Goal: Contribute content: Contribute content

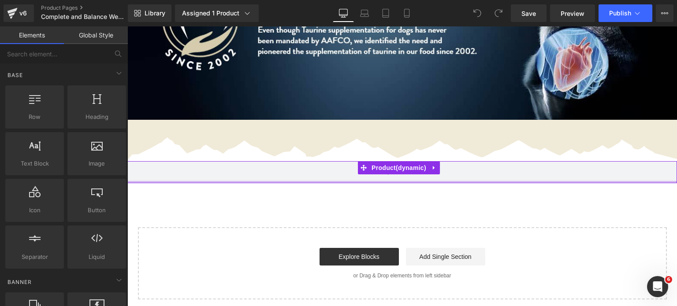
scroll to position [1405, 0]
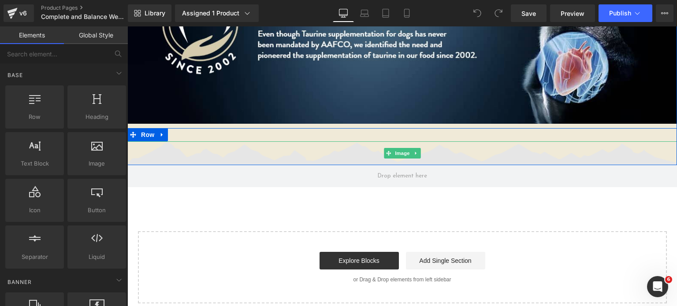
click at [415, 142] on img at bounding box center [402, 154] width 550 height 24
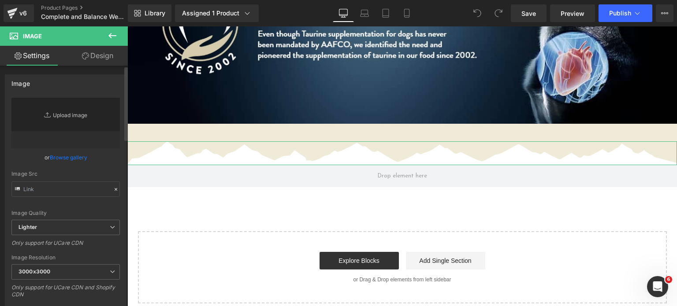
click at [59, 120] on link "Replace Image" at bounding box center [65, 123] width 108 height 51
click at [566, 17] on span "Preview" at bounding box center [573, 13] width 24 height 9
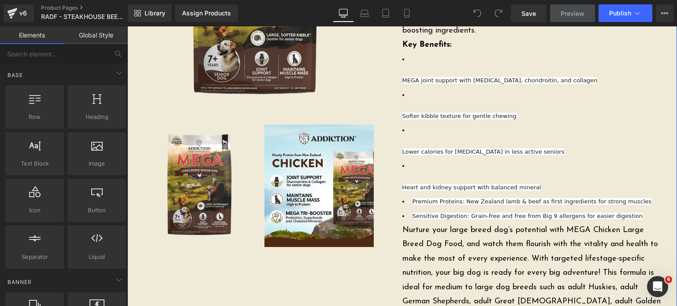
scroll to position [194, 0]
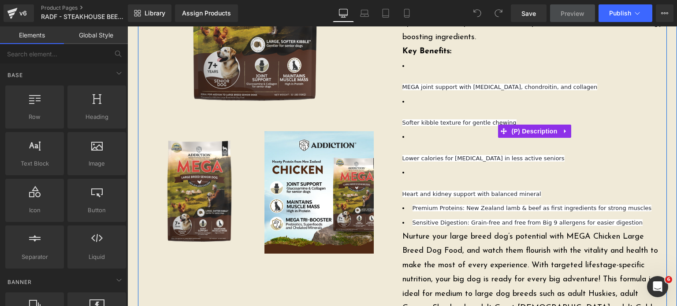
click at [433, 130] on li "Lower calories for weight management in less active seniors" at bounding box center [535, 148] width 265 height 36
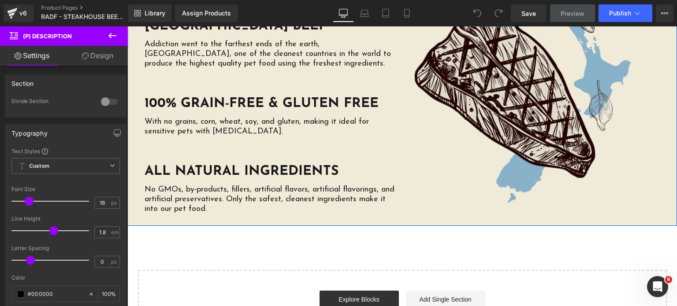
scroll to position [2065, 0]
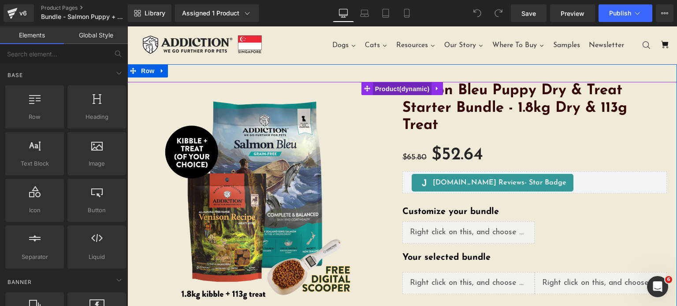
click at [387, 86] on span "Product" at bounding box center [402, 88] width 59 height 13
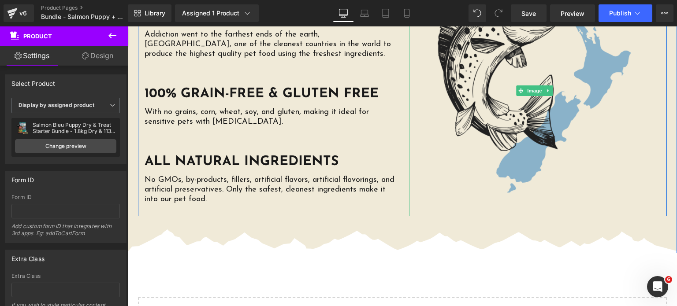
scroll to position [2281, 0]
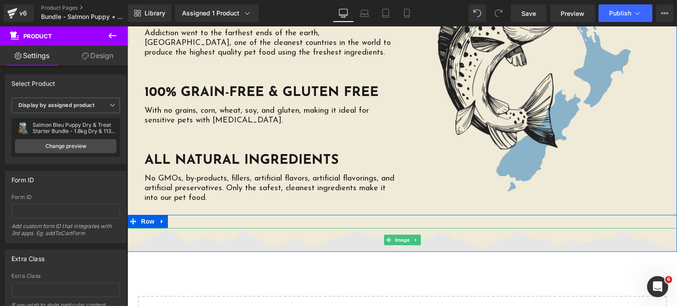
click at [436, 228] on img at bounding box center [402, 240] width 550 height 24
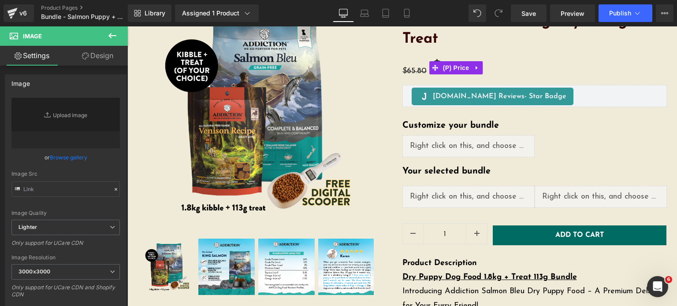
scroll to position [0, 0]
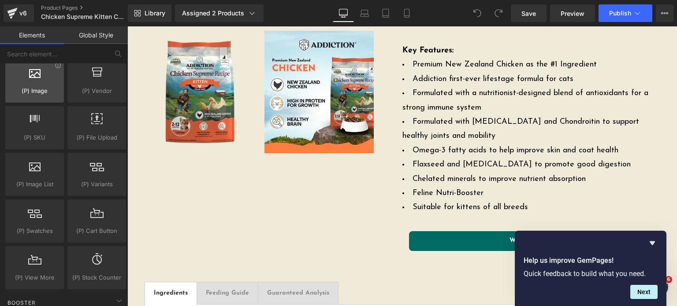
scroll to position [977, 0]
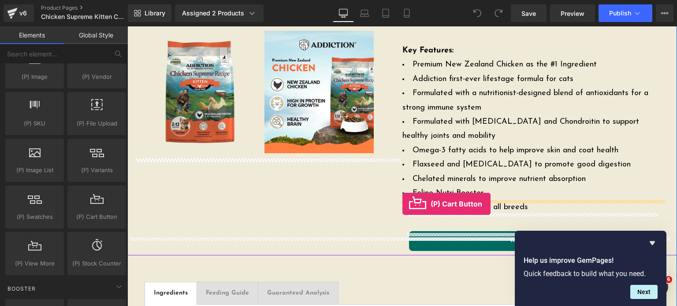
drag, startPoint x: 254, startPoint y: 231, endPoint x: 403, endPoint y: 204, distance: 151.0
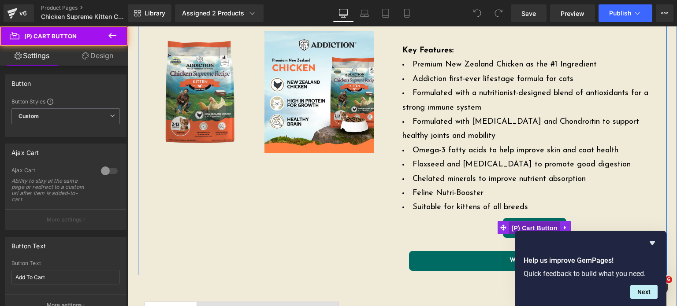
click at [515, 222] on span "(P) Cart Button" at bounding box center [534, 228] width 50 height 13
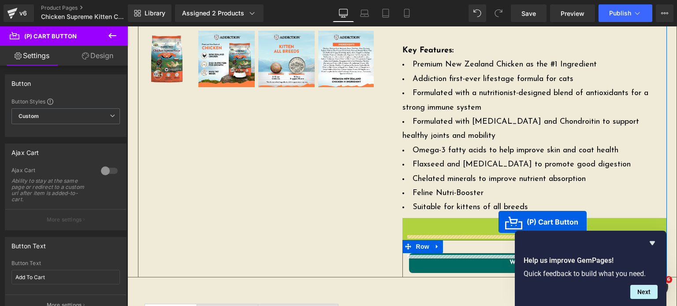
drag, startPoint x: 505, startPoint y: 208, endPoint x: 498, endPoint y: 222, distance: 16.0
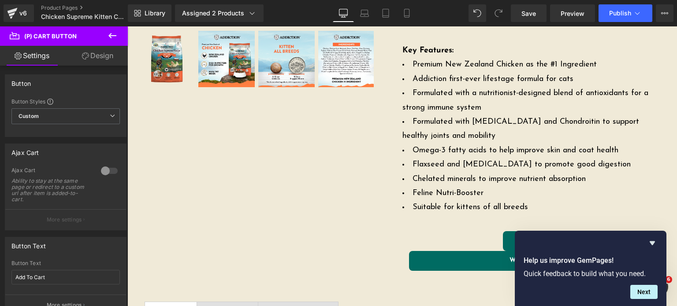
click at [90, 58] on link "Design" at bounding box center [98, 56] width 64 height 20
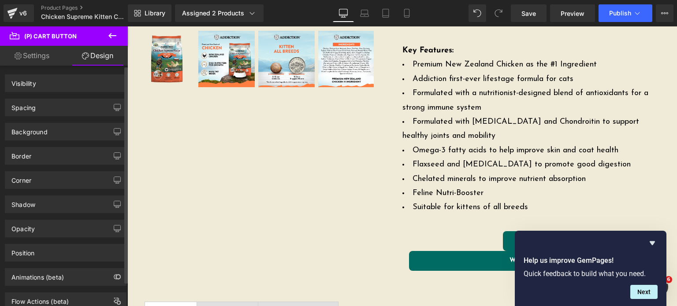
click at [25, 111] on div "Spacing" at bounding box center [23, 105] width 24 height 12
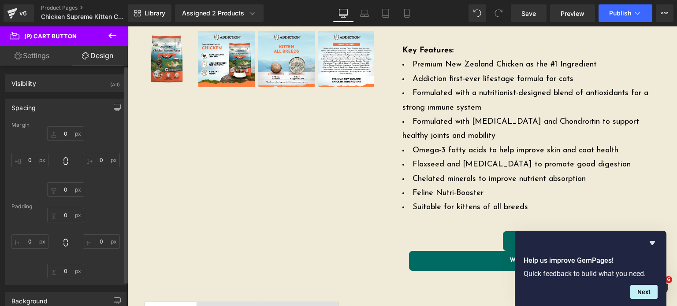
type input "0"
type input "4"
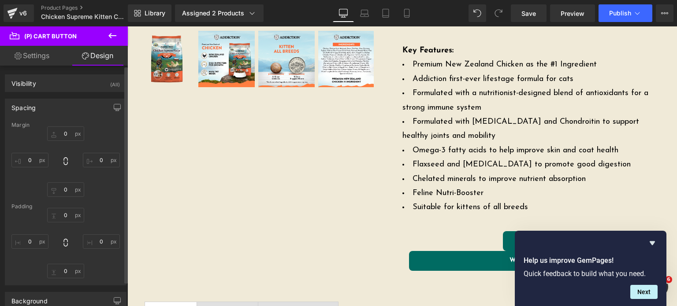
type input "31"
type input "4"
type input "31"
click at [60, 191] on input "0" at bounding box center [65, 190] width 37 height 15
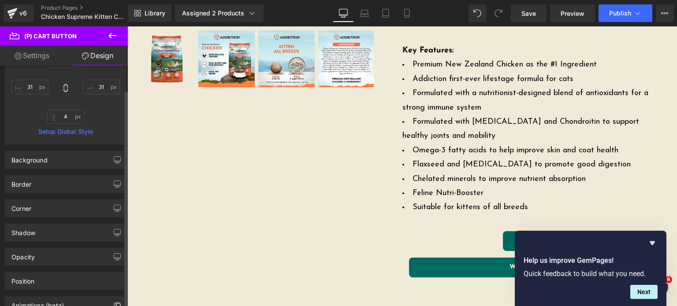
scroll to position [210, 0]
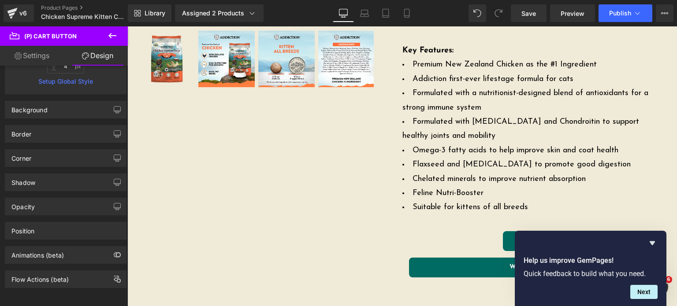
type input "15"
click at [37, 60] on link "Settings" at bounding box center [32, 56] width 64 height 20
type input "100"
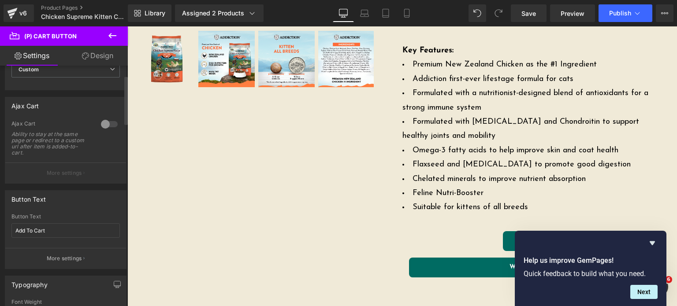
scroll to position [45, 0]
click at [101, 127] on div at bounding box center [109, 126] width 21 height 14
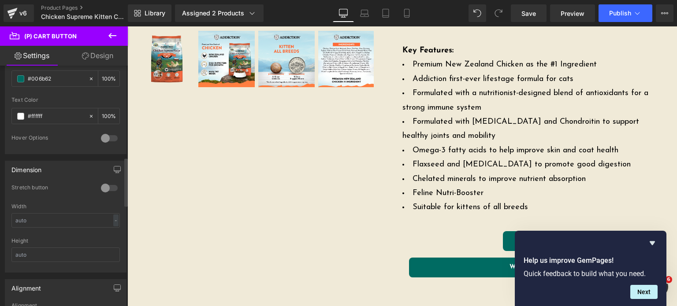
scroll to position [498, 0]
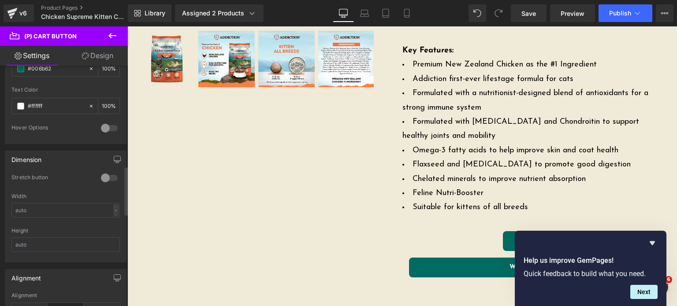
click at [109, 179] on div at bounding box center [109, 178] width 21 height 14
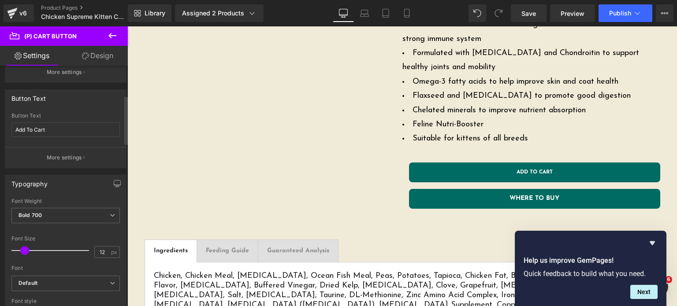
scroll to position [146, 0]
click at [105, 255] on input "12" at bounding box center [102, 253] width 15 height 11
type input "14"
click at [99, 240] on div "Font Size" at bounding box center [65, 240] width 108 height 6
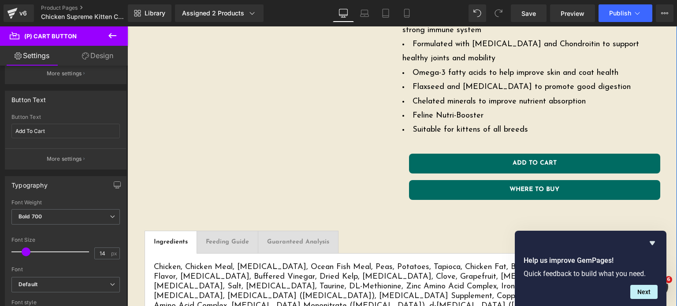
scroll to position [257, 0]
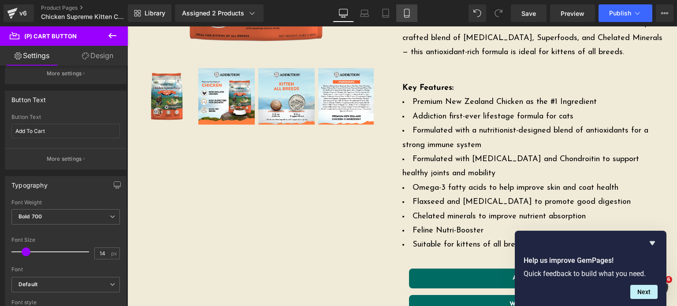
click at [406, 14] on icon at bounding box center [407, 13] width 9 height 9
type input "100"
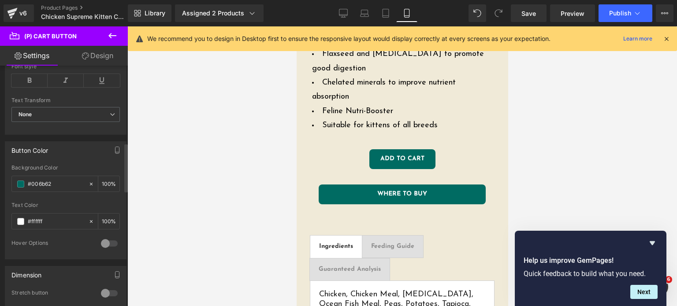
scroll to position [437, 0]
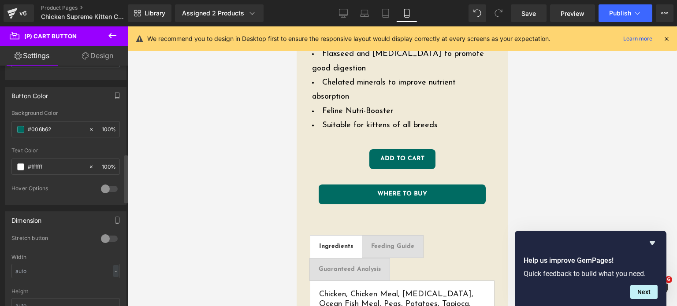
click at [101, 238] on div at bounding box center [109, 239] width 21 height 14
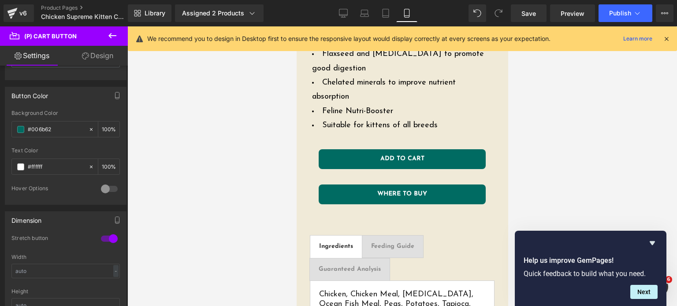
click at [93, 60] on link "Design" at bounding box center [98, 56] width 64 height 20
type input "0"
type input "15"
type input "0"
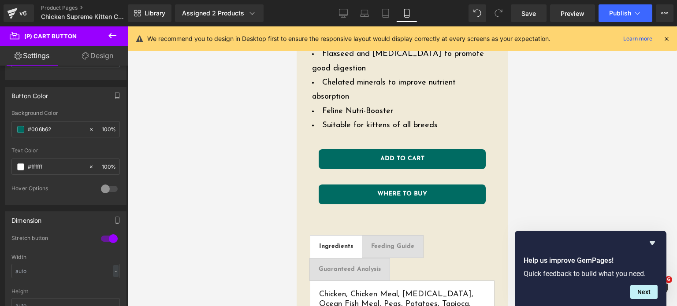
type input "4"
type input "25"
type input "4"
type input "25"
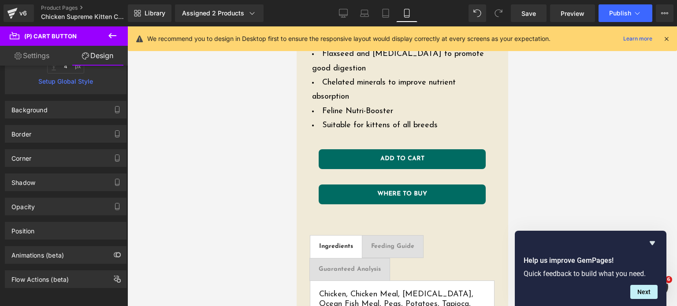
scroll to position [26, 0]
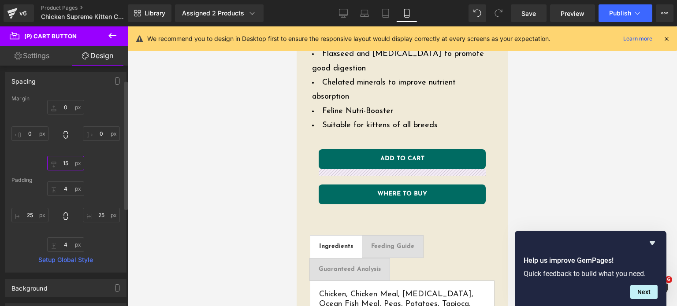
click at [65, 164] on input "15" at bounding box center [65, 163] width 37 height 15
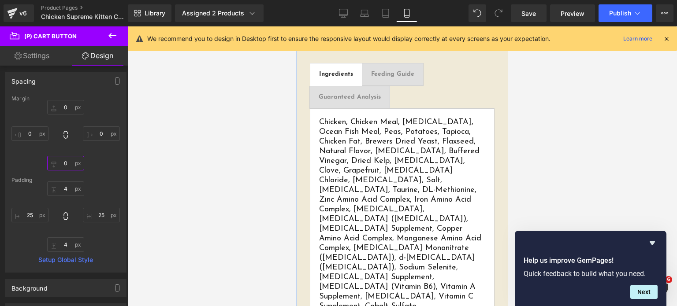
scroll to position [1184, 0]
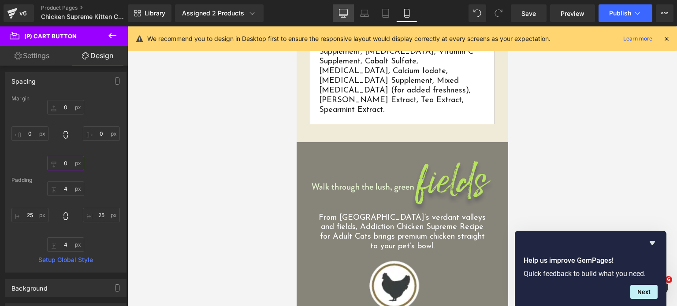
type input "0"
click at [347, 15] on icon at bounding box center [344, 15] width 8 height 0
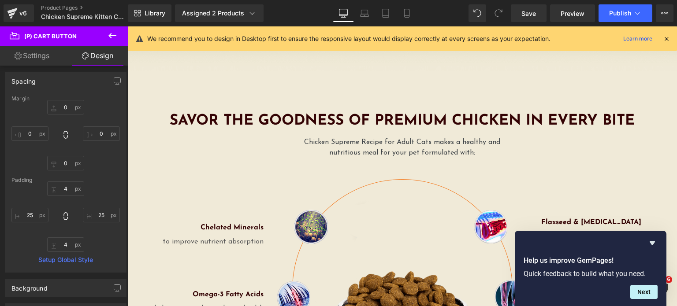
type input "0"
type input "15"
type input "0"
type input "4"
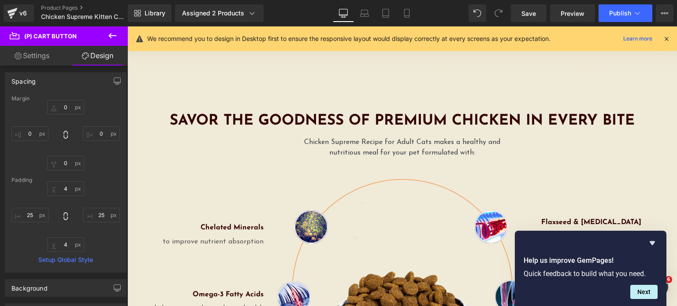
type input "25"
type input "4"
type input "25"
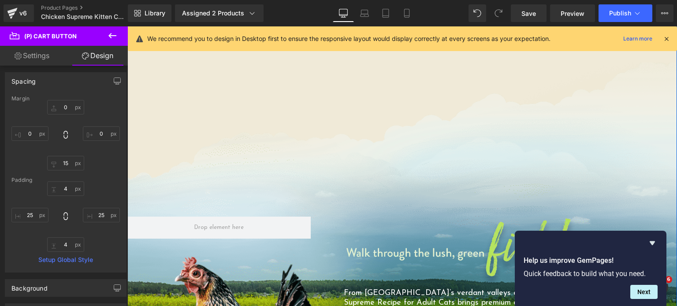
scroll to position [677, 0]
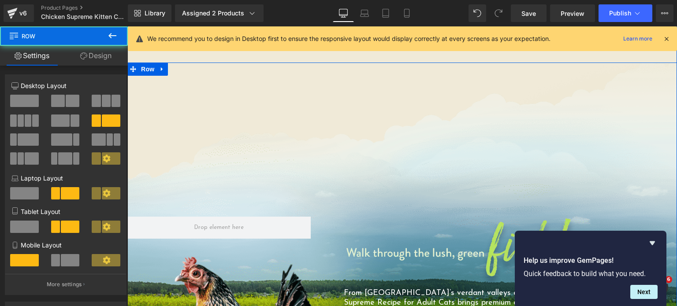
drag, startPoint x: 434, startPoint y: 108, endPoint x: 328, endPoint y: 125, distance: 107.2
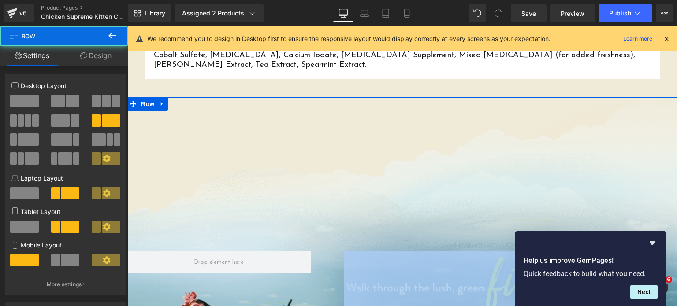
scroll to position [641, 0]
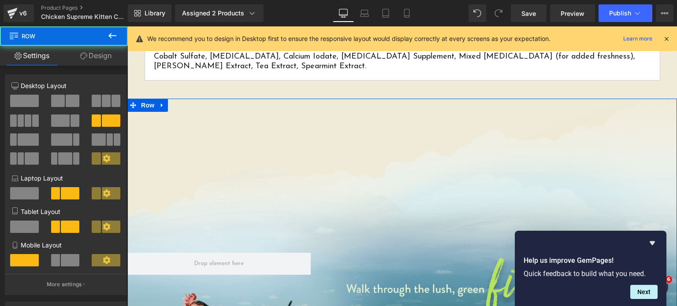
click at [95, 60] on link "Design" at bounding box center [96, 56] width 64 height 20
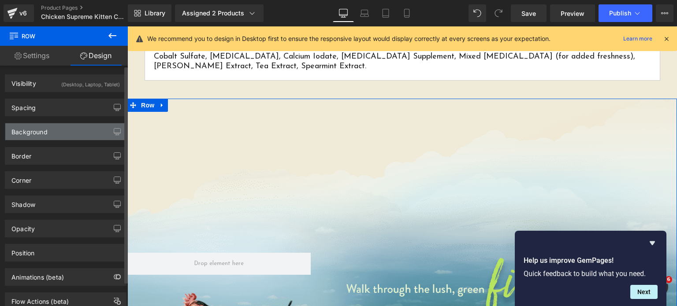
click at [45, 136] on div "Background" at bounding box center [65, 131] width 121 height 17
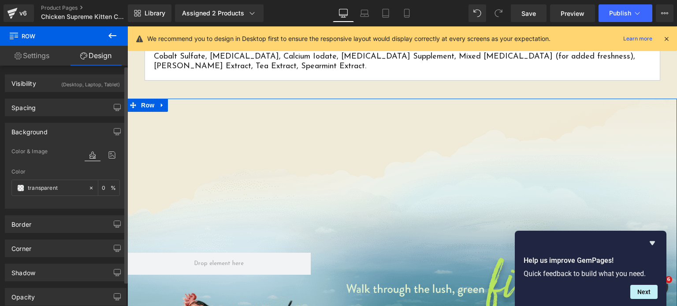
type input "transparent"
type input "0"
click at [106, 157] on icon at bounding box center [112, 154] width 16 height 11
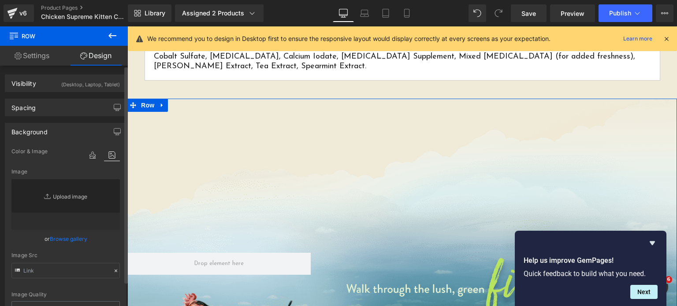
click at [64, 205] on link "Replace Image" at bounding box center [65, 204] width 108 height 51
type input "C:\fakepath\Phase-3-01-CCAD-01A-Main.png"
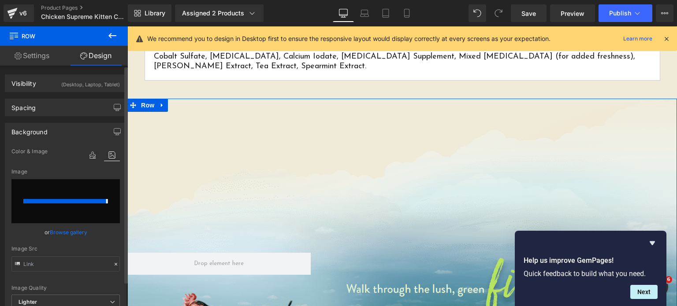
type input "https://ucarecdn.com/69912579-bd30-4fad-a3e9-19ff2393a97f/-/format/auto/-/previ…"
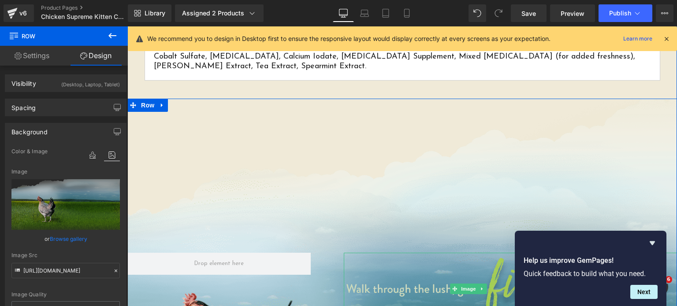
click at [382, 253] on img at bounding box center [469, 289] width 250 height 73
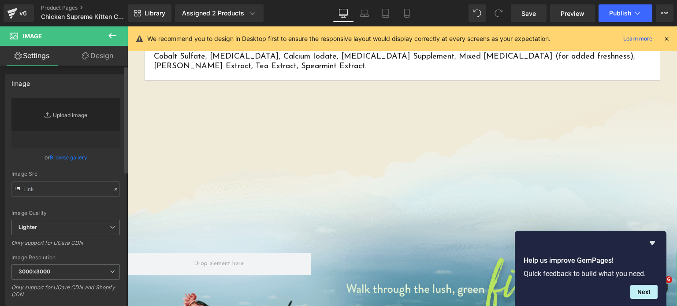
click at [68, 125] on link "Replace Image" at bounding box center [65, 123] width 108 height 51
type input "C:\fakepath\Phase-3-06-LLD-01C-Header-Field.png.webp"
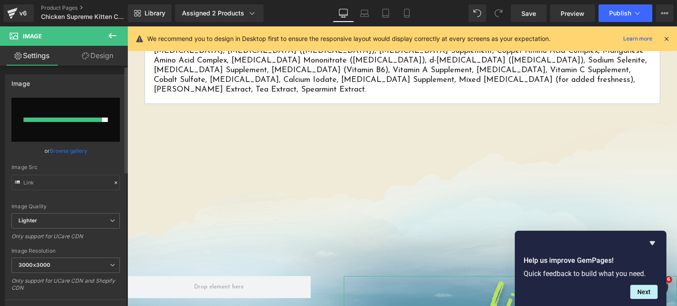
type input "https://ucarecdn.com/0da01a81-84c6-4f2d-82d5-f88605abde84/-/format/auto/-/previ…"
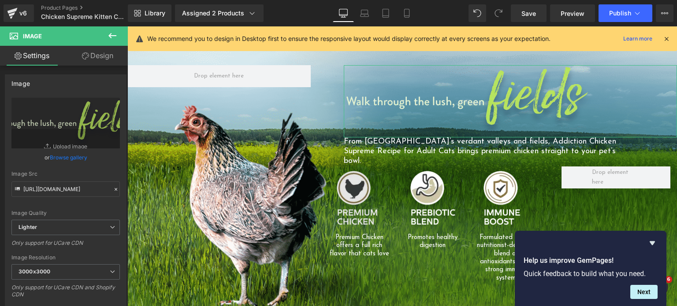
scroll to position [833, 0]
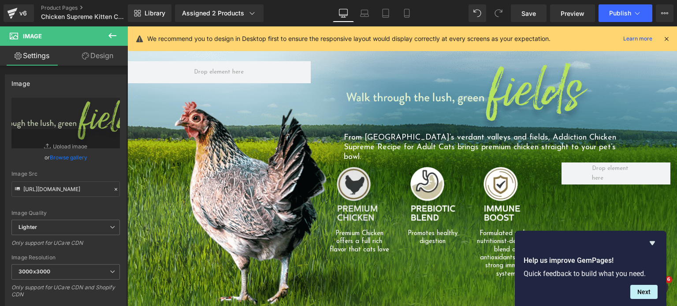
click at [367, 167] on div "Image" at bounding box center [359, 194] width 60 height 54
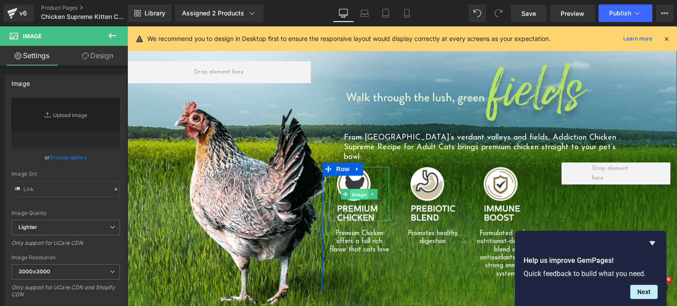
click at [357, 189] on span "Image" at bounding box center [359, 194] width 19 height 11
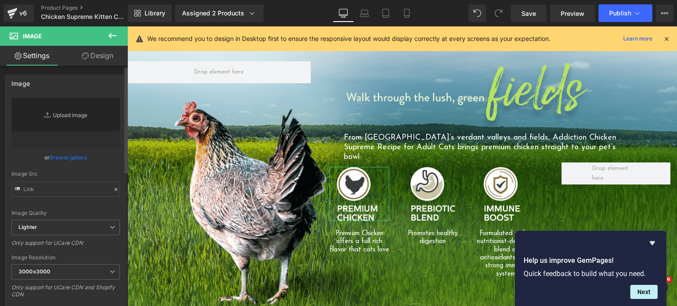
click at [60, 120] on link "Replace Image" at bounding box center [65, 123] width 108 height 51
type input "C:\fakepath\Phase-3-01-CCAD-01B-Icon-01.png.webp"
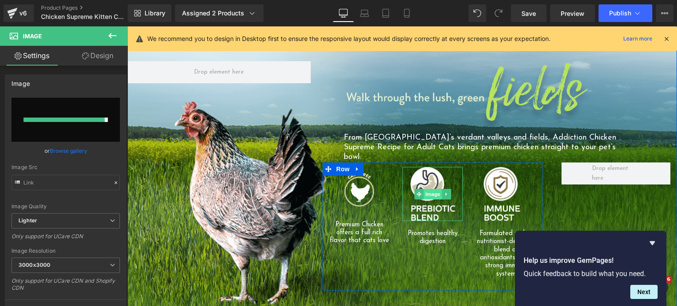
type input "https://ucarecdn.com/032a9de2-3b66-4693-9951-b62ee72f5968/-/format/auto/-/previ…"
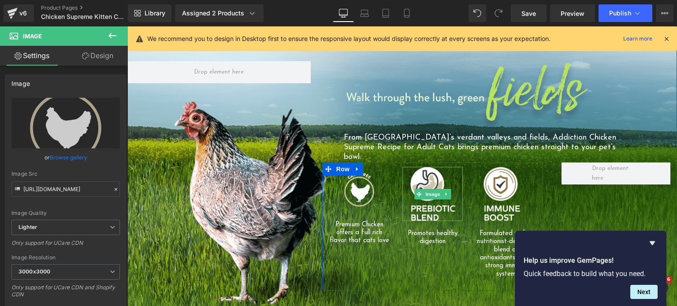
click at [434, 189] on span "Image" at bounding box center [433, 194] width 19 height 11
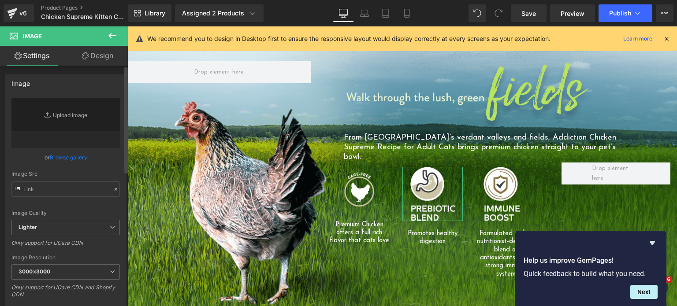
click at [65, 160] on link "Browse gallery" at bounding box center [68, 157] width 37 height 15
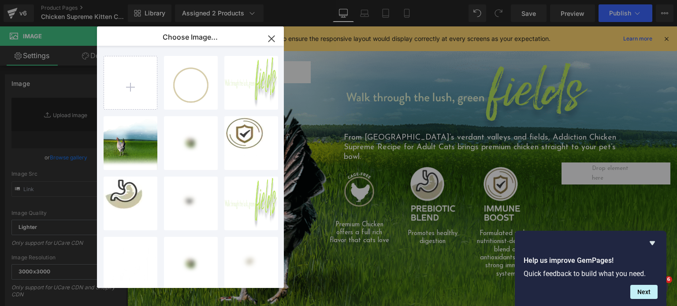
click at [266, 44] on icon "button" at bounding box center [272, 39] width 14 height 14
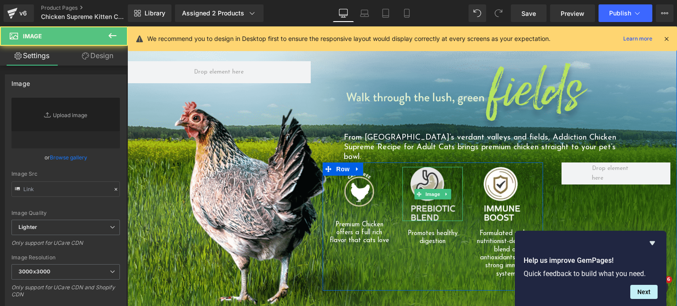
click at [430, 167] on img at bounding box center [433, 194] width 45 height 54
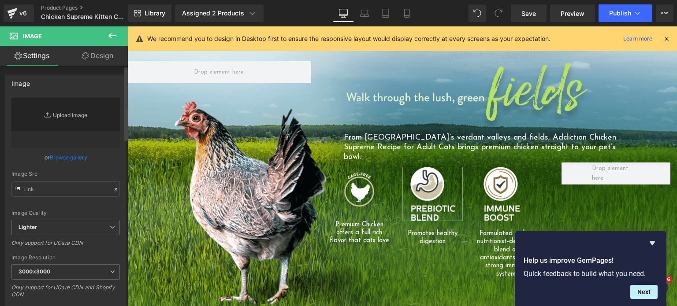
click at [64, 131] on link "Replace Image" at bounding box center [65, 123] width 108 height 51
type input "C:\fakepath\csc-icons-02.png.webp"
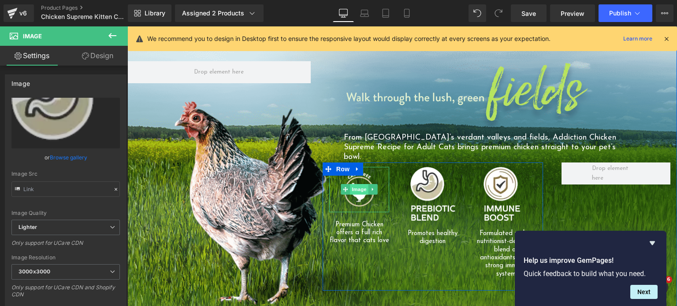
type input "https://ucarecdn.com/bdec9cec-4ca5-401c-9d60-e5d6beb28ef8/-/format/auto/-/previ…"
click at [356, 184] on span "Image" at bounding box center [359, 189] width 19 height 11
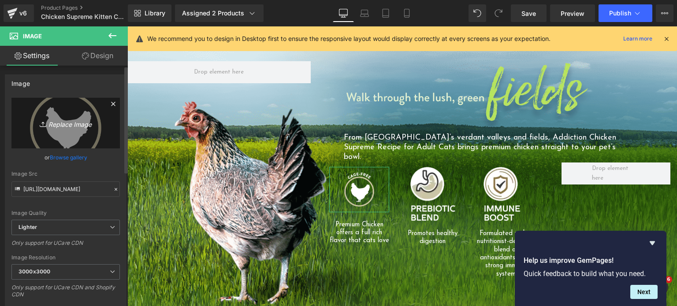
click at [62, 115] on link "Replace Image" at bounding box center [65, 123] width 108 height 51
type input "C:\fakepath\csc-icons-01.png.webp"
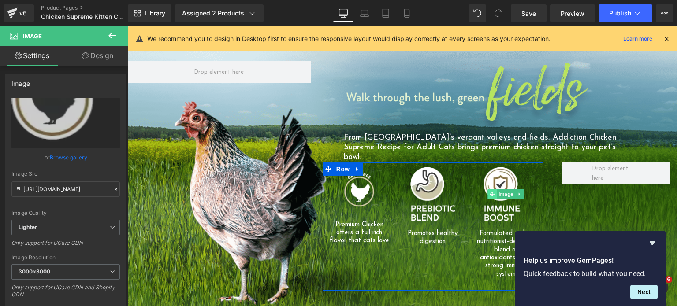
type input "https://ucarecdn.com/1080d2cd-f759-4a13-99cf-db1f3bb0e172/-/format/auto/-/previ…"
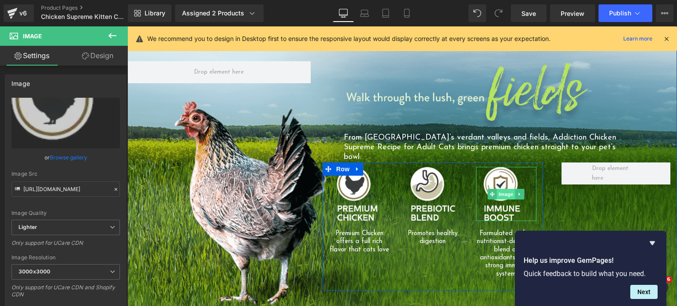
click at [499, 189] on span "Image" at bounding box center [506, 194] width 19 height 11
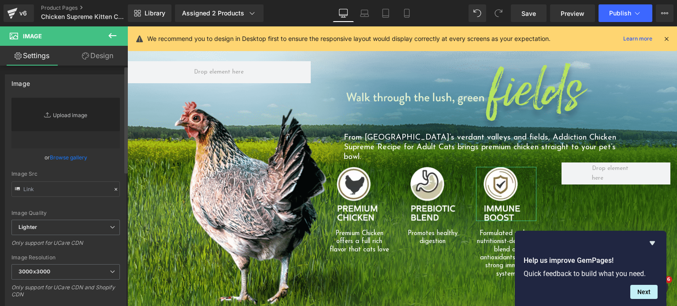
click at [75, 115] on link "Replace Image" at bounding box center [65, 123] width 108 height 51
type input "C:\fakepath\csc-icons-03.png.webp"
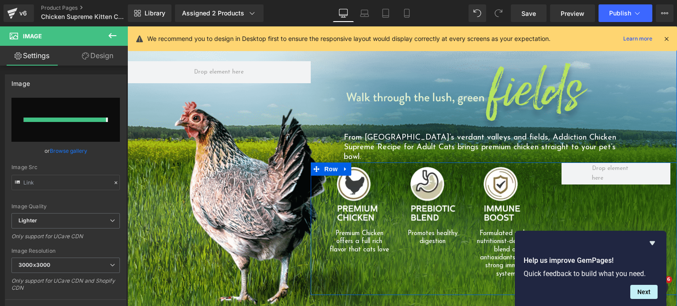
type input "https://ucarecdn.com/209640ea-8d91-438f-bbb9-bfb4ee9f15c8/-/format/auto/-/previ…"
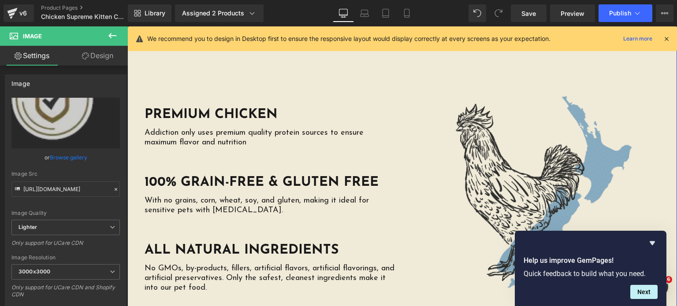
scroll to position [2025, 0]
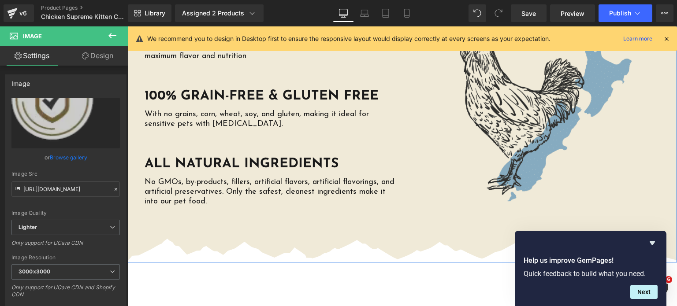
click at [512, 71] on img at bounding box center [534, 100] width 251 height 251
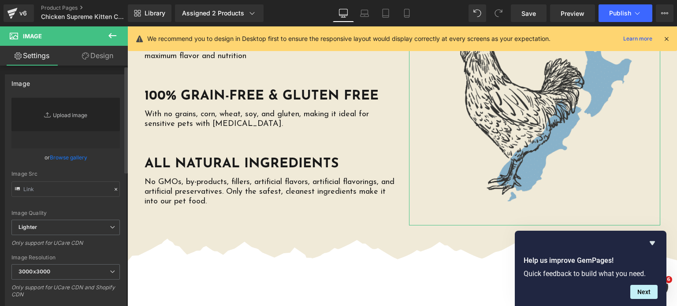
click at [70, 123] on link "Replace Image" at bounding box center [65, 123] width 108 height 51
type input "C:\fakepath\Phase-3-01-MB-Chicken-01A-Main.png"
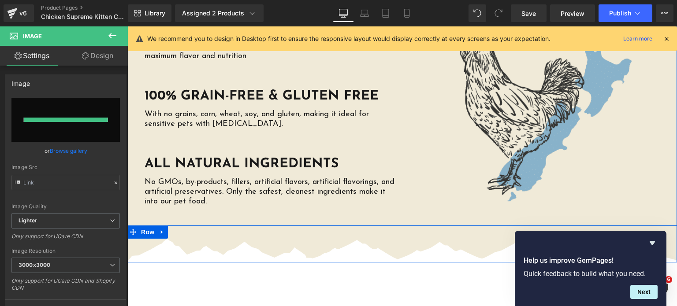
type input "https://ucarecdn.com/edc05389-d352-4b0e-a865-c56ad3233924/-/format/auto/-/previ…"
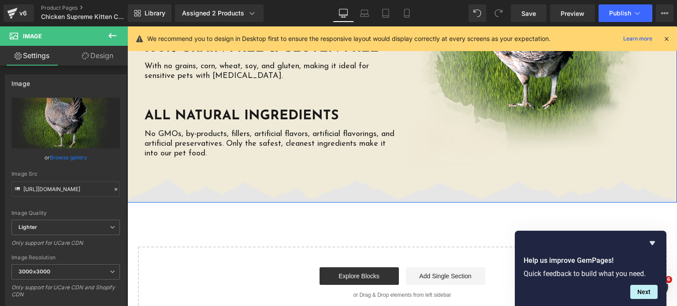
scroll to position [2100, 0]
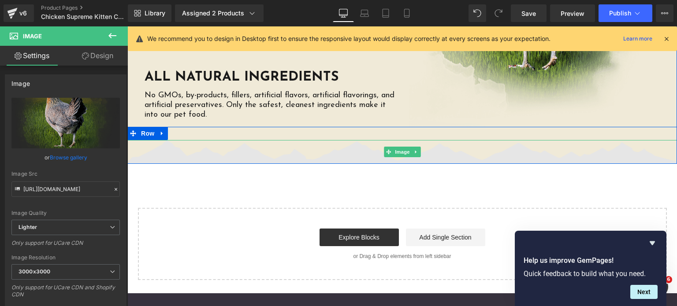
click at [346, 140] on img at bounding box center [402, 152] width 550 height 24
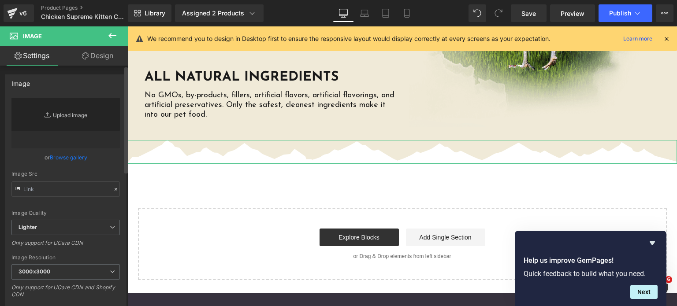
click at [78, 121] on link "Replace Image" at bounding box center [65, 123] width 108 height 51
type input "C:\fakepath\torn-paper-divider-new.png.webp"
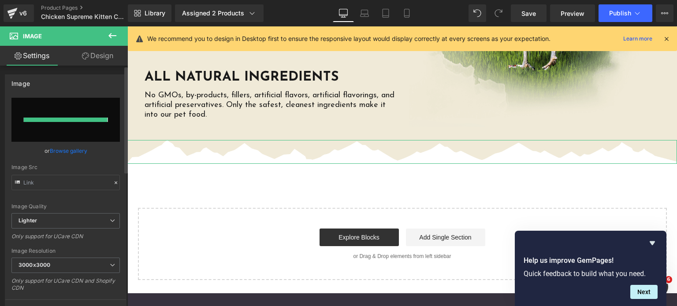
type input "https://ucarecdn.com/f52a5e5c-0f3d-496d-a729-614dab6c8b02/-/format/auto/-/previ…"
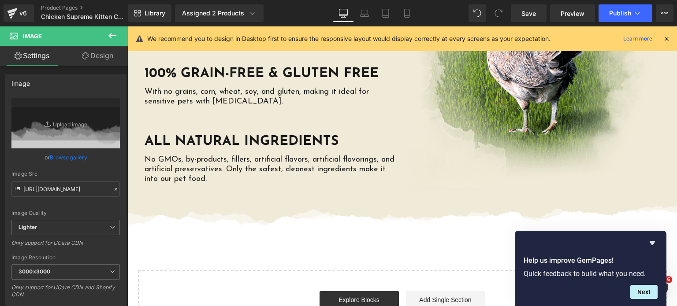
scroll to position [2037, 0]
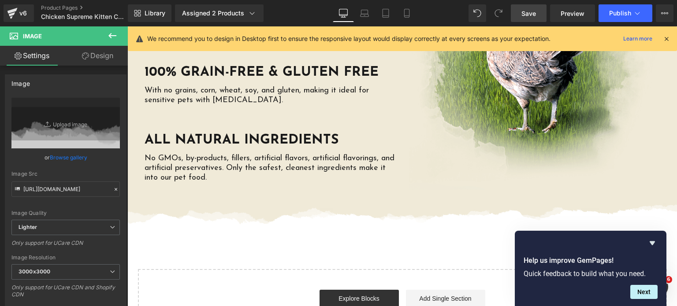
click at [525, 19] on link "Save" at bounding box center [529, 13] width 36 height 18
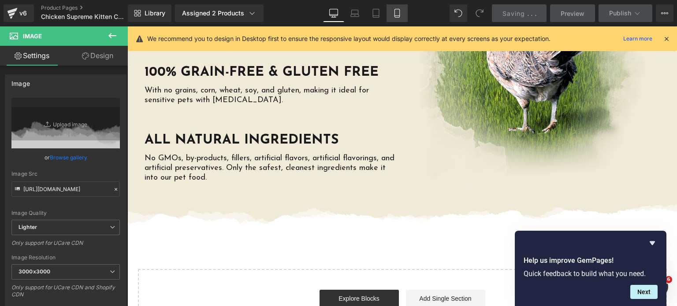
click at [388, 7] on link "Mobile" at bounding box center [397, 13] width 21 height 18
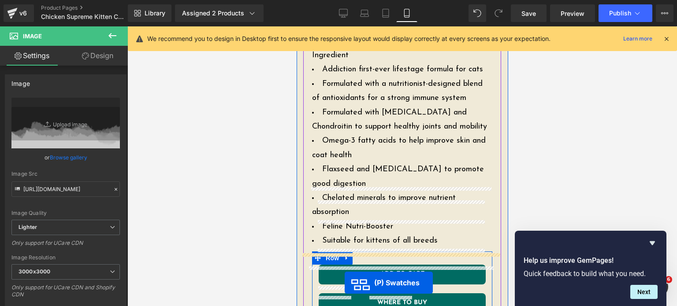
scroll to position [693, 0]
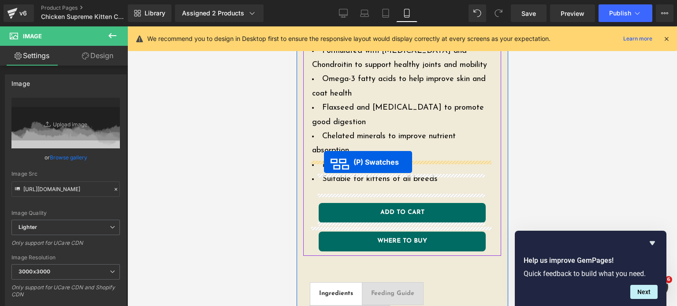
drag, startPoint x: 371, startPoint y: 273, endPoint x: 324, endPoint y: 162, distance: 120.7
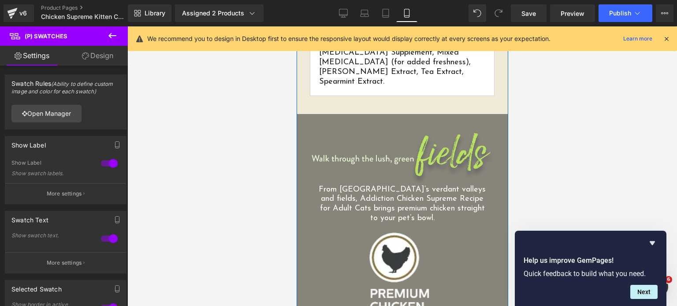
scroll to position [1181, 0]
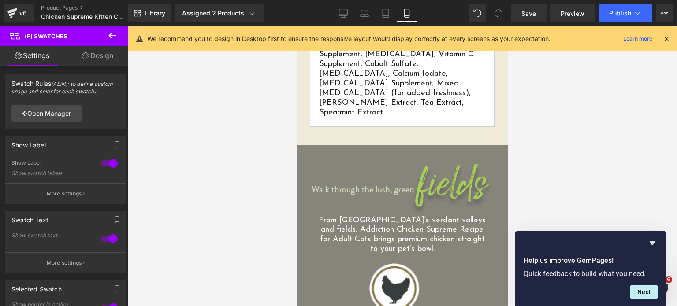
click at [365, 163] on img at bounding box center [402, 190] width 185 height 54
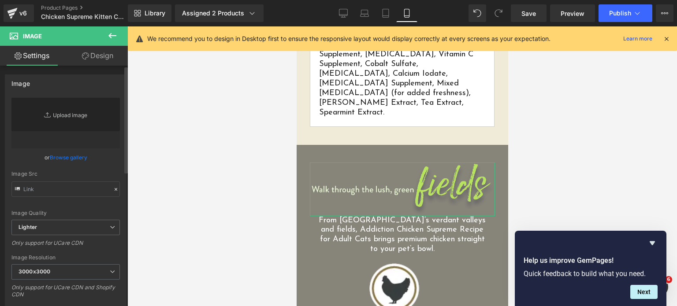
click at [62, 120] on link "Replace Image" at bounding box center [65, 123] width 108 height 51
type input "C:\fakepath\Phase-3-06-LLD-01C-Header-Field.png.webp"
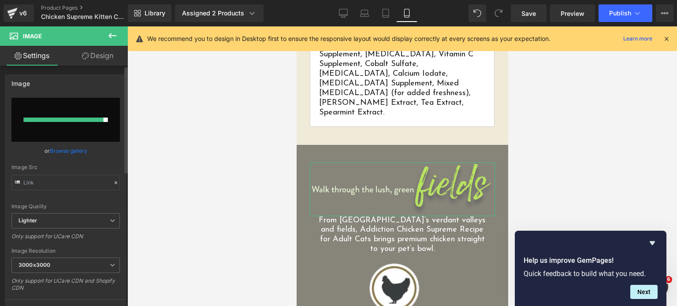
click at [82, 90] on div "Image" at bounding box center [65, 83] width 121 height 17
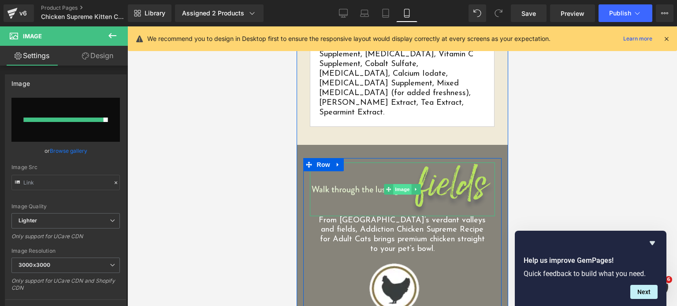
click at [396, 184] on span "Image" at bounding box center [402, 189] width 19 height 11
click at [400, 264] on img at bounding box center [402, 303] width 66 height 79
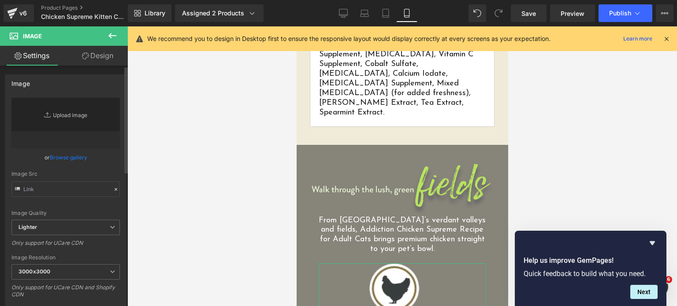
click at [72, 120] on link "Replace Image" at bounding box center [65, 123] width 108 height 51
type input "C:\fakepath\csc-icons-01.png.webp"
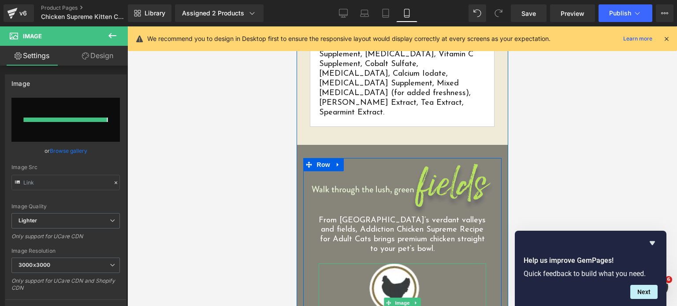
type input "https://ucarecdn.com/a11d5703-5ca1-403b-9464-c80f2b52e639/-/format/auto/-/previ…"
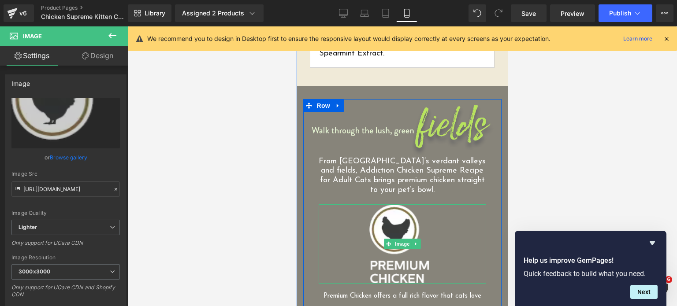
scroll to position [1240, 0]
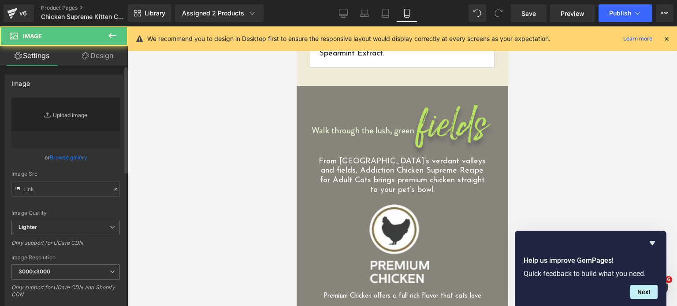
click at [86, 126] on link "Replace Image" at bounding box center [65, 123] width 108 height 51
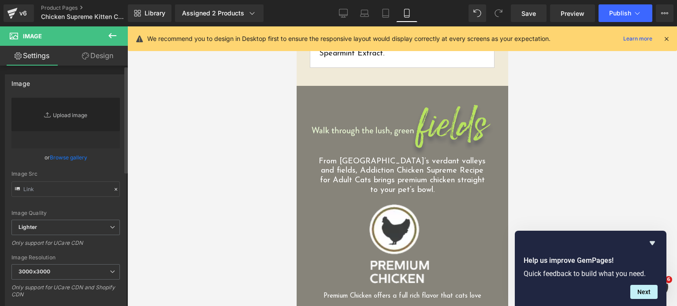
type input "C:\fakepath\csc-icons-02.png.webp"
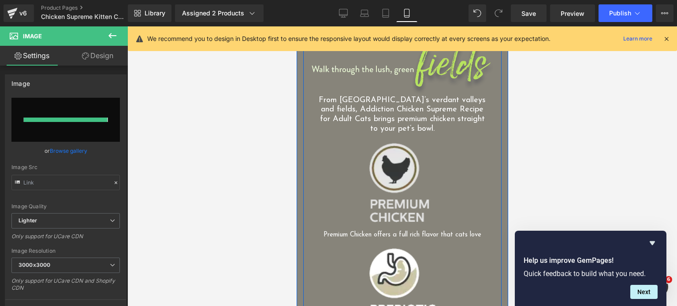
type input "https://ucarecdn.com/e25c4a8f-cfa8-43a5-bfa9-b72752e42375/-/format/auto/-/previ…"
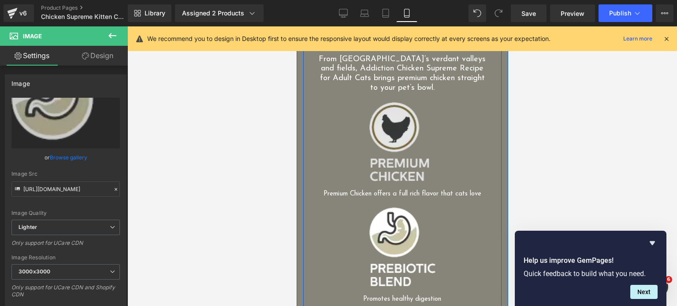
scroll to position [1348, 0]
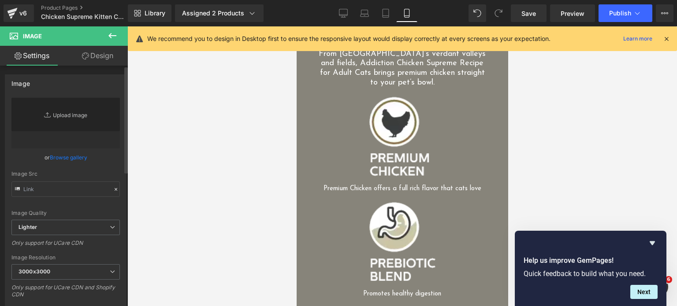
click at [55, 112] on link "Replace Image" at bounding box center [65, 123] width 108 height 51
type input "C:\fakepath\csc-icons-03.png.webp"
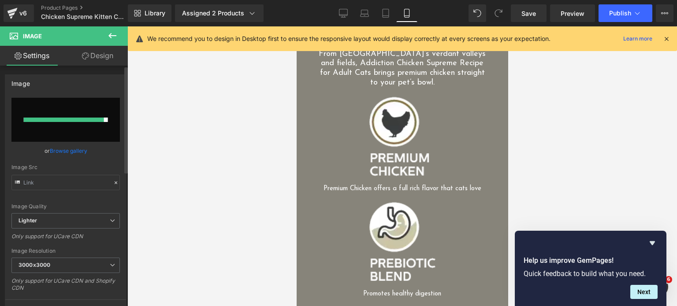
type input "https://ucarecdn.com/ca727387-5a7f-428c-8cde-c7427274d41c/-/format/auto/-/previ…"
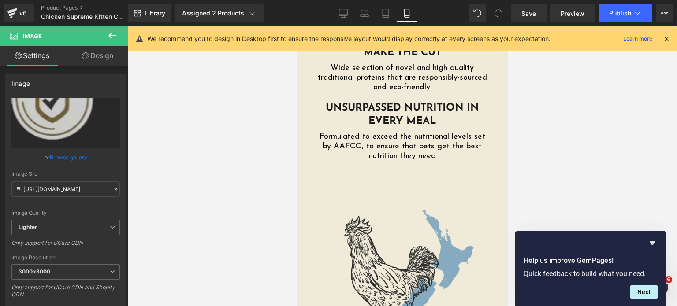
scroll to position [2164, 0]
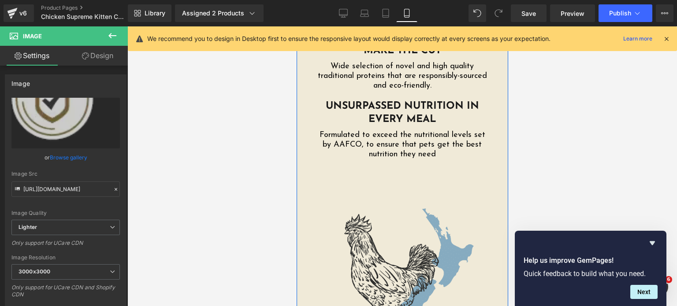
click at [403, 183] on img at bounding box center [402, 275] width 185 height 184
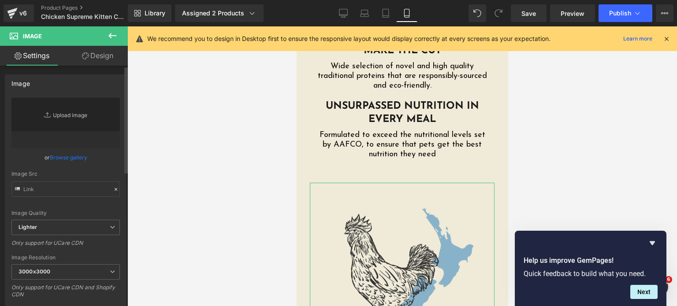
click at [64, 118] on link "Replace Image" at bounding box center [65, 123] width 108 height 51
type input "C:\fakepath\Phase-3-01-MB-Chicken-01A-Main.png"
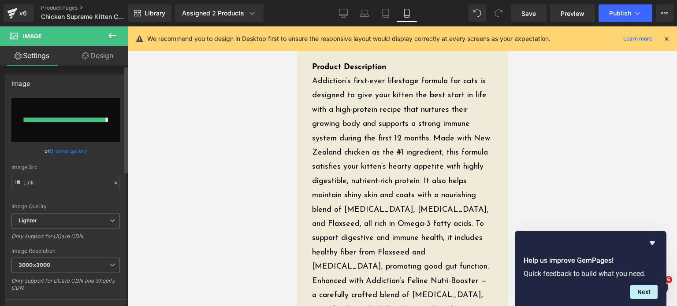
type input "https://ucarecdn.com/178f1d8a-cccb-49b3-8a9c-92657f44a146/-/format/auto/-/previ…"
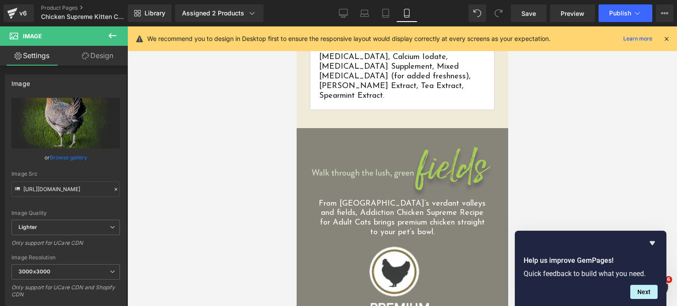
scroll to position [1180, 0]
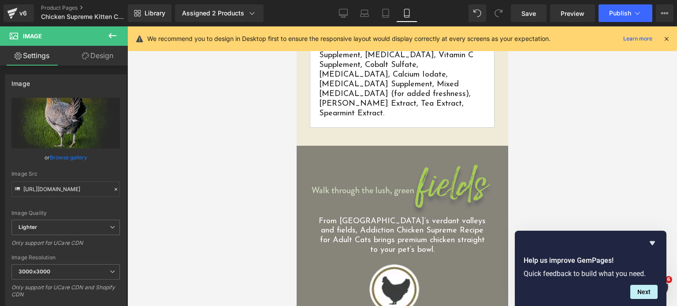
click at [370, 164] on img at bounding box center [402, 191] width 185 height 54
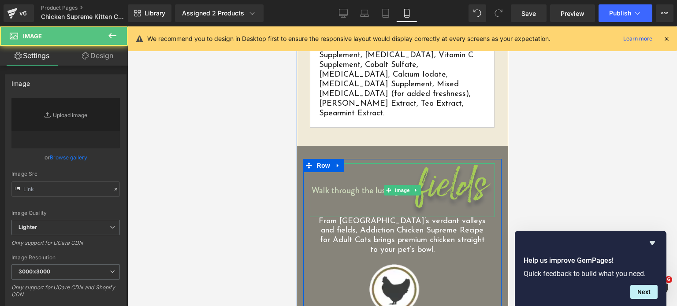
click at [386, 164] on div at bounding box center [402, 165] width 185 height 2
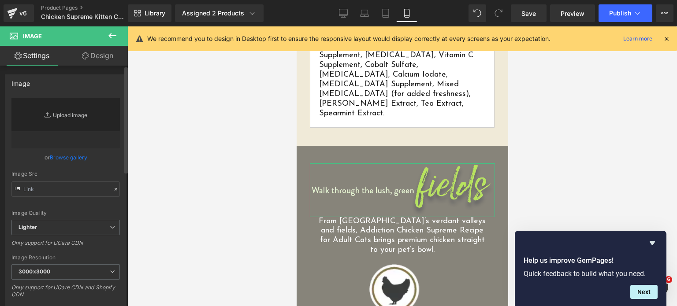
click at [73, 119] on link "Replace Image" at bounding box center [65, 123] width 108 height 51
type input "C:\fakepath\Phase-3-06-LLD-01C-Header-Field.png.webp"
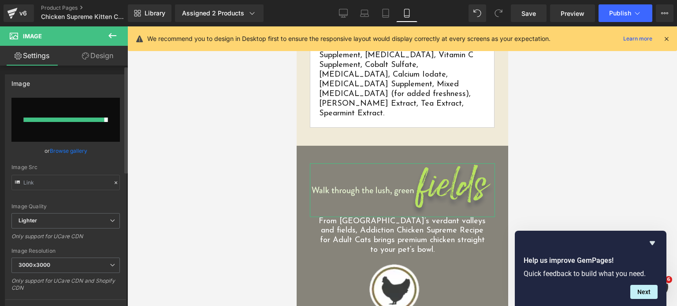
type input "https://ucarecdn.com/fe14c902-690a-4654-a5f9-410bf18a99c6/-/format/auto/-/previ…"
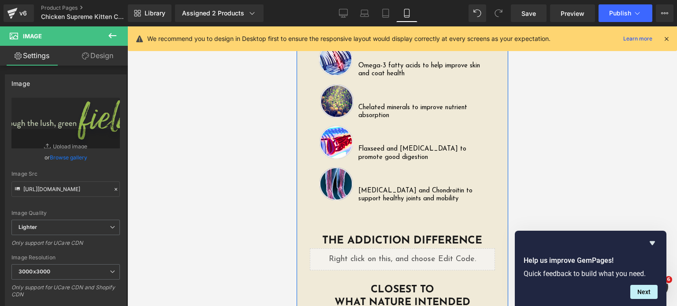
scroll to position [1841, 0]
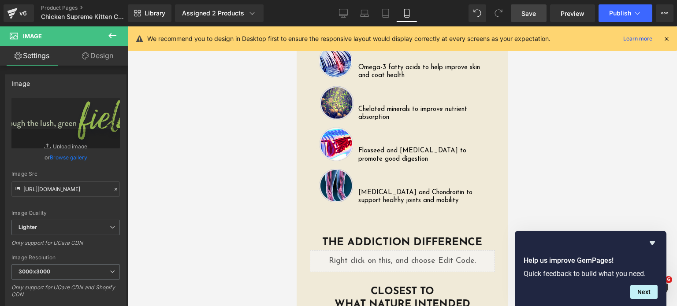
click at [527, 15] on span "Save" at bounding box center [529, 13] width 15 height 9
click at [664, 37] on icon at bounding box center [667, 39] width 8 height 8
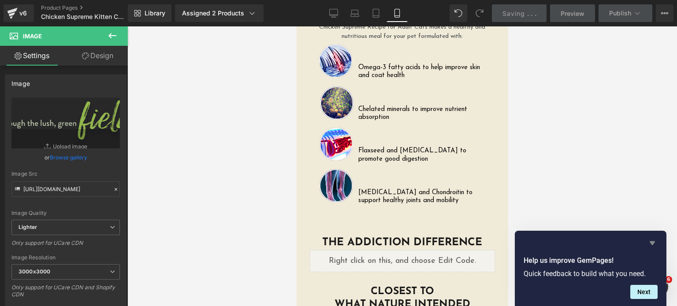
click at [655, 242] on icon "Hide survey" at bounding box center [652, 244] width 5 height 4
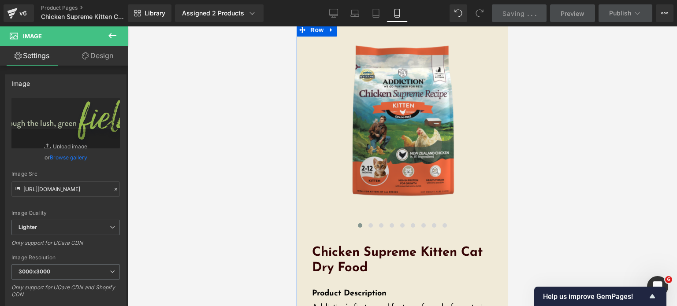
scroll to position [0, 0]
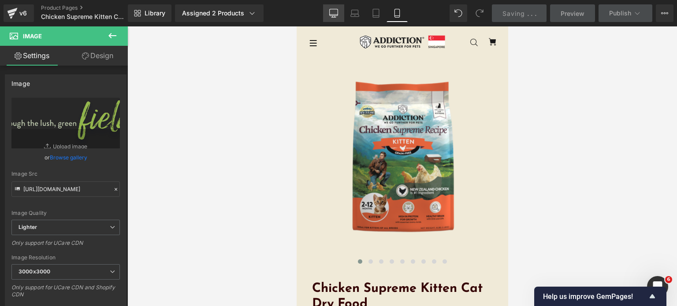
click at [331, 5] on link "Desktop" at bounding box center [333, 13] width 21 height 18
type input "75"
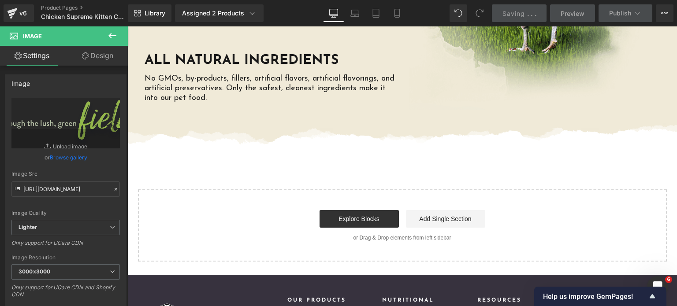
scroll to position [2151, 0]
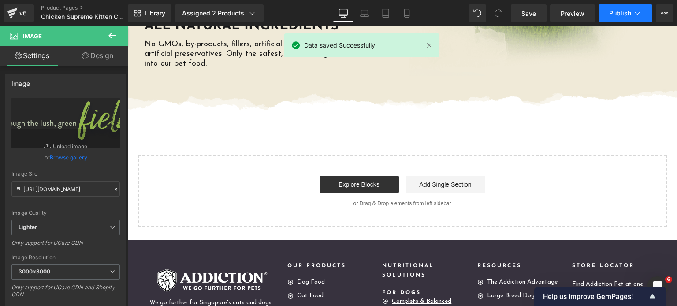
click at [622, 13] on span "Publish" at bounding box center [620, 13] width 22 height 7
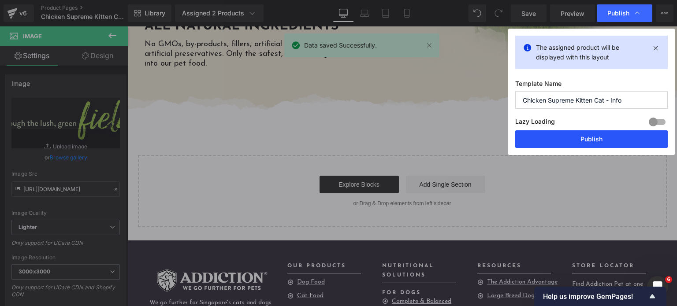
click at [584, 132] on button "Publish" at bounding box center [592, 140] width 153 height 18
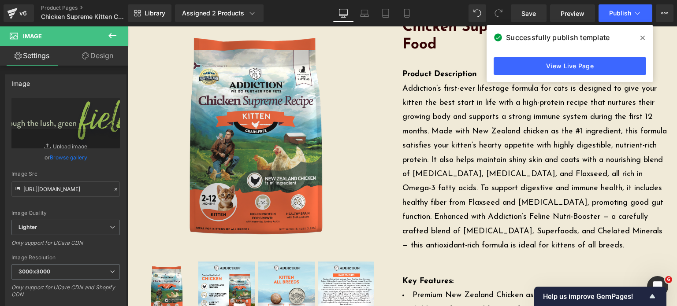
scroll to position [0, 0]
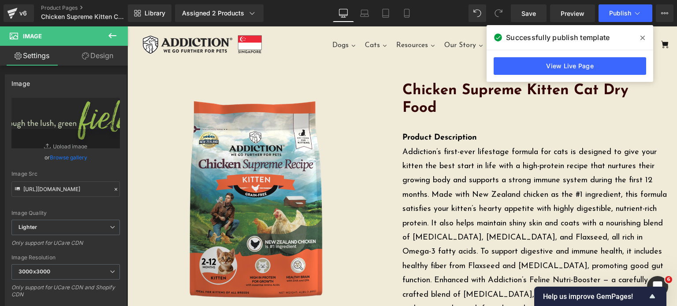
click at [644, 38] on icon at bounding box center [643, 38] width 4 height 4
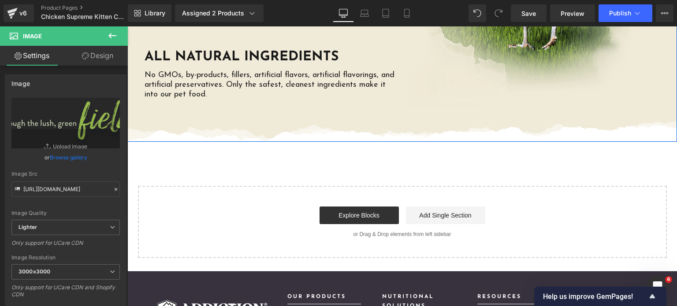
scroll to position [2164, 0]
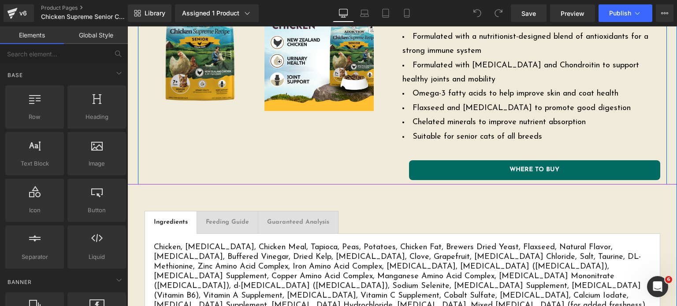
scroll to position [363, 0]
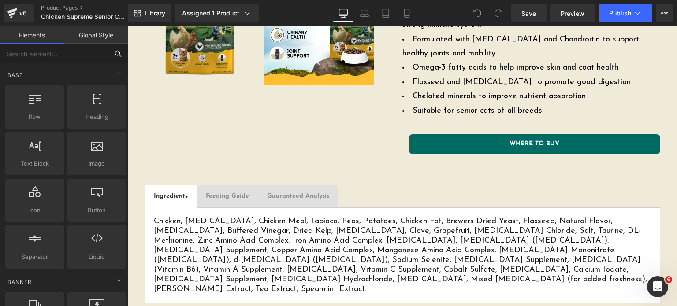
click at [55, 61] on input "text" at bounding box center [54, 53] width 108 height 19
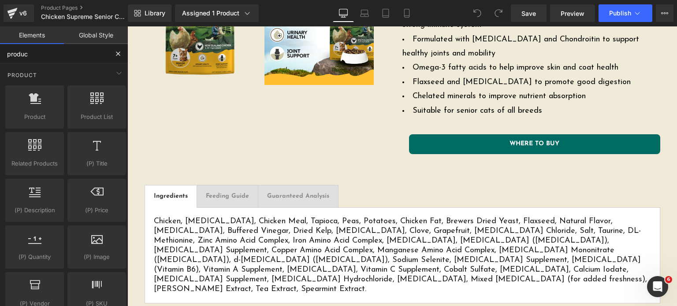
type input "product"
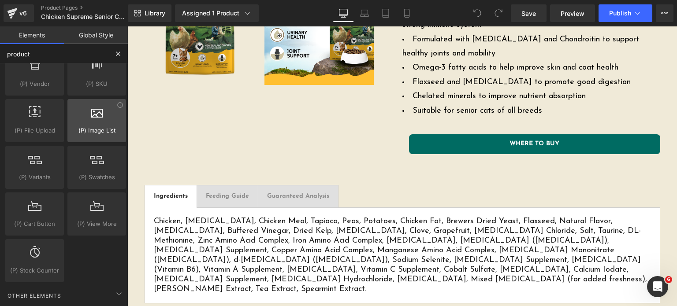
scroll to position [226, 0]
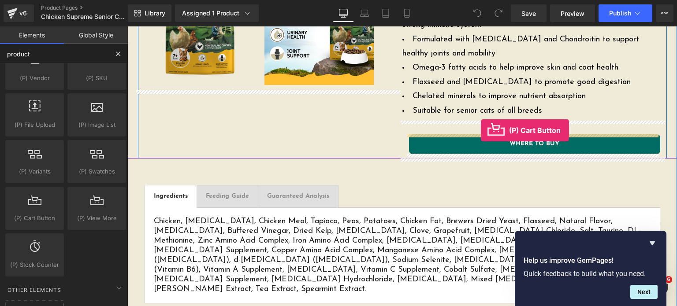
drag, startPoint x: 168, startPoint y: 233, endPoint x: 481, endPoint y: 130, distance: 329.5
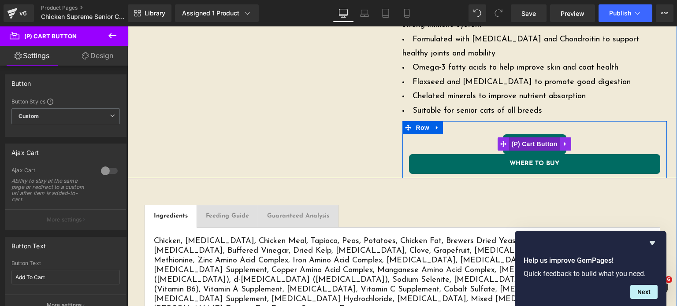
click at [532, 145] on span "(P) Cart Button" at bounding box center [534, 144] width 50 height 13
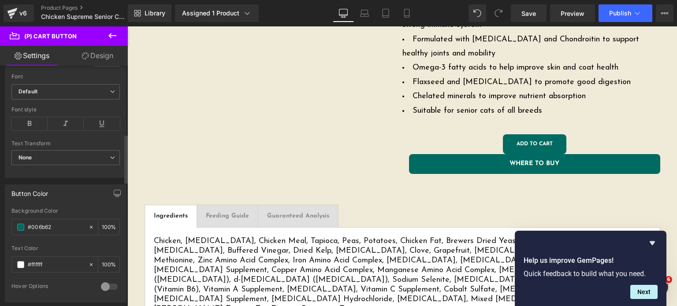
scroll to position [413, 0]
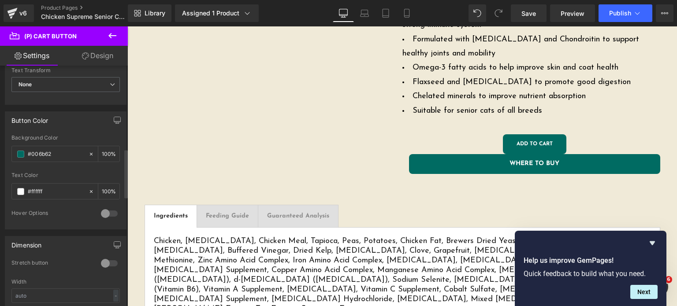
click at [108, 261] on div at bounding box center [109, 264] width 21 height 14
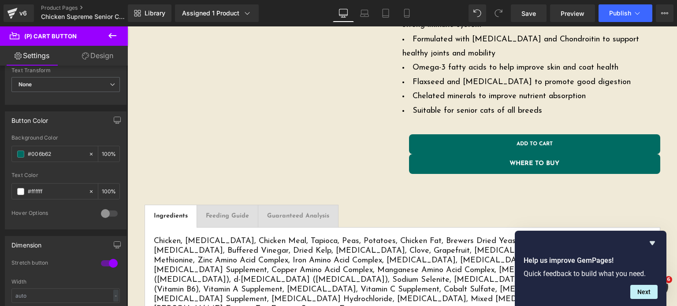
click at [96, 54] on link "Design" at bounding box center [98, 56] width 64 height 20
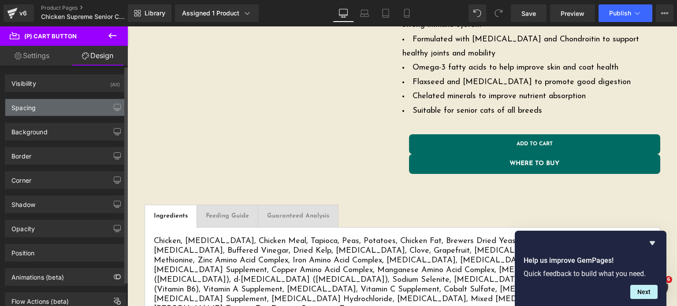
click at [53, 105] on div "Spacing" at bounding box center [65, 107] width 121 height 17
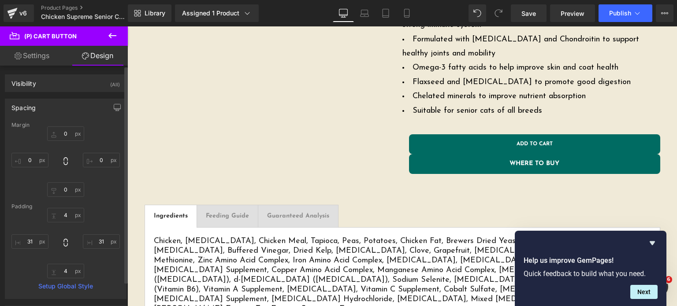
type input "0"
type input "4"
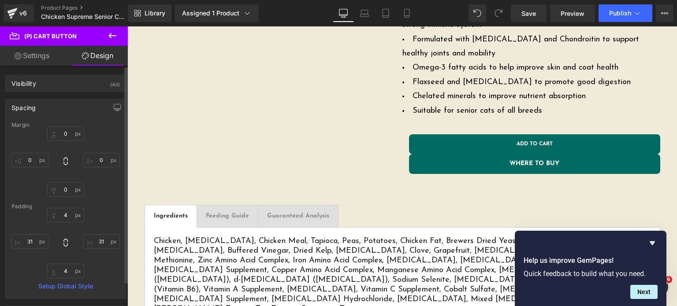
type input "31"
type input "4"
type input "31"
click at [63, 188] on input "0" at bounding box center [65, 190] width 37 height 15
type input "15"
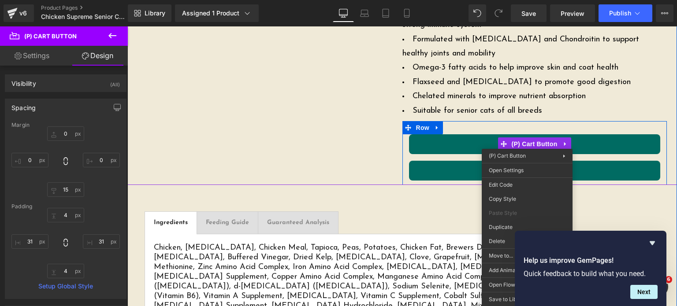
click at [467, 139] on button "Add To Cart" at bounding box center [534, 145] width 251 height 20
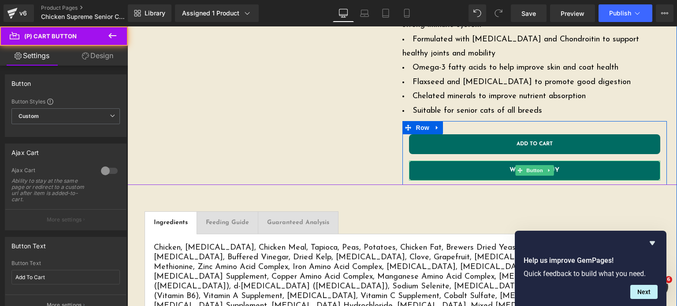
click at [444, 170] on link "WHERE TO BUY" at bounding box center [534, 171] width 251 height 20
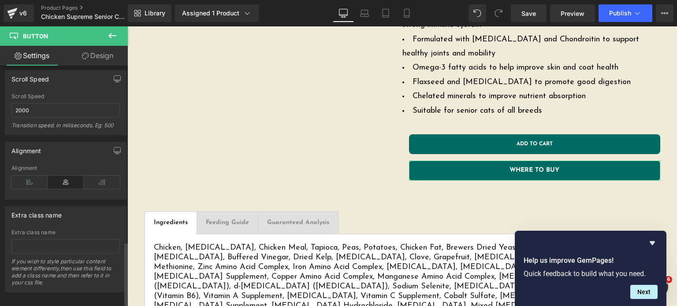
scroll to position [678, 0]
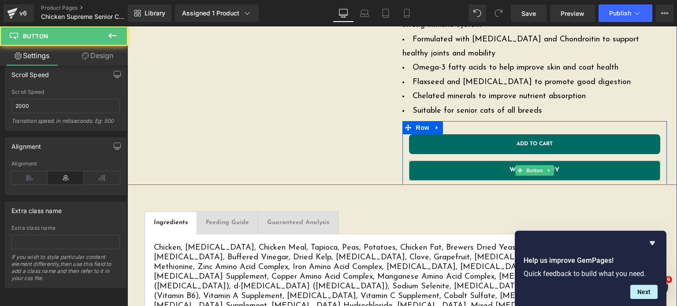
click at [453, 165] on link "WHERE TO BUY" at bounding box center [534, 171] width 251 height 20
click at [463, 173] on link "WHERE TO BUY" at bounding box center [534, 171] width 251 height 20
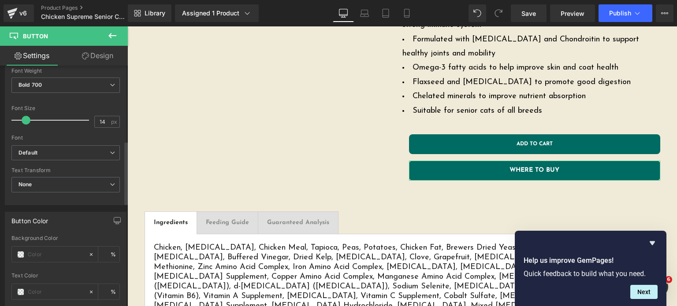
scroll to position [286, 0]
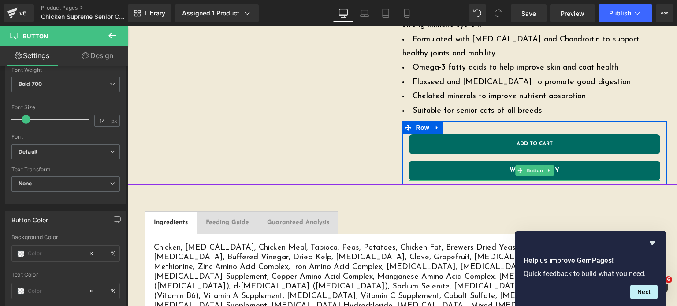
click at [419, 165] on link "WHERE TO BUY" at bounding box center [534, 171] width 251 height 20
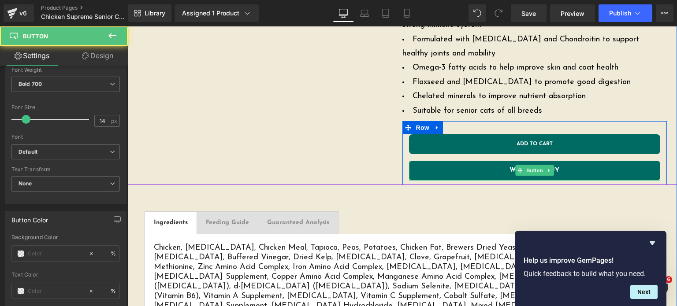
click at [455, 167] on link "WHERE TO BUY" at bounding box center [534, 171] width 251 height 20
click at [459, 147] on button "Add To Cart" at bounding box center [534, 145] width 251 height 20
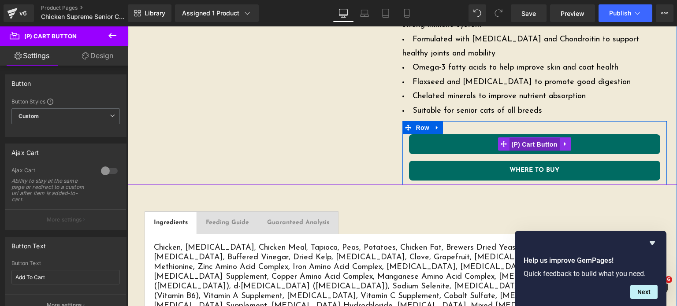
click at [549, 140] on span "(P) Cart Button" at bounding box center [534, 144] width 50 height 13
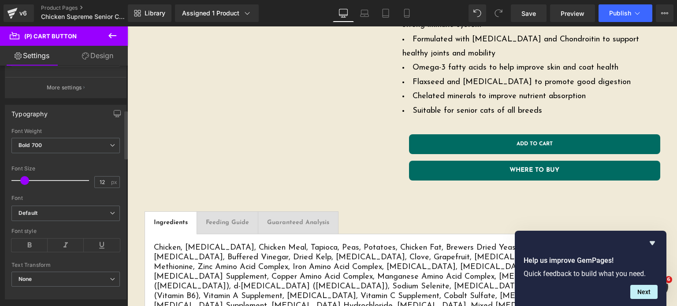
scroll to position [219, 0]
click at [101, 180] on input "12" at bounding box center [102, 181] width 15 height 11
type input "14"
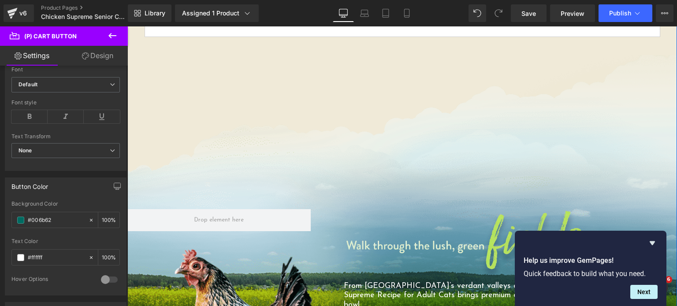
scroll to position [537, 0]
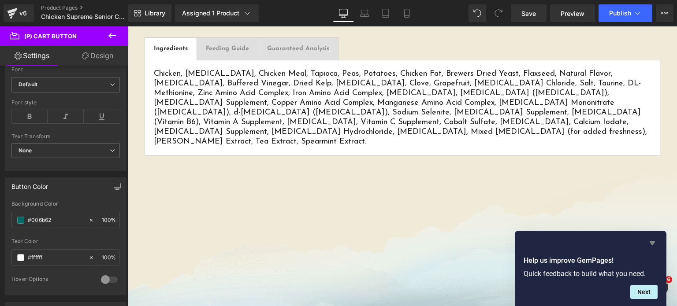
click at [652, 245] on icon "Hide survey" at bounding box center [652, 243] width 11 height 11
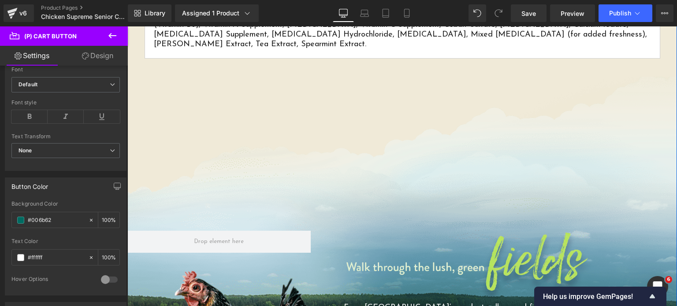
scroll to position [643, 0]
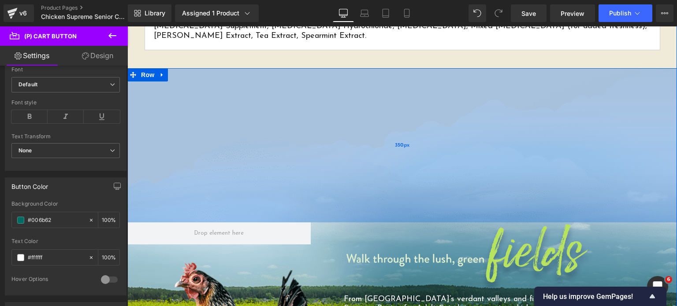
click at [429, 146] on div "350px" at bounding box center [402, 145] width 550 height 154
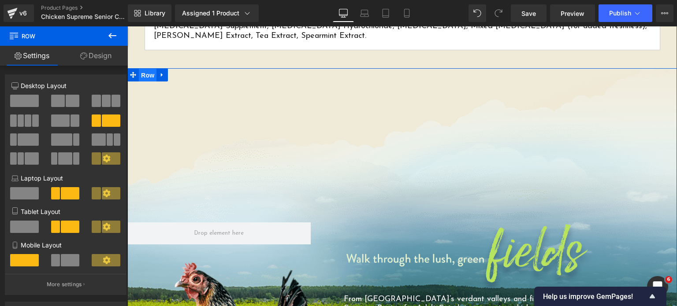
click at [146, 69] on span "Row" at bounding box center [148, 75] width 18 height 13
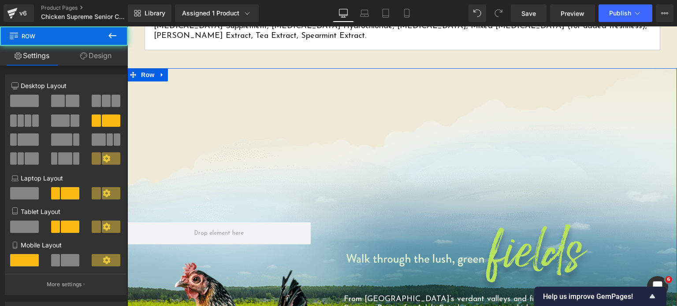
click at [90, 57] on link "Design" at bounding box center [96, 56] width 64 height 20
click at [0, 0] on div "Background" at bounding box center [0, 0] width 0 height 0
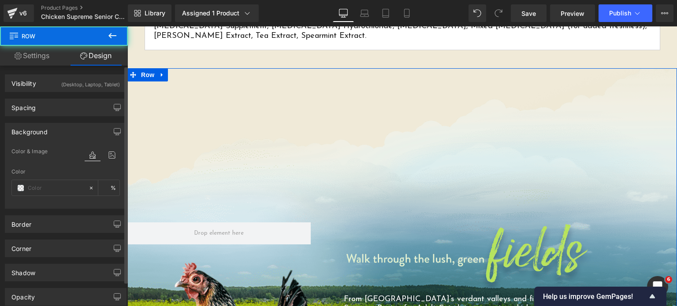
type input "transparent"
type input "0"
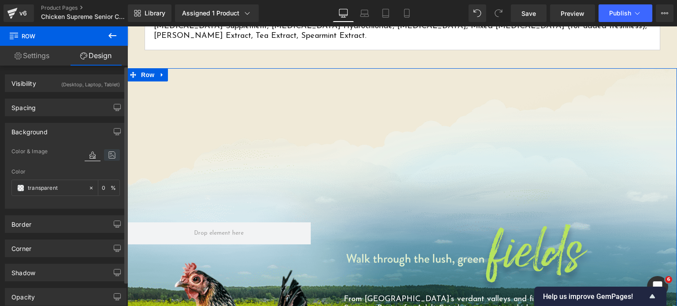
click at [107, 149] on icon at bounding box center [112, 154] width 16 height 11
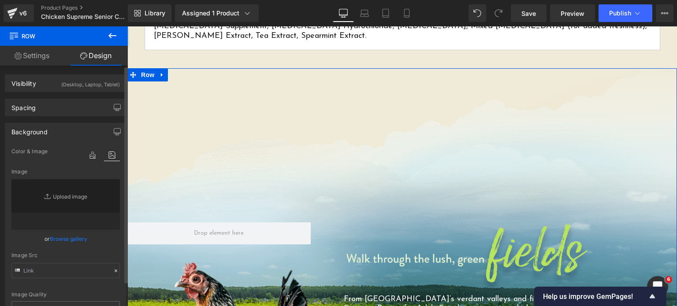
click at [69, 174] on div "Image" at bounding box center [65, 172] width 108 height 6
click at [64, 204] on link "Replace Image" at bounding box center [65, 204] width 108 height 51
click at [139, 69] on span "Row" at bounding box center [148, 75] width 18 height 13
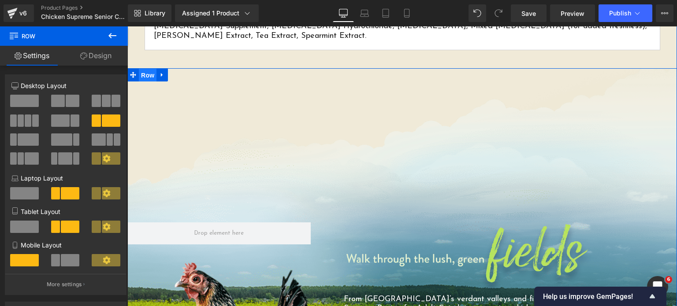
click at [139, 69] on span "Row" at bounding box center [148, 75] width 18 height 13
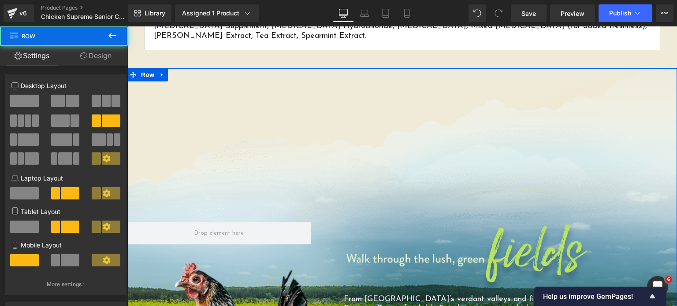
click at [99, 67] on div "4+8 4+8 12+12 Column Size Customizer 4+8 Desktop Layout Laptop Layout Tablet La…" at bounding box center [66, 288] width 132 height 444
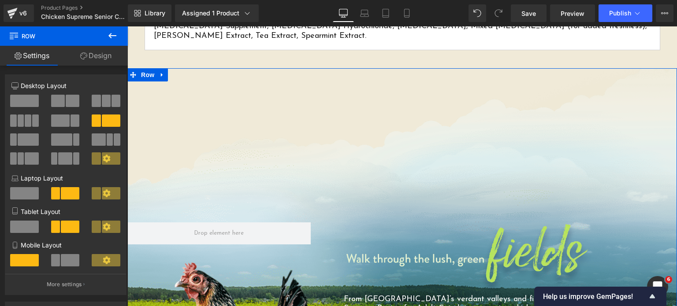
click at [106, 49] on link "Design" at bounding box center [96, 56] width 64 height 20
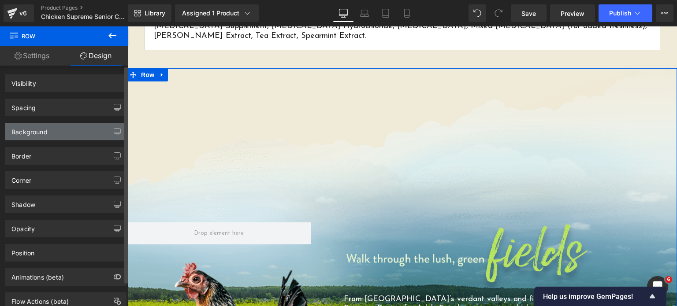
click at [37, 132] on div "Background" at bounding box center [29, 129] width 36 height 12
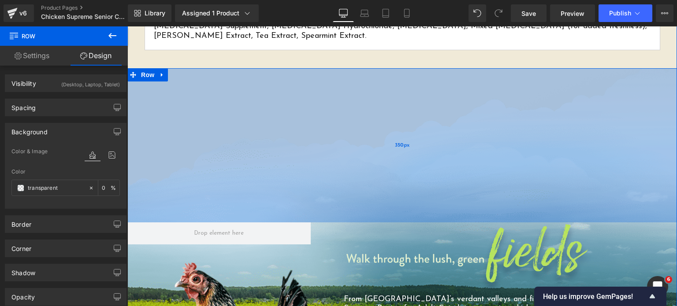
click at [238, 93] on div "350px" at bounding box center [402, 145] width 550 height 154
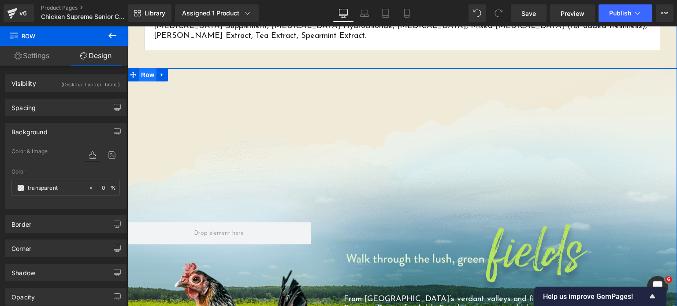
click at [151, 68] on span "Row" at bounding box center [148, 74] width 18 height 13
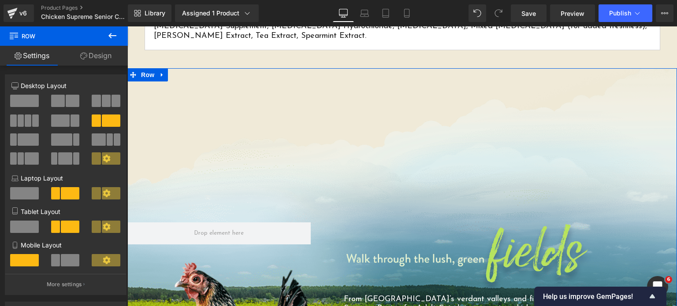
drag, startPoint x: 98, startPoint y: 59, endPoint x: 117, endPoint y: 85, distance: 32.6
click at [98, 59] on link "Design" at bounding box center [96, 56] width 64 height 20
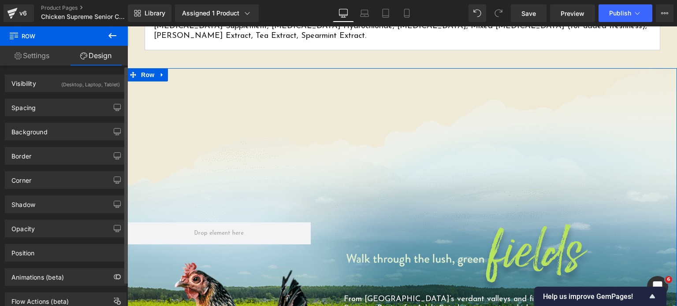
type input "0"
type input "350"
type input "0"
type input "300"
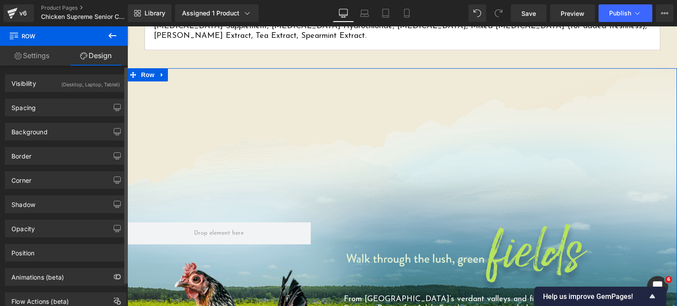
type input "0"
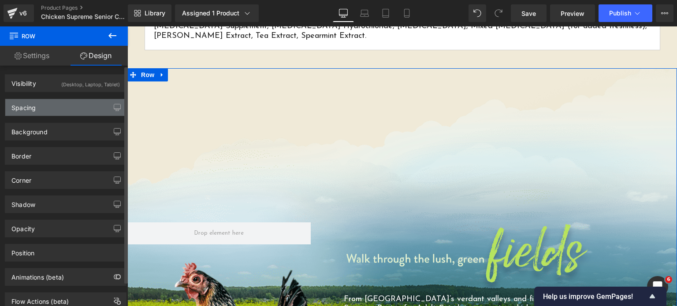
click at [75, 110] on div "Spacing" at bounding box center [65, 107] width 121 height 17
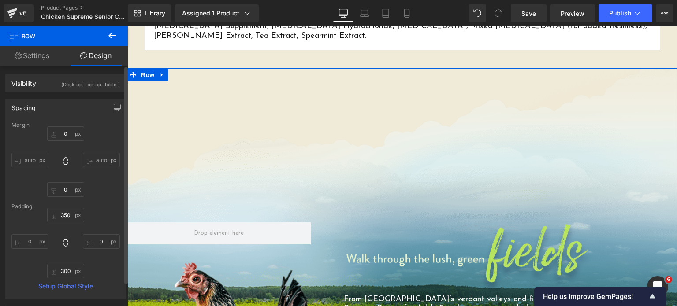
drag, startPoint x: 75, startPoint y: 110, endPoint x: 26, endPoint y: 110, distance: 48.1
click at [26, 110] on div "Spacing" at bounding box center [23, 105] width 24 height 12
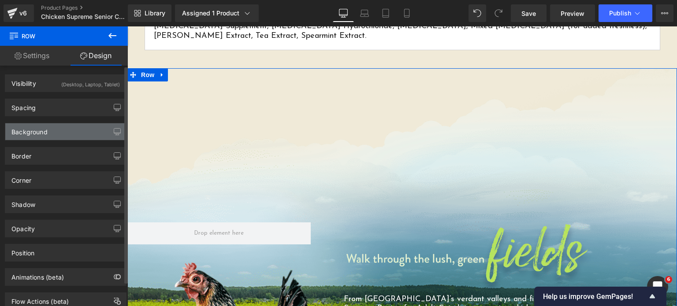
click at [29, 126] on div "Background" at bounding box center [29, 129] width 36 height 12
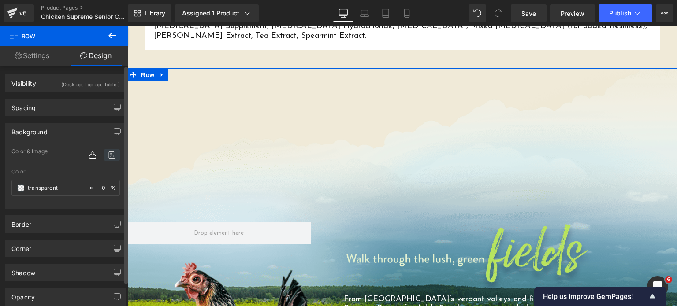
click at [104, 157] on icon at bounding box center [112, 154] width 16 height 11
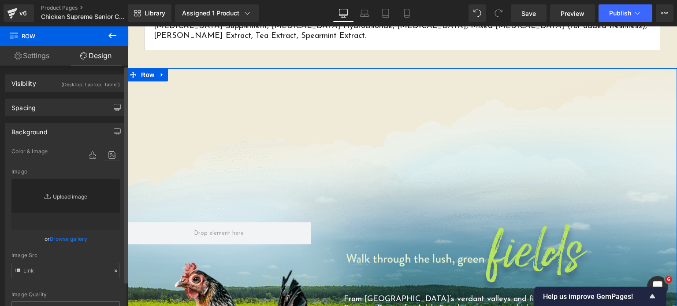
click at [67, 204] on link "Replace Image" at bounding box center [65, 204] width 108 height 51
type input "C:\fakepath\Phase-3-01-CCAD-01A-Main.png"
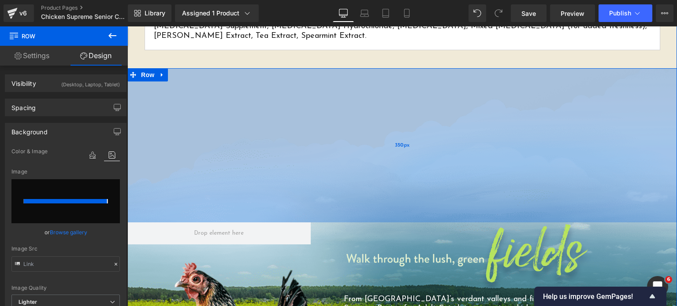
type input "https://ucarecdn.com/ebf7da5a-62f8-47f6-83bd-b25a601c92de/-/format/auto/-/previ…"
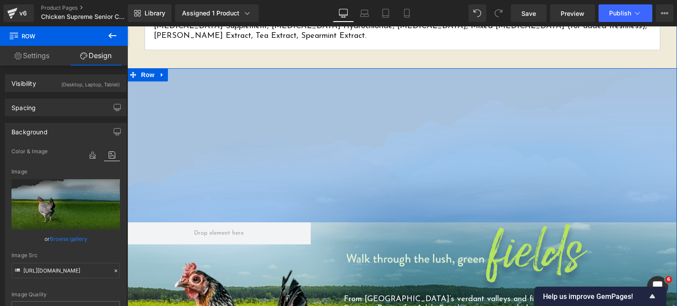
scroll to position [674, 0]
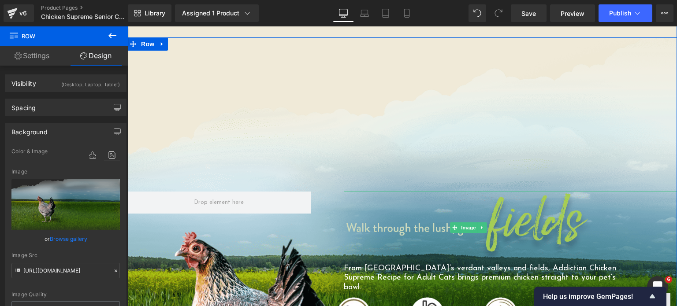
click at [436, 202] on img at bounding box center [469, 228] width 250 height 73
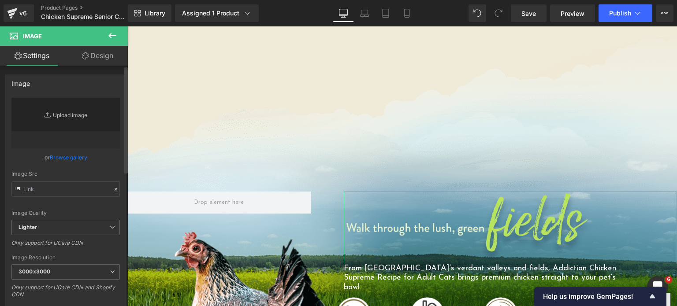
click at [53, 113] on link "Replace Image" at bounding box center [65, 123] width 108 height 51
type input "C:\fakepath\Phase-3-06-LLD-01C-Header-Field.png.webp"
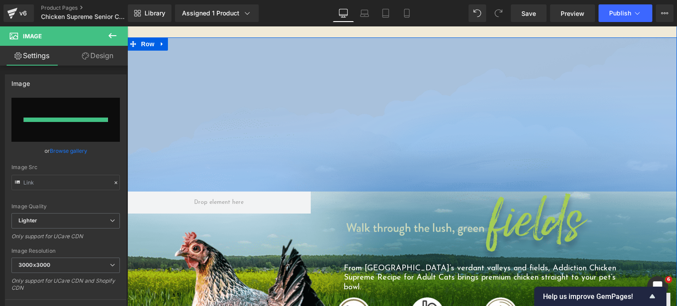
type input "https://ucarecdn.com/2d28d446-9036-474f-9ba8-ca5cc36005e7/-/format/auto/-/previ…"
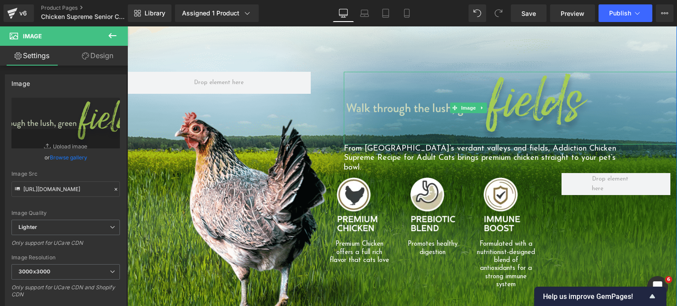
scroll to position [794, 0]
click at [362, 178] on img at bounding box center [359, 205] width 45 height 54
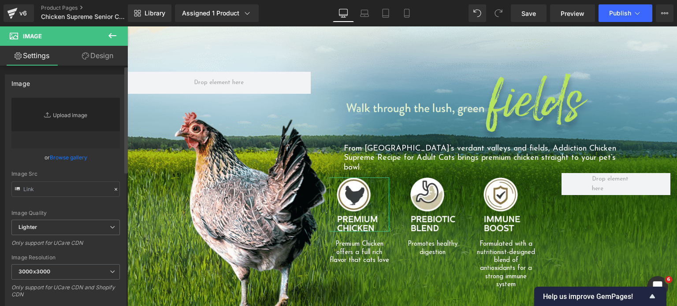
click at [47, 123] on link "Replace Image" at bounding box center [65, 123] width 108 height 51
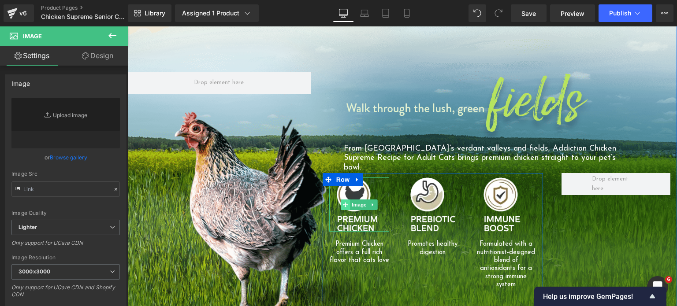
click at [346, 200] on span at bounding box center [345, 205] width 9 height 11
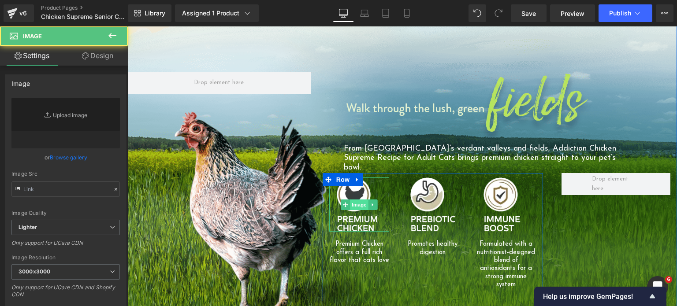
click at [355, 200] on span "Image" at bounding box center [359, 205] width 19 height 11
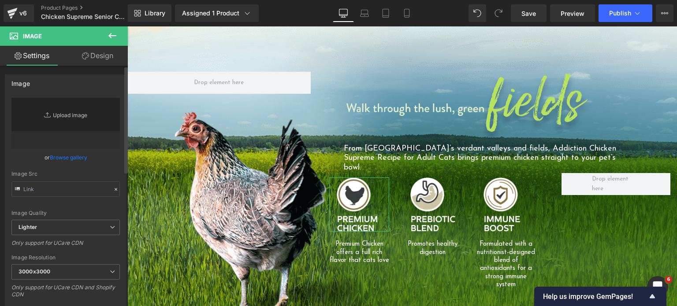
click at [68, 118] on link "Replace Image" at bounding box center [65, 123] width 108 height 51
type input "C:\fakepath\Phase-3-01-CCAD-01B-Icon-01.png.webp"
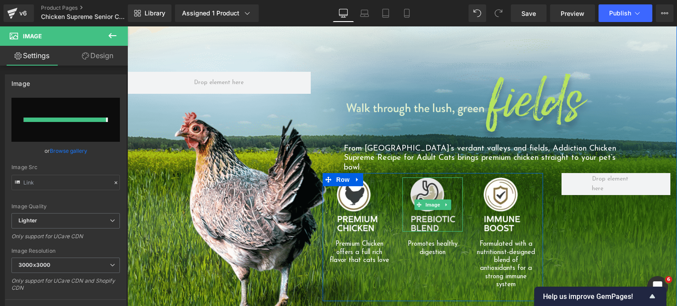
type input "https://ucarecdn.com/bb5e15b8-1d81-4a57-872e-6cc2f2681dd3/-/format/auto/-/previ…"
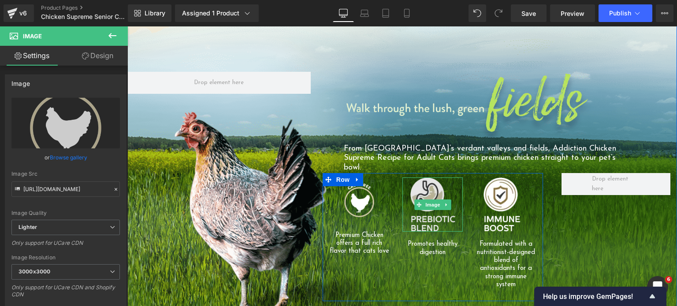
click at [431, 178] on img at bounding box center [433, 205] width 45 height 54
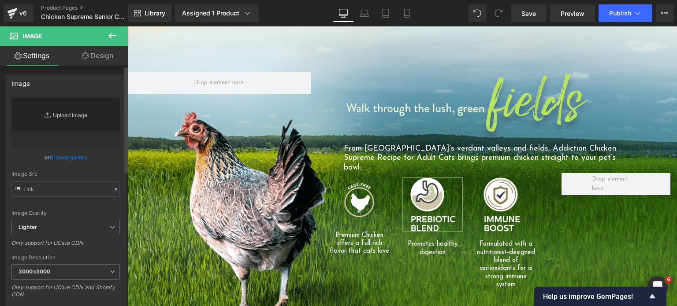
click at [67, 123] on link "Replace Image" at bounding box center [65, 123] width 108 height 51
type input "C:\fakepath\Phase-3-06-LLD-01B-Icon-02-300x300.png.webp"
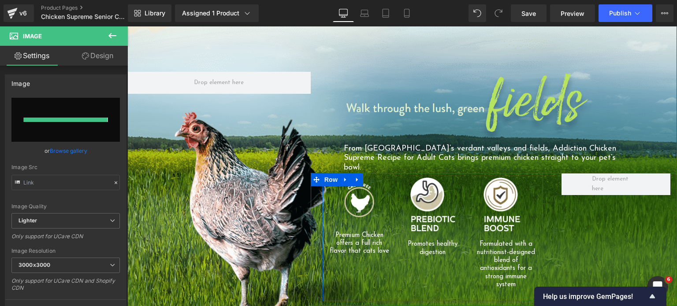
type input "https://ucarecdn.com/2fbf64ca-b891-4926-9cea-3224e18534ad/-/format/auto/-/previ…"
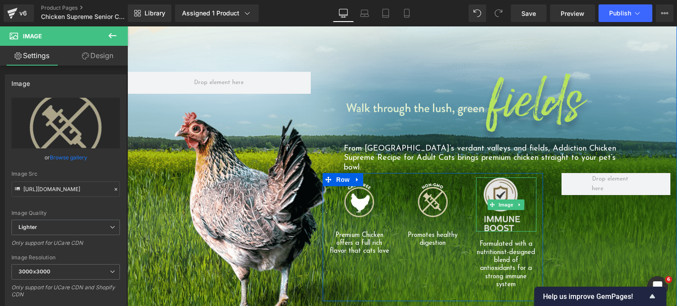
click at [494, 178] on img at bounding box center [506, 205] width 45 height 54
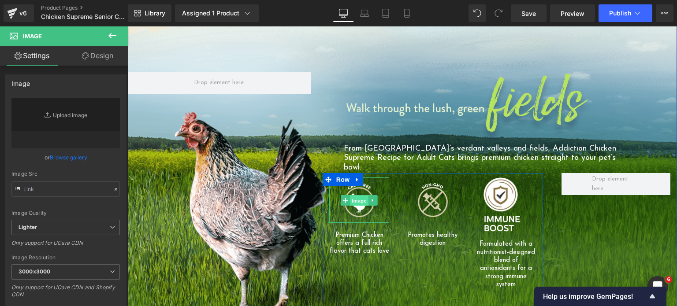
click at [354, 195] on span "Image" at bounding box center [359, 200] width 19 height 11
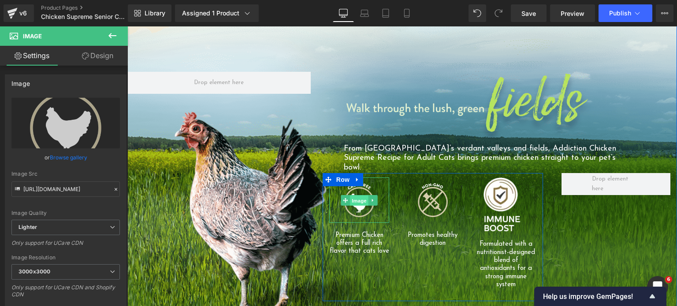
click at [350, 195] on span "Image" at bounding box center [359, 200] width 19 height 11
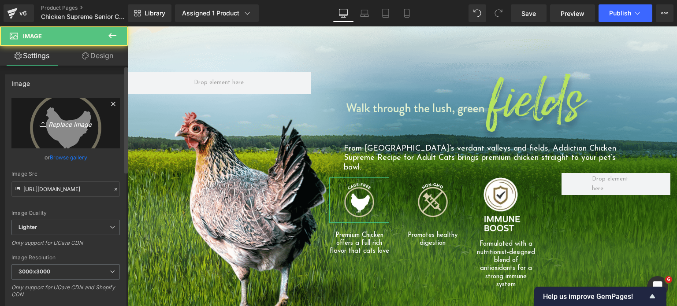
click at [94, 128] on icon "Replace Image" at bounding box center [65, 123] width 71 height 11
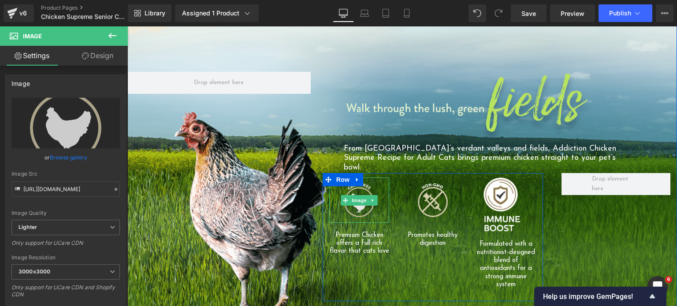
click at [366, 188] on img at bounding box center [359, 200] width 45 height 45
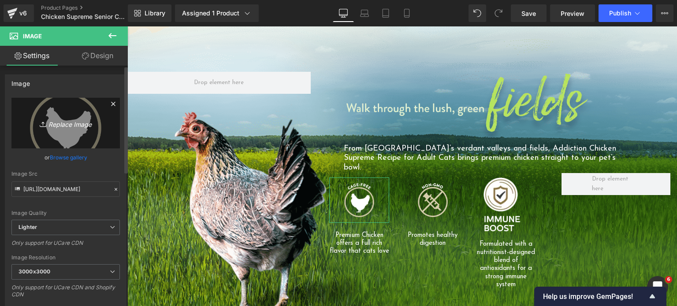
click at [66, 127] on icon "Replace Image" at bounding box center [65, 123] width 71 height 11
type input "C:\fakepath\csc-icons-01.png.webp"
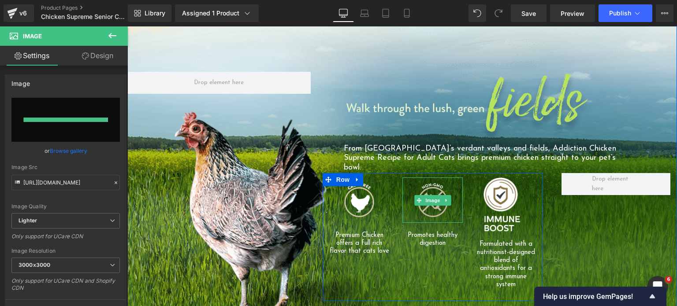
type input "https://ucarecdn.com/c907873a-0adf-492c-9540-986557f523b3/-/format/auto/-/previ…"
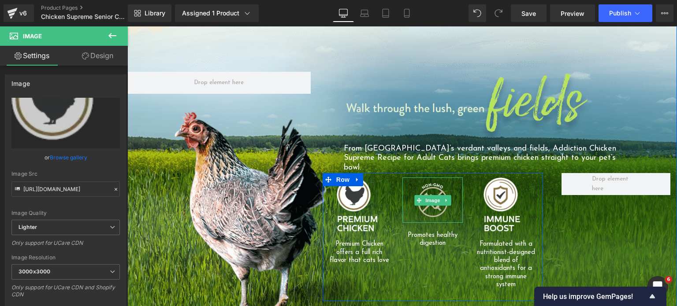
click at [416, 196] on img at bounding box center [433, 200] width 45 height 45
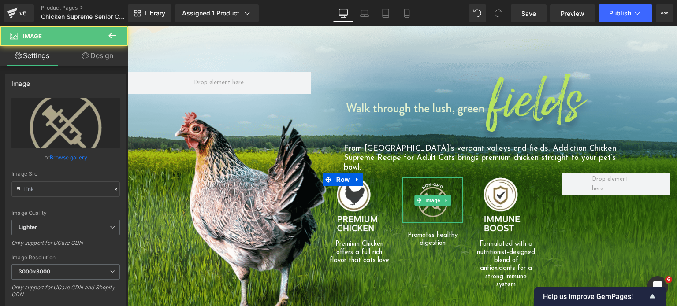
type input "https://ucarecdn.com/2fbf64ca-b891-4926-9cea-3224e18534ad/-/format/auto/-/previ…"
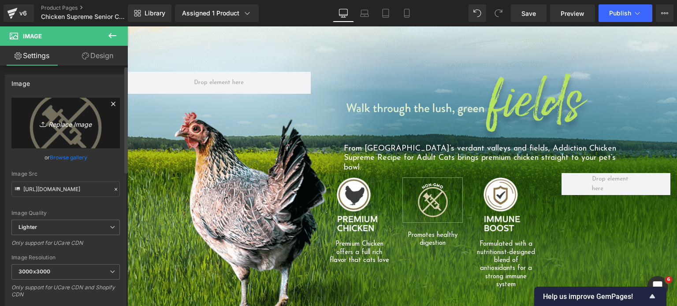
click at [83, 121] on icon "Replace Image" at bounding box center [65, 123] width 71 height 11
click at [77, 121] on icon "Replace Image" at bounding box center [65, 123] width 71 height 11
type input "C:\fakepath\csc-icons-02.png.webp"
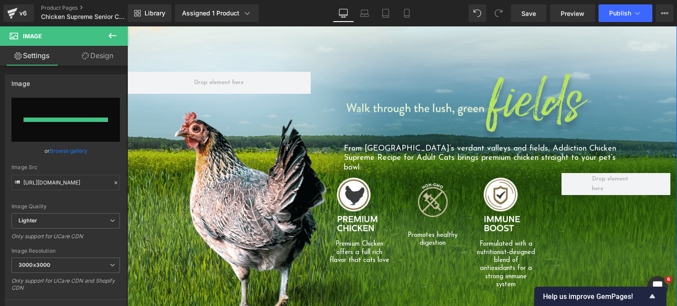
type input "https://ucarecdn.com/55c397ee-b2dc-4770-b39f-fcc2a464f37e/-/format/auto/-/previ…"
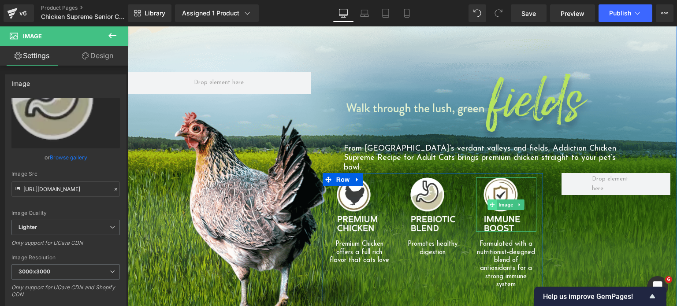
click at [488, 200] on span at bounding box center [492, 205] width 9 height 11
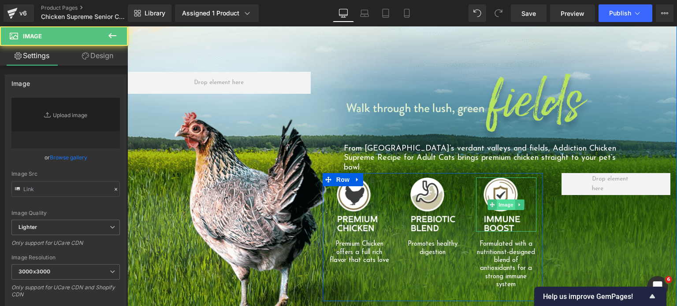
click at [497, 200] on span "Image" at bounding box center [506, 205] width 19 height 11
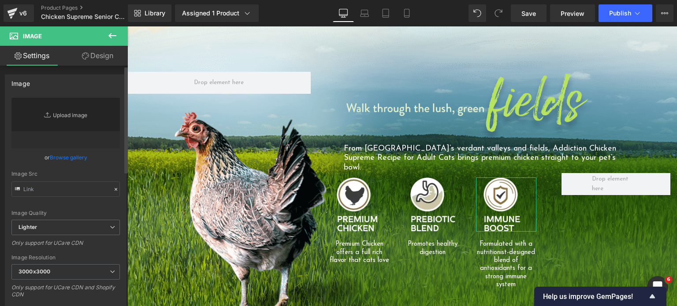
click at [65, 122] on link "Replace Image" at bounding box center [65, 123] width 108 height 51
type input "C:\fakepath\csc-icons-03.png.webp"
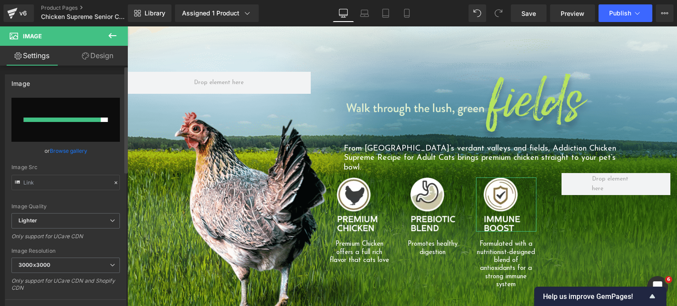
type input "https://ucarecdn.com/61cc193c-36fb-40ea-bef2-4bf78904bc43/-/format/auto/-/previ…"
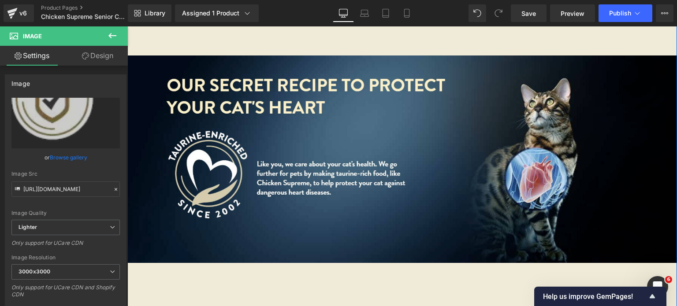
scroll to position [1822, 0]
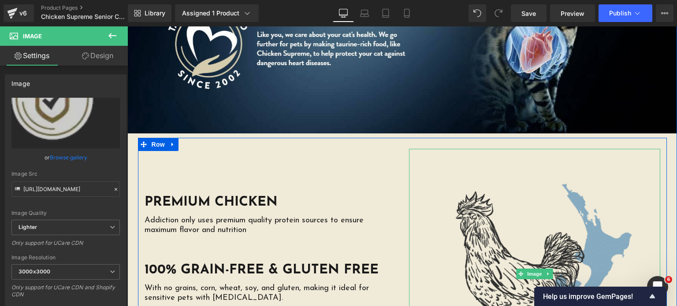
click at [502, 163] on img at bounding box center [534, 274] width 251 height 251
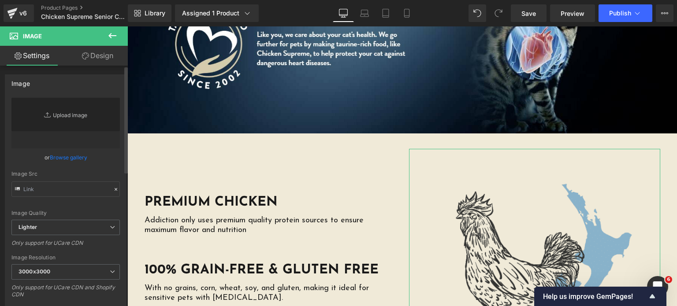
click at [67, 118] on link "Replace Image" at bounding box center [65, 123] width 108 height 51
type input "C:\fakepath\Phase-3-01-MB-Chicken-01A-Main.png"
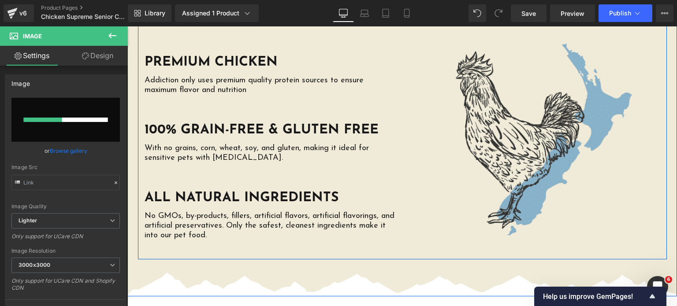
scroll to position [1962, 0]
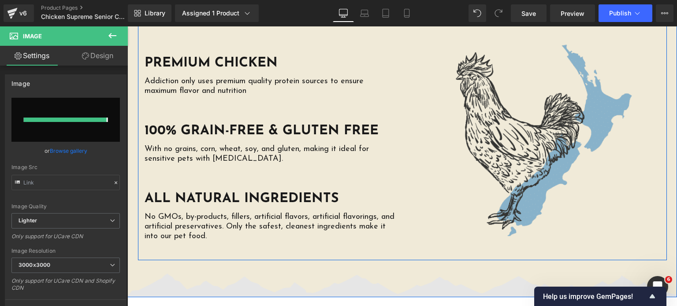
type input "https://ucarecdn.com/fff5cfa8-04b4-4d12-967c-36eedab5cce6/-/format/auto/-/previ…"
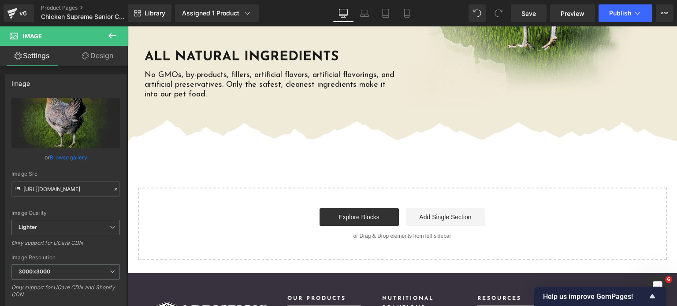
scroll to position [2087, 0]
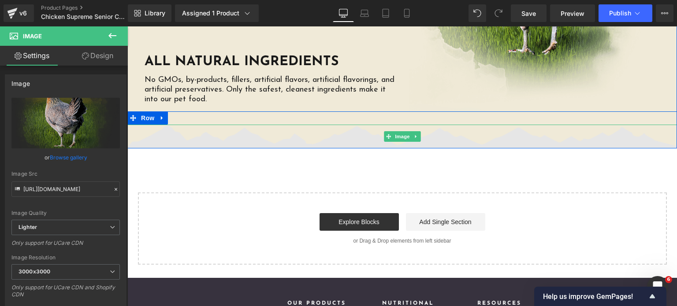
click at [321, 125] on img at bounding box center [402, 137] width 550 height 24
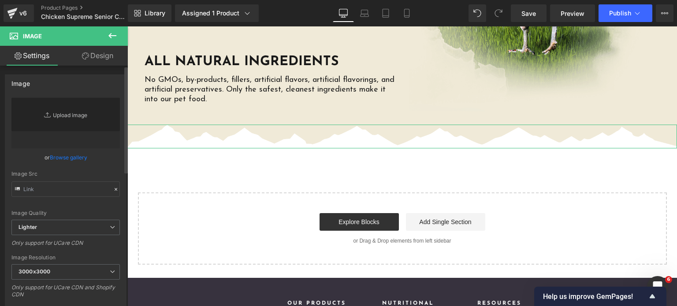
click at [65, 120] on link "Replace Image" at bounding box center [65, 123] width 108 height 51
type input "C:\fakepath\torn-paper-divider-new.png.webp"
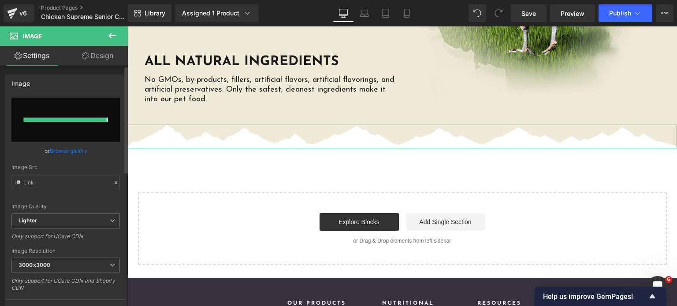
type input "https://ucarecdn.com/1911856f-6c94-4719-8fc9-b17013ac8448/-/format/auto/-/previ…"
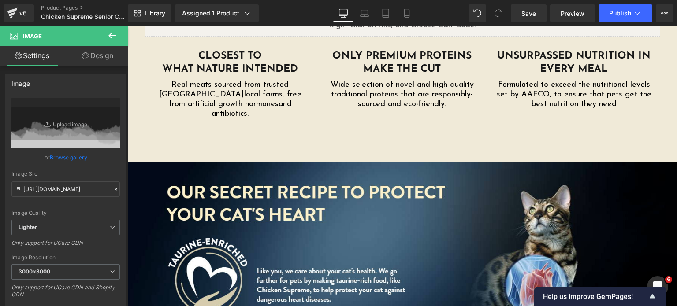
scroll to position [1535, 0]
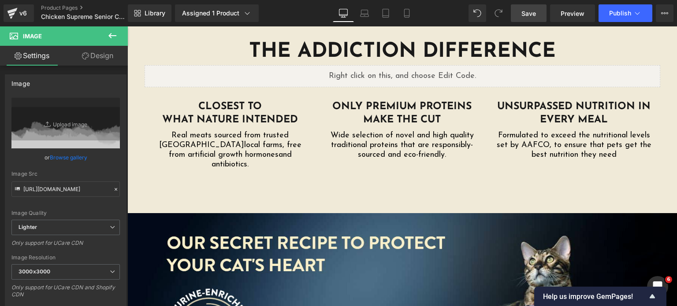
click at [530, 16] on span "Save" at bounding box center [529, 13] width 15 height 9
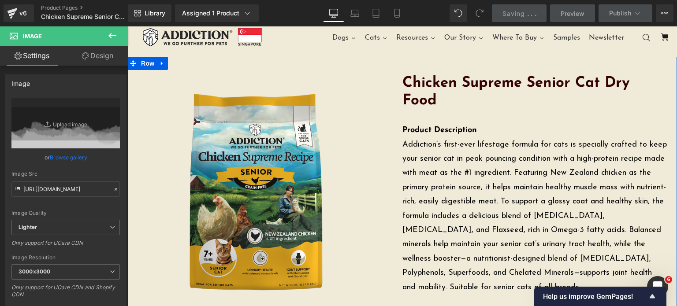
scroll to position [0, 0]
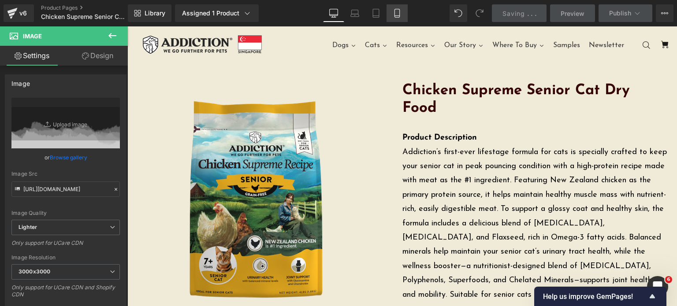
click at [392, 11] on link "Mobile" at bounding box center [397, 13] width 21 height 18
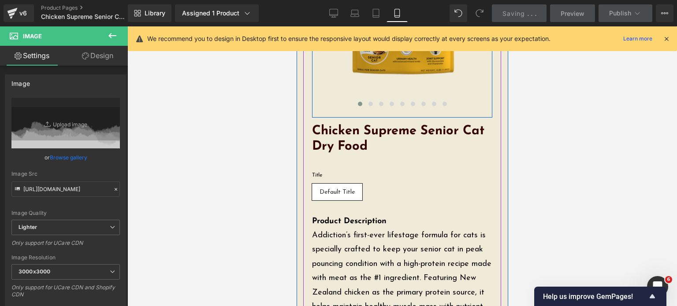
scroll to position [168, 0]
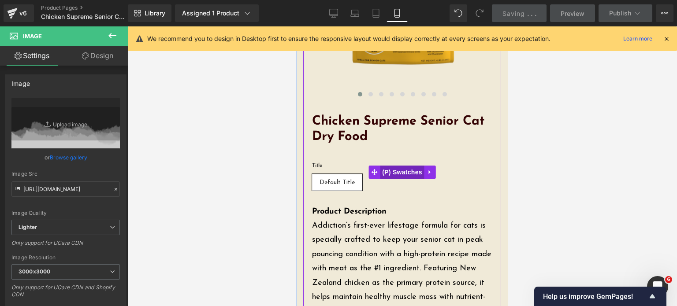
click at [398, 176] on span "(P) Swatches" at bounding box center [402, 172] width 45 height 13
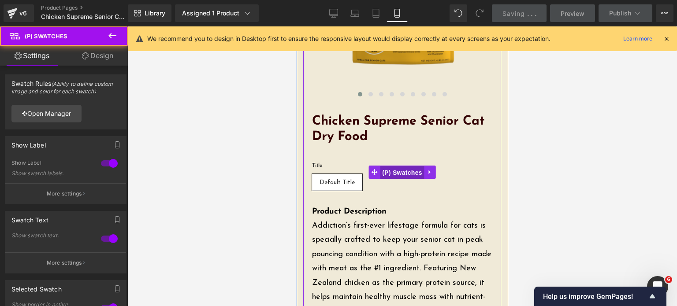
click at [398, 176] on span "(P) Swatches" at bounding box center [402, 172] width 45 height 13
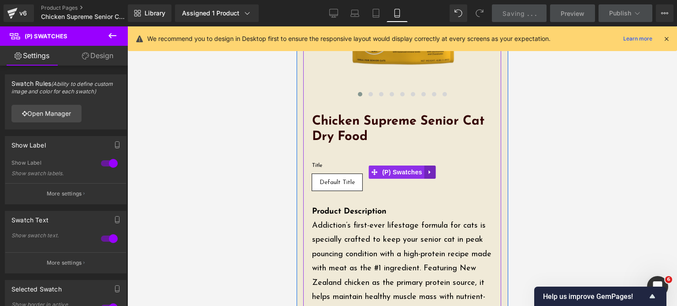
click at [427, 171] on icon at bounding box center [430, 172] width 6 height 7
click at [433, 171] on icon at bounding box center [436, 172] width 6 height 6
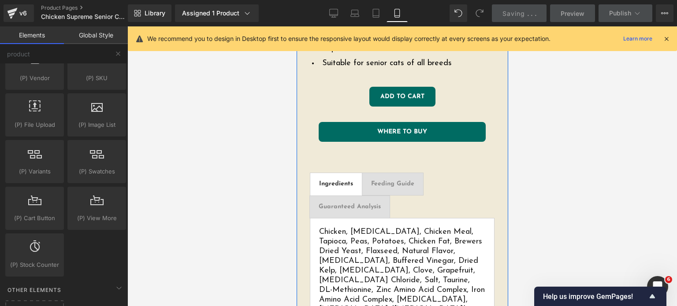
scroll to position [725, 0]
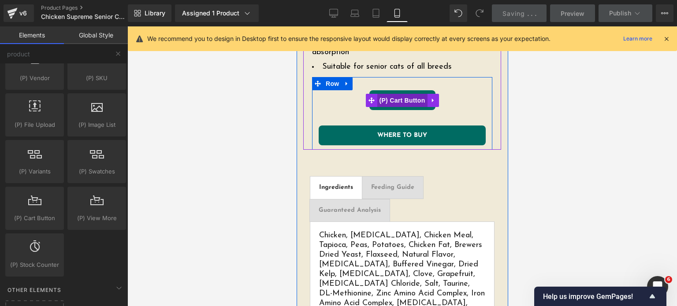
click at [378, 94] on span "(P) Cart Button" at bounding box center [402, 100] width 50 height 13
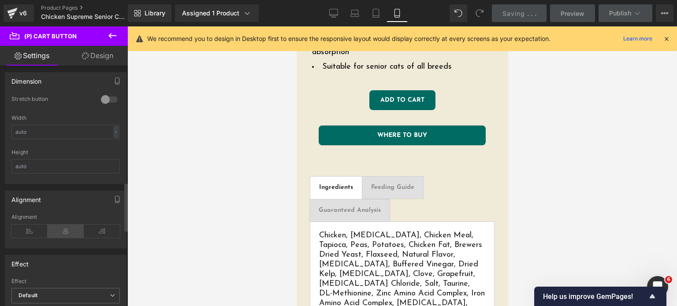
scroll to position [575, 0]
click at [104, 98] on div at bounding box center [109, 101] width 21 height 14
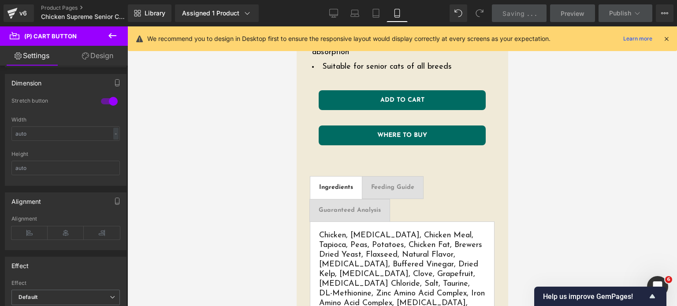
click at [103, 60] on link "Design" at bounding box center [98, 56] width 64 height 20
click at [0, 0] on div "Spacing" at bounding box center [0, 0] width 0 height 0
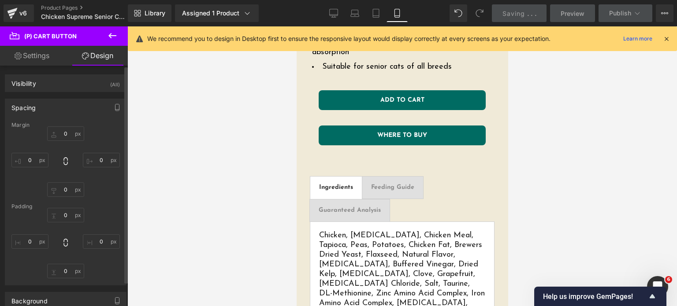
type input "0"
type input "15"
type input "0"
type input "4"
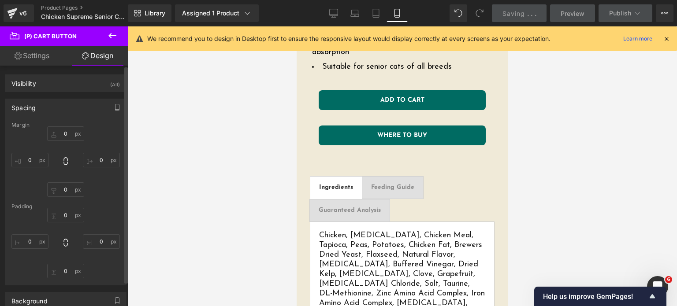
type input "25"
type input "4"
type input "25"
click at [63, 190] on input "15" at bounding box center [65, 190] width 37 height 15
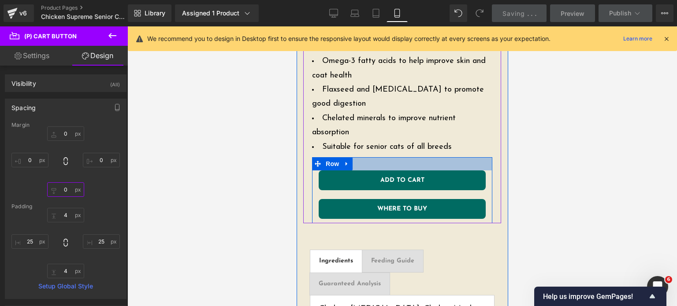
scroll to position [640, 0]
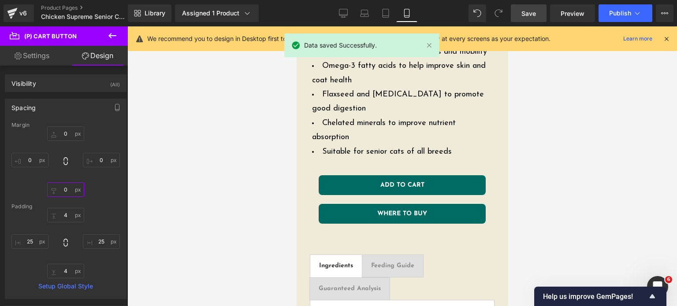
type input "0"
click at [118, 34] on button at bounding box center [112, 35] width 31 height 19
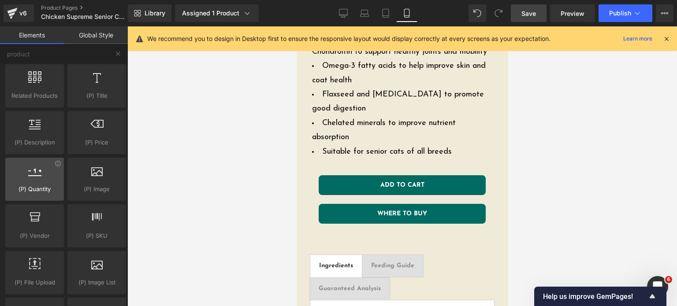
scroll to position [0, 0]
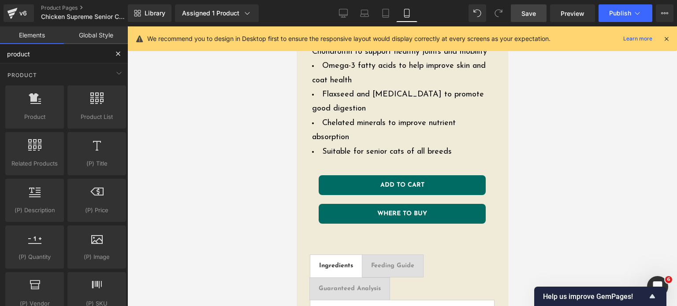
click at [78, 59] on input "product" at bounding box center [54, 53] width 108 height 19
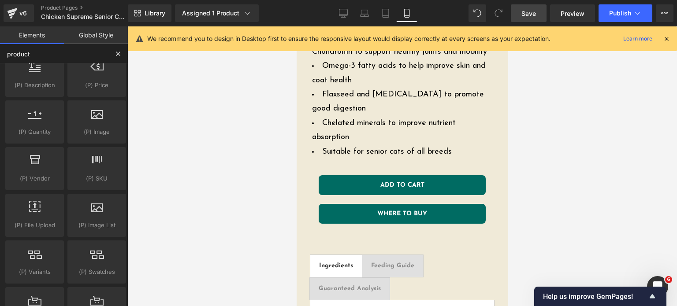
scroll to position [173, 0]
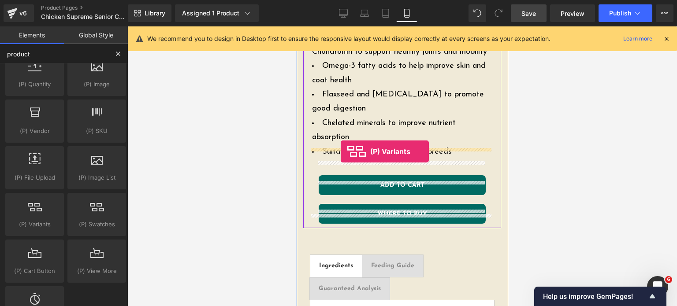
drag, startPoint x: 316, startPoint y: 239, endPoint x: 340, endPoint y: 152, distance: 91.2
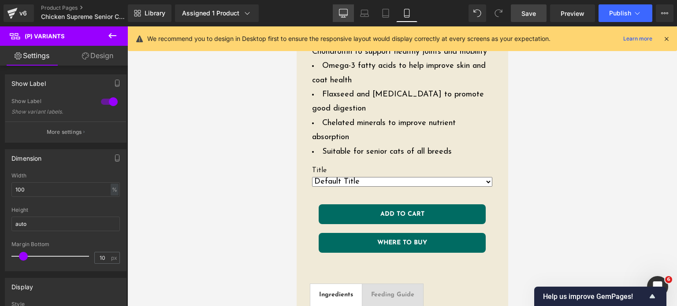
click at [346, 10] on icon at bounding box center [343, 13] width 9 height 9
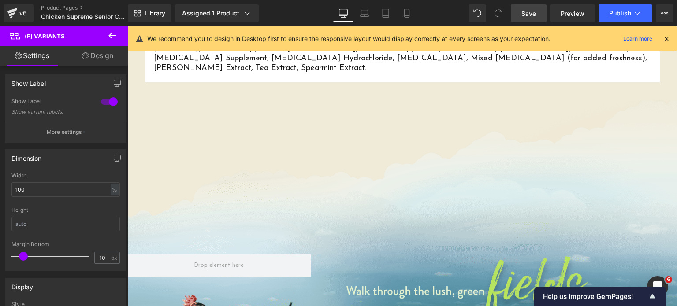
scroll to position [335, 0]
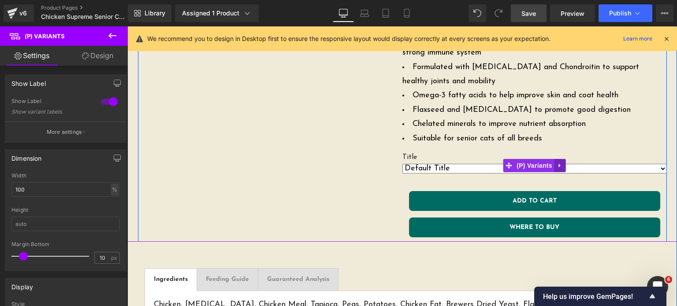
click at [557, 165] on icon at bounding box center [560, 166] width 6 height 7
click at [518, 163] on span "(P) Variants" at bounding box center [535, 166] width 40 height 13
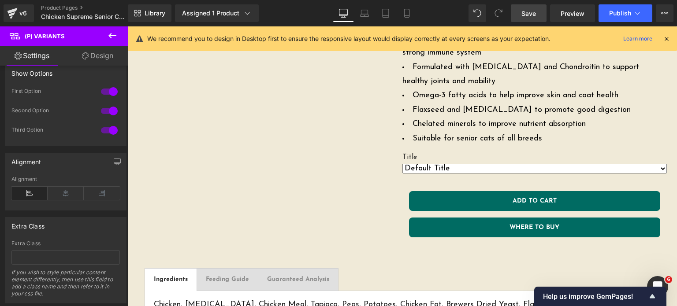
scroll to position [375, 0]
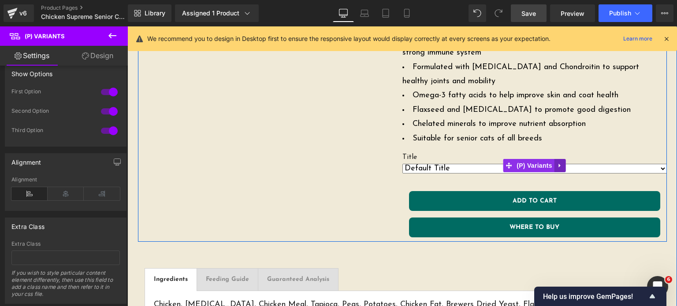
click at [559, 164] on icon at bounding box center [560, 166] width 2 height 4
click at [490, 164] on div "Title Default Title 0 (P) Variants" at bounding box center [535, 165] width 265 height 25
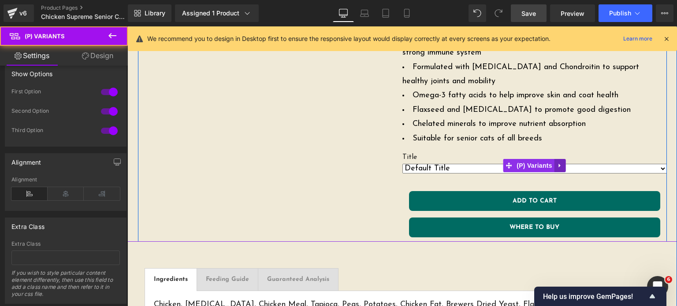
click at [560, 169] on link at bounding box center [560, 165] width 11 height 13
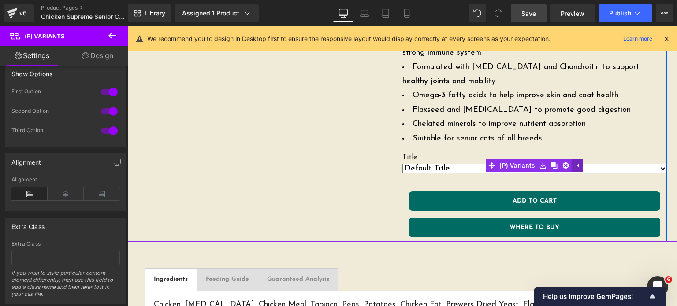
click at [560, 169] on link at bounding box center [565, 165] width 11 height 13
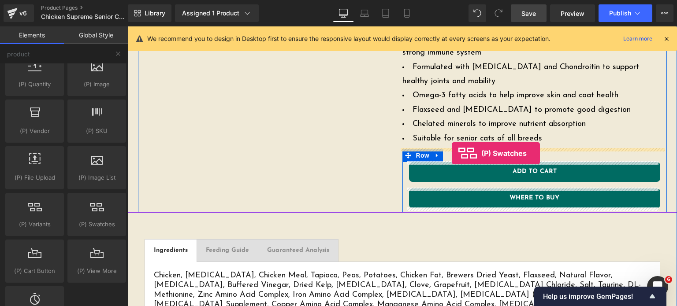
drag, startPoint x: 208, startPoint y: 250, endPoint x: 452, endPoint y: 153, distance: 263.1
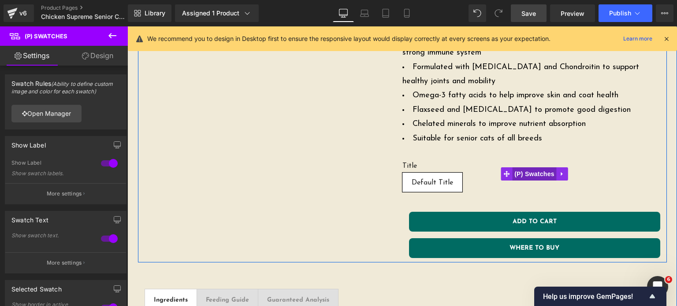
click at [527, 174] on span "(P) Swatches" at bounding box center [534, 174] width 45 height 13
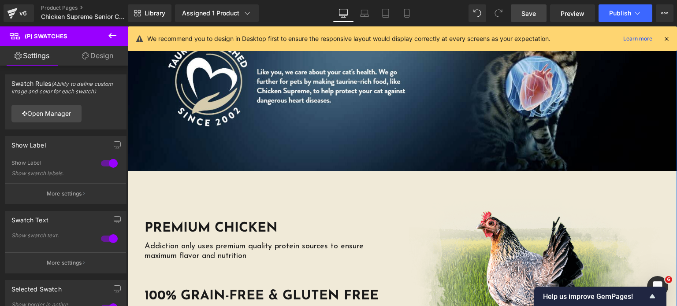
scroll to position [1839, 0]
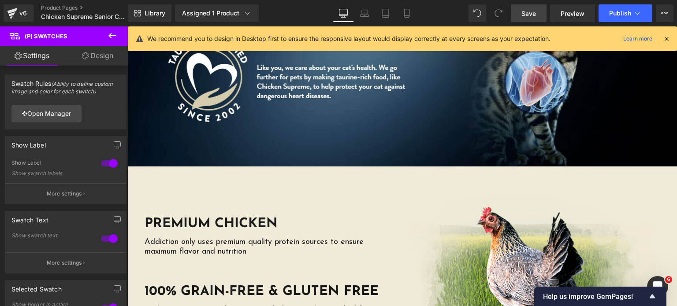
click at [418, 10] on div "Library Assigned 1 Product Product Preview Chicken Supreme Senior Cat Dry Food …" at bounding box center [402, 13] width 549 height 18
click at [410, 12] on icon at bounding box center [407, 13] width 9 height 9
type input "100"
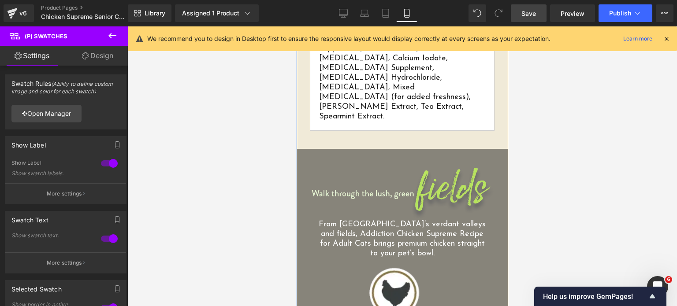
scroll to position [1121, 0]
click at [406, 166] on img at bounding box center [402, 193] width 185 height 54
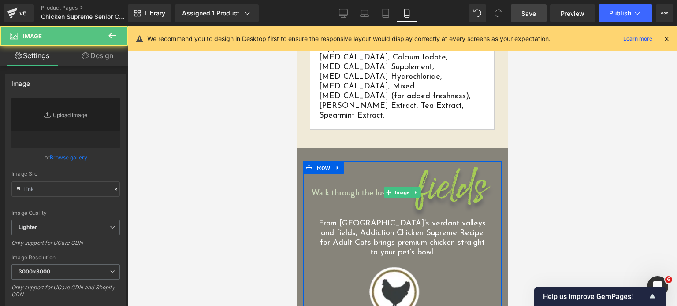
click at [378, 166] on img at bounding box center [402, 193] width 185 height 54
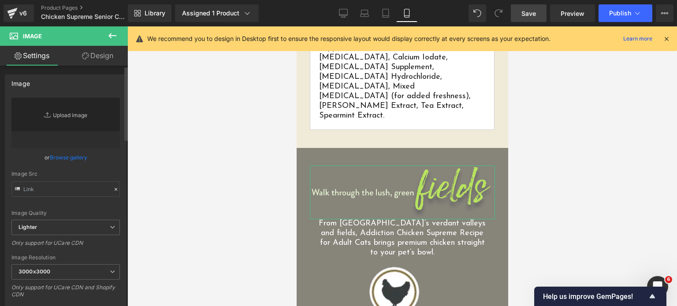
click at [80, 109] on link "Replace Image" at bounding box center [65, 123] width 108 height 51
type input "C:\fakepath\Phase-3-06-LLD-01C-Header-Field.png.webp"
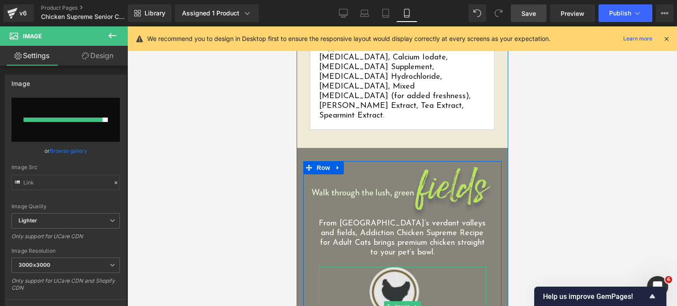
type input "https://ucarecdn.com/c5038196-552e-4ee7-8941-e9ca0439a67c/-/format/auto/-/previ…"
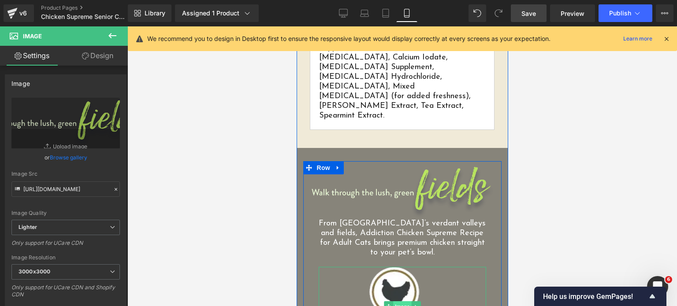
click at [404, 302] on span "Image" at bounding box center [402, 307] width 19 height 11
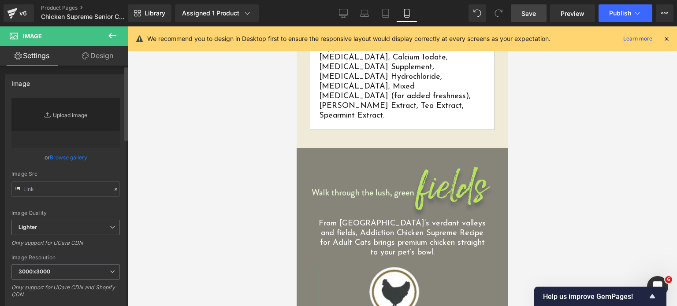
click at [67, 118] on link "Replace Image" at bounding box center [65, 123] width 108 height 51
type input "C:\fakepath\csc-icons-01.png.webp"
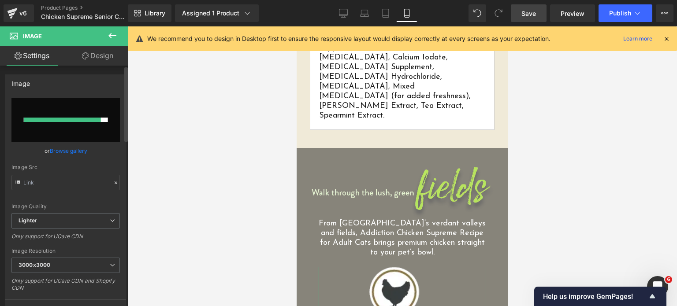
type input "https://ucarecdn.com/0d562f37-c1a2-490e-9a2b-f3fe0d46a466/-/format/auto/-/previ…"
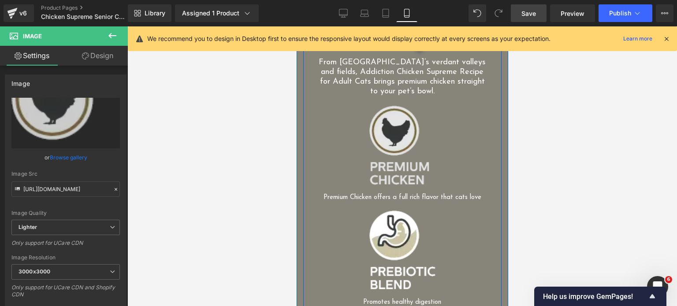
scroll to position [1289, 0]
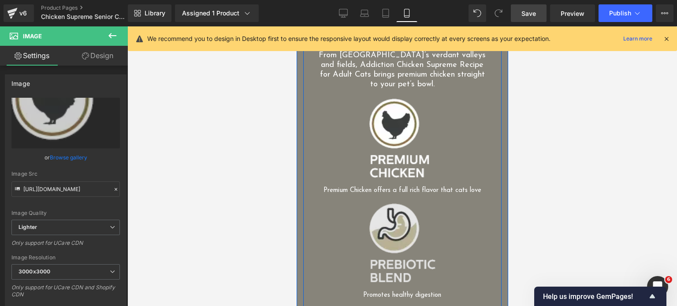
click at [392, 204] on img at bounding box center [402, 243] width 66 height 79
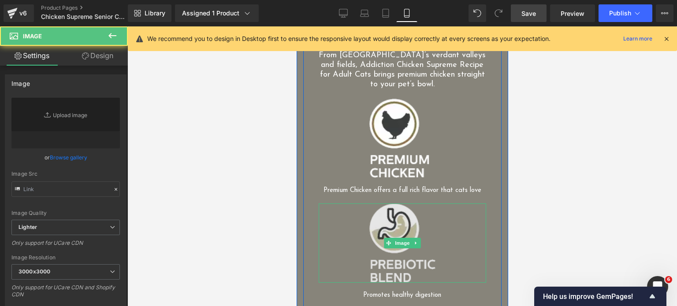
click at [369, 204] on img at bounding box center [402, 243] width 66 height 79
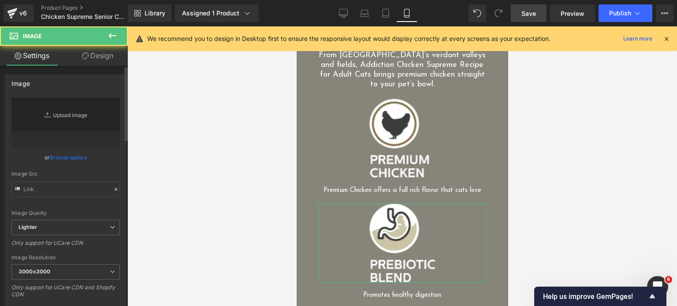
click at [81, 114] on link "Replace Image" at bounding box center [65, 123] width 108 height 51
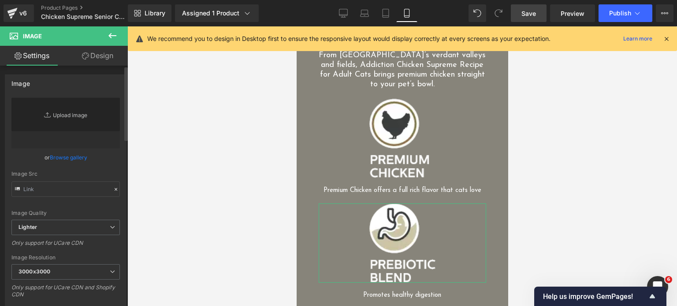
type input "C:\fakepath\csc-icons-02.png.webp"
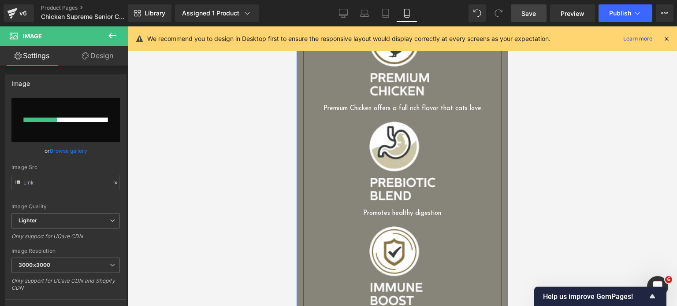
scroll to position [1373, 0]
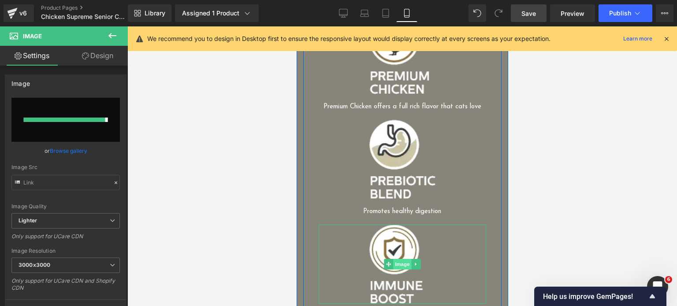
type input "https://ucarecdn.com/1dc25a4a-dbe8-4a1a-b8e6-0961a9622125/-/format/auto/-/previ…"
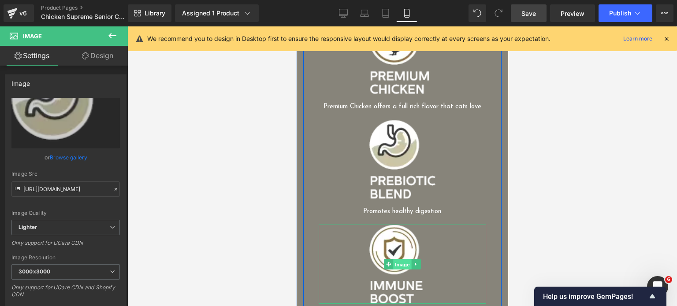
drag, startPoint x: 395, startPoint y: 200, endPoint x: 307, endPoint y: 210, distance: 88.3
click at [395, 260] on span "Image" at bounding box center [402, 265] width 19 height 11
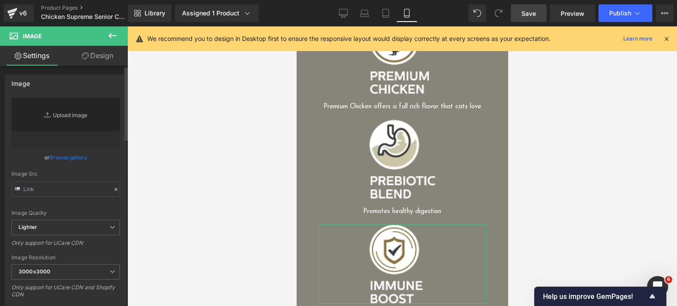
click at [67, 112] on link "Replace Image" at bounding box center [65, 123] width 108 height 51
type input "C:\fakepath\csc-icons-03.png.webp"
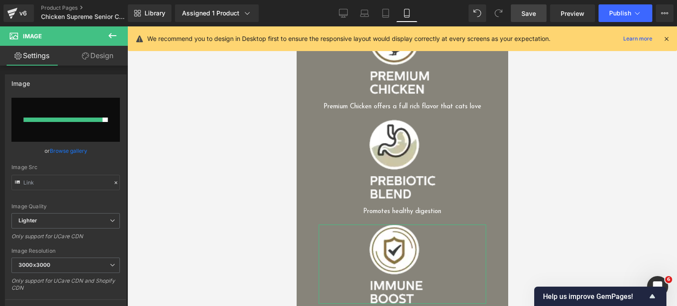
type input "https://ucarecdn.com/d3d02cfc-859f-4ff3-aa39-665a9df16b54/-/format/auto/-/previ…"
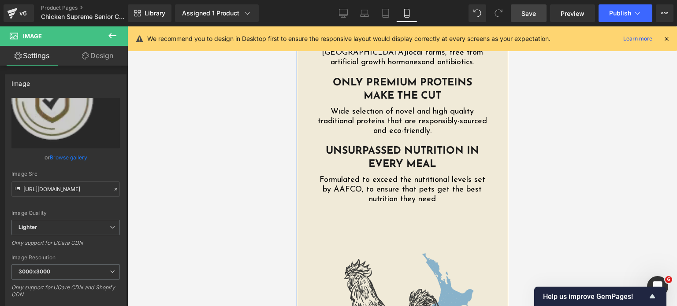
scroll to position [2064, 0]
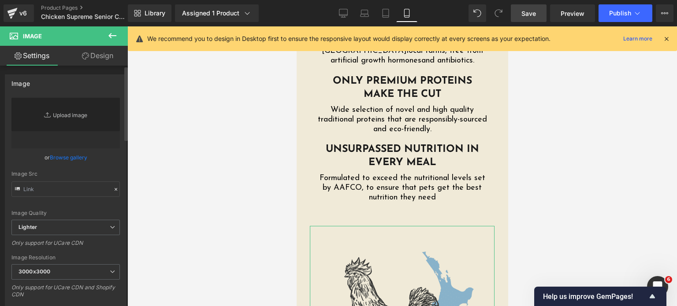
click at [62, 120] on link "Replace Image" at bounding box center [65, 123] width 108 height 51
type input "C:\fakepath\Phase-3-01-MB-Chicken-01A-Main.png"
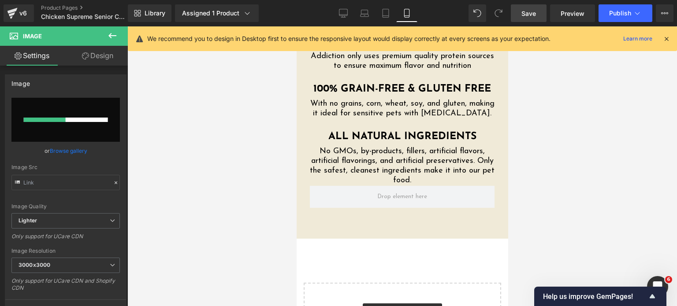
scroll to position [2438, 0]
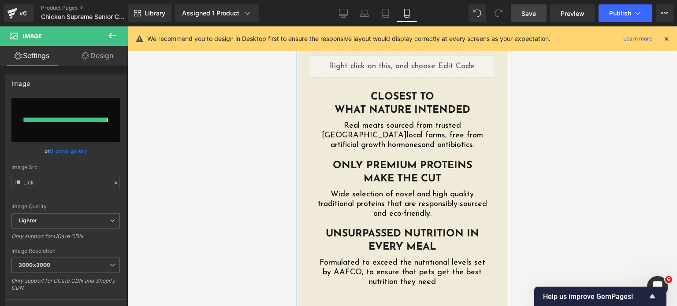
type input "https://ucarecdn.com/1c97ed12-133a-4444-a1e3-15fdfbd45b77/-/format/auto/-/previ…"
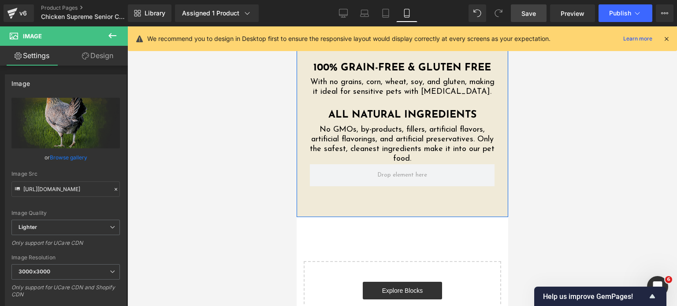
scroll to position [2459, 0]
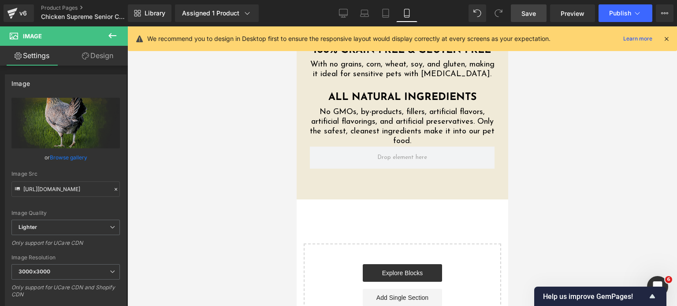
click at [526, 22] on div "Library Assigned 1 Product Product Preview Chicken Supreme Senior Cat Dry Food …" at bounding box center [402, 13] width 549 height 26
click at [536, 14] on span "Save" at bounding box center [529, 13] width 15 height 9
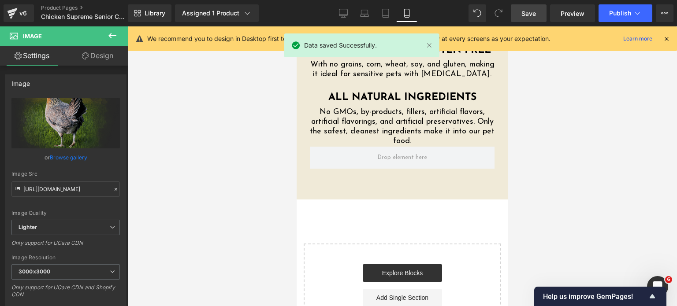
click at [536, 14] on span "Save" at bounding box center [529, 13] width 15 height 9
click at [529, 9] on span "Save" at bounding box center [529, 13] width 15 height 9
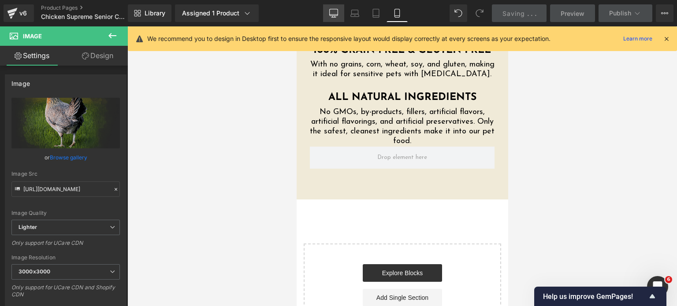
click at [333, 9] on icon at bounding box center [334, 12] width 8 height 7
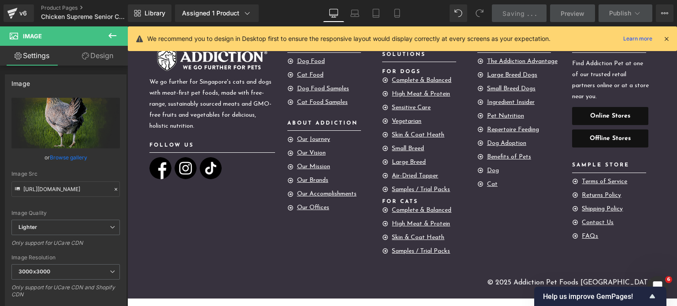
scroll to position [0, 0]
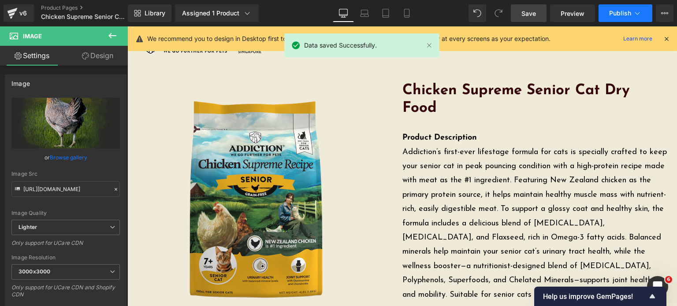
click at [608, 15] on button "Publish" at bounding box center [626, 13] width 54 height 18
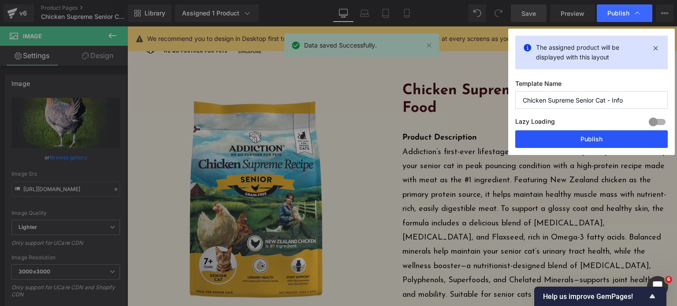
click at [559, 134] on button "Publish" at bounding box center [592, 140] width 153 height 18
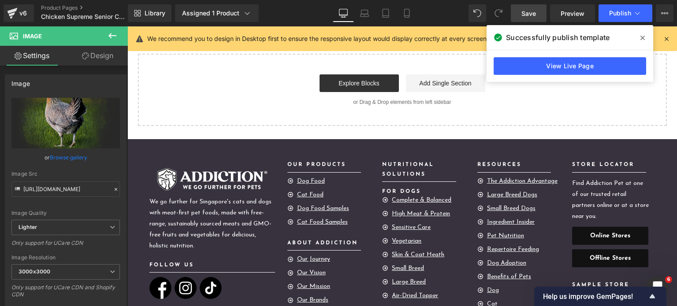
scroll to position [2368, 0]
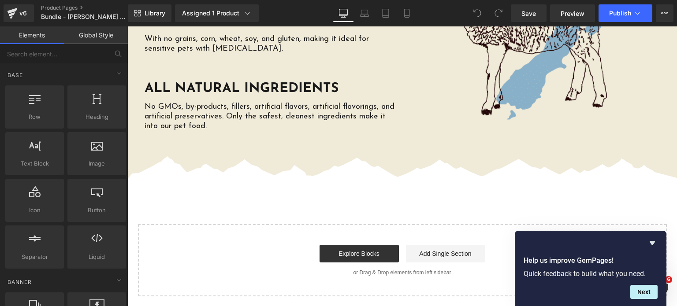
scroll to position [2163, 0]
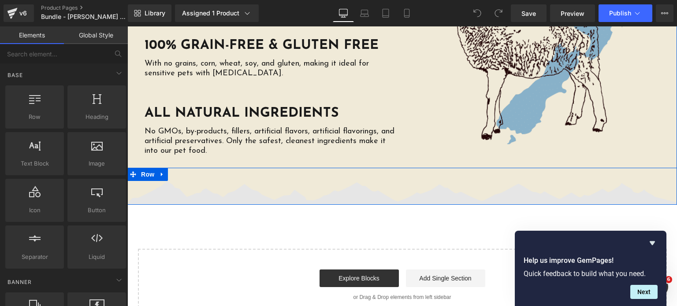
click at [288, 181] on img at bounding box center [402, 193] width 550 height 24
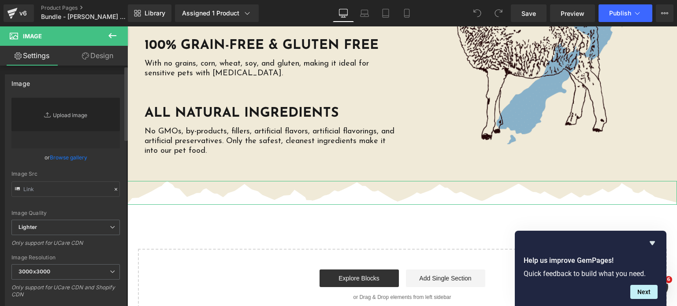
click at [74, 117] on link "Replace Image" at bounding box center [65, 123] width 108 height 51
type input "C:\fakepath\torn-paper-divider-new.png.webp"
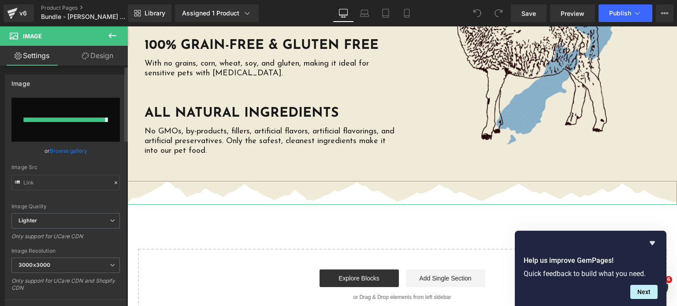
type input "https://ucarecdn.com/15fa20dc-d9cb-4191-9c94-c42523f738f8/-/format/auto/-/previ…"
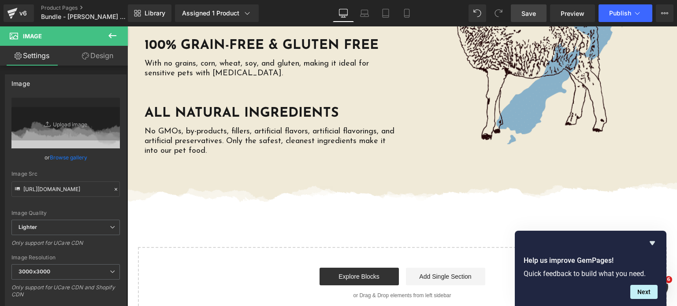
click at [522, 12] on span "Save" at bounding box center [529, 13] width 15 height 9
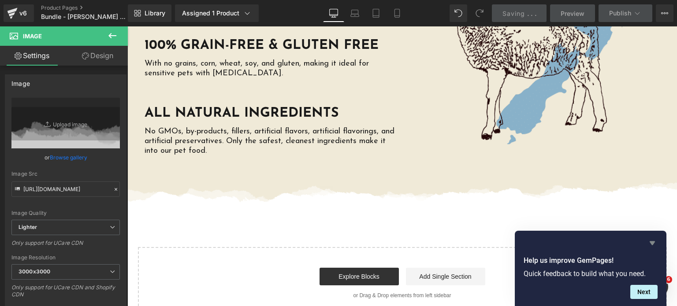
click at [650, 243] on icon "Hide survey" at bounding box center [652, 243] width 11 height 11
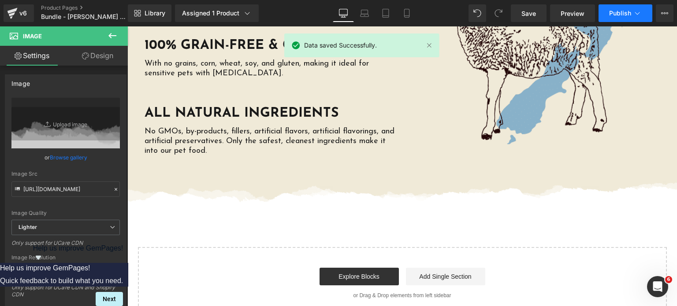
click at [617, 8] on button "Publish" at bounding box center [626, 13] width 54 height 18
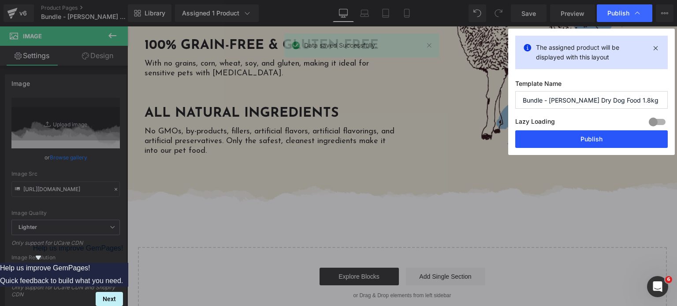
click at [564, 140] on button "Publish" at bounding box center [592, 140] width 153 height 18
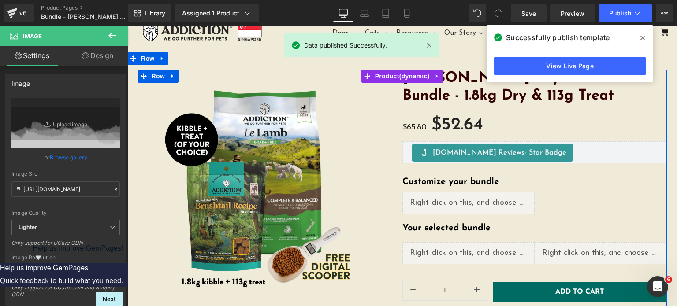
scroll to position [77, 0]
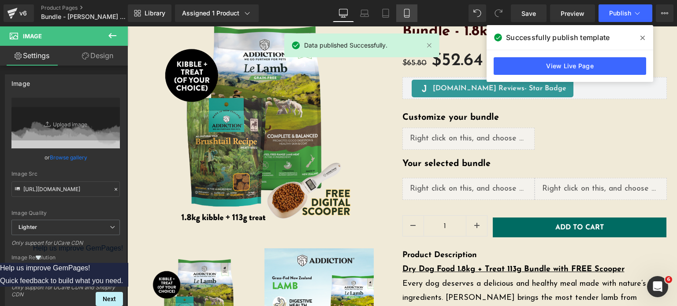
click at [404, 21] on link "Mobile" at bounding box center [406, 13] width 21 height 18
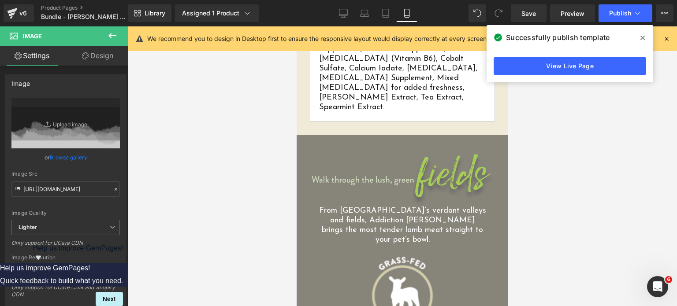
scroll to position [1238, 0]
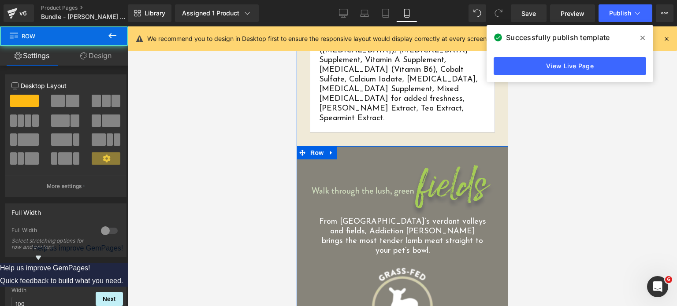
click at [373, 164] on img at bounding box center [402, 191] width 185 height 54
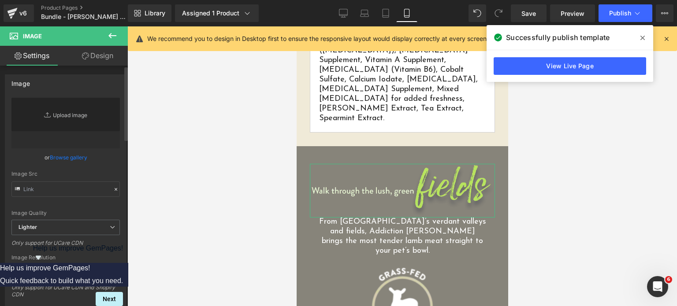
click at [75, 125] on link "Replace Image" at bounding box center [65, 123] width 108 height 51
click at [342, 15] on icon at bounding box center [344, 15] width 8 height 0
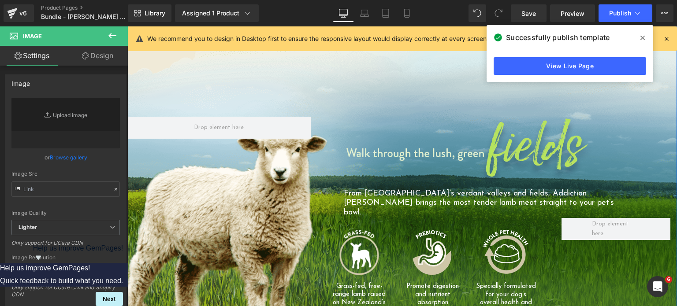
scroll to position [864, 0]
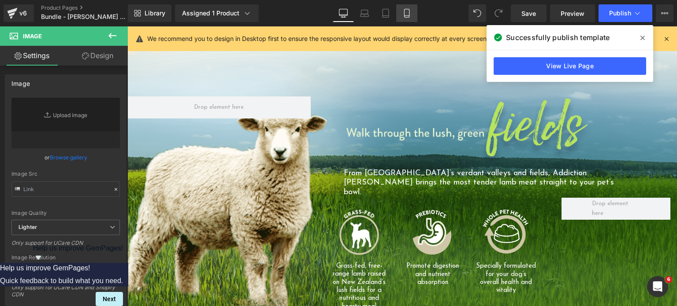
click at [405, 8] on link "Mobile" at bounding box center [406, 13] width 21 height 18
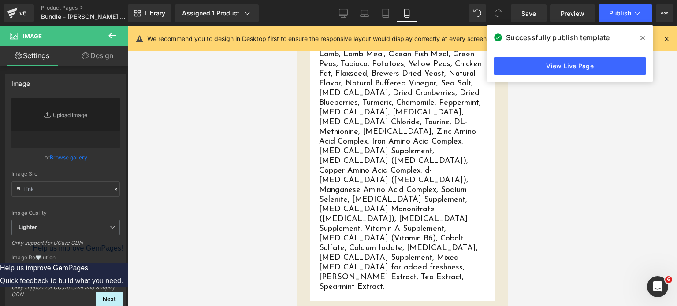
scroll to position [1212, 0]
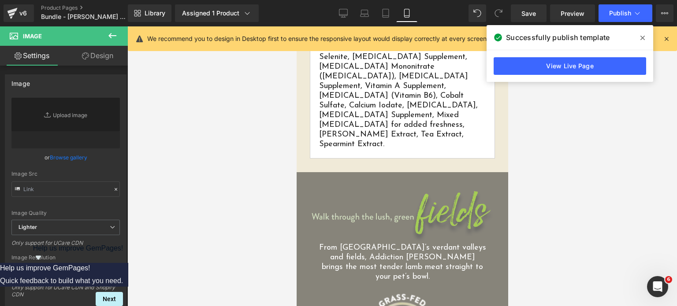
click at [394, 190] on img at bounding box center [402, 217] width 185 height 54
click at [48, 118] on icon at bounding box center [48, 115] width 9 height 9
click at [339, 10] on link "Desktop" at bounding box center [343, 13] width 21 height 18
type input "75"
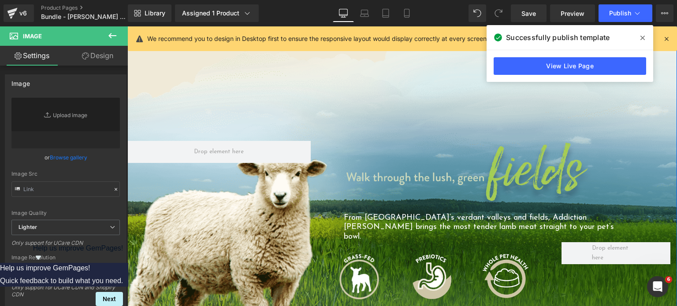
scroll to position [818, 0]
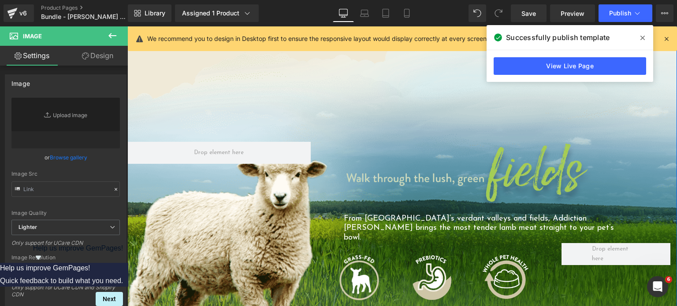
click at [418, 152] on img at bounding box center [469, 178] width 250 height 73
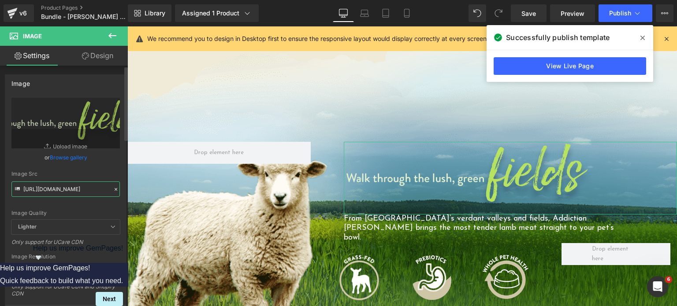
click at [67, 191] on input "https://addictionpet.com/wp-content/uploads/2020/05/Phase-3-06-LLD-01C-Header-F…" at bounding box center [65, 189] width 108 height 15
click at [412, 14] on link "Mobile" at bounding box center [406, 13] width 21 height 18
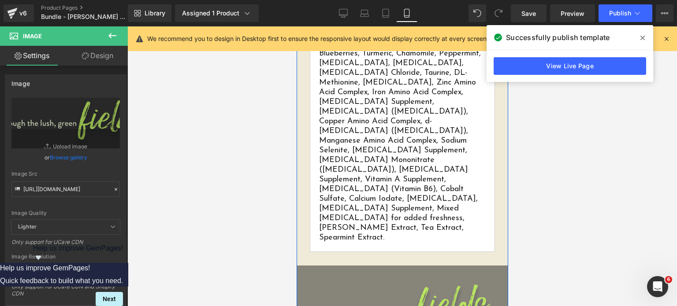
scroll to position [1125, 0]
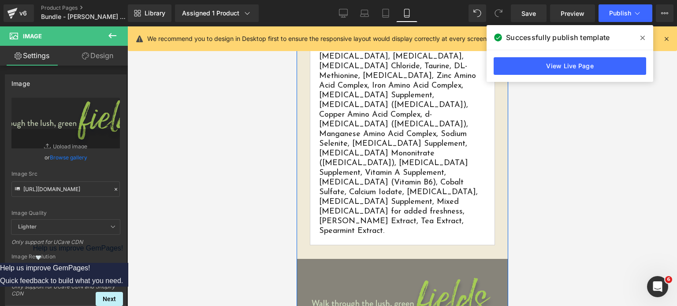
click at [392, 277] on img at bounding box center [402, 304] width 185 height 54
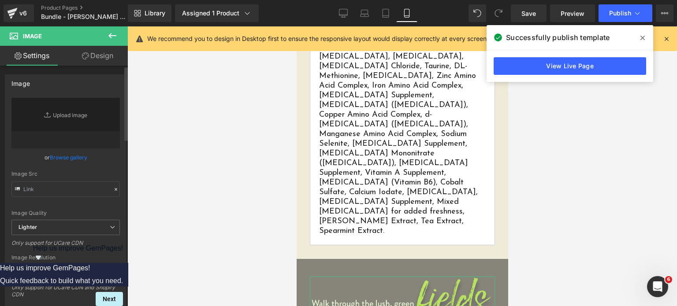
click at [71, 179] on div "Image Src" at bounding box center [65, 184] width 108 height 26
click at [55, 201] on div "Image Quality Lighter Lightest Lighter Lighter Lightest Only support for UCare …" at bounding box center [65, 159] width 108 height 122
click at [56, 195] on input "text" at bounding box center [65, 189] width 108 height 15
paste input "https://addictionpet.com/wp-content/uploads/2020/05/Phase-3-06-LLD-01C-Header-F…"
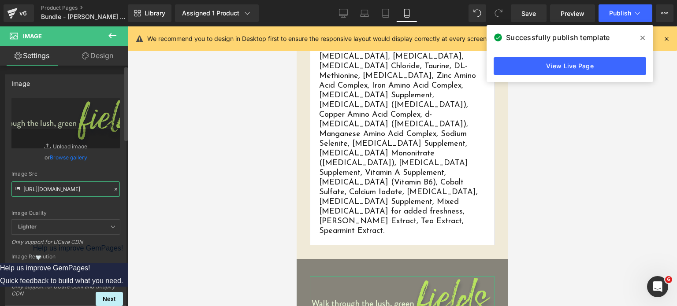
type input "https://addictionpet.com/wp-content/uploads/2020/05/Phase-3-06-LLD-01C-Header-F…"
click at [93, 176] on div "Image Src" at bounding box center [65, 174] width 108 height 6
click at [531, 11] on span "Save" at bounding box center [529, 13] width 15 height 9
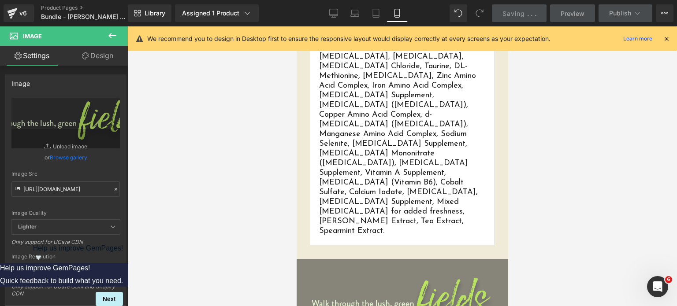
click at [668, 41] on icon at bounding box center [667, 39] width 8 height 8
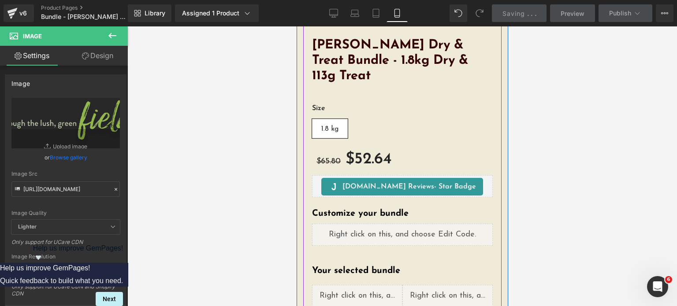
scroll to position [245, 0]
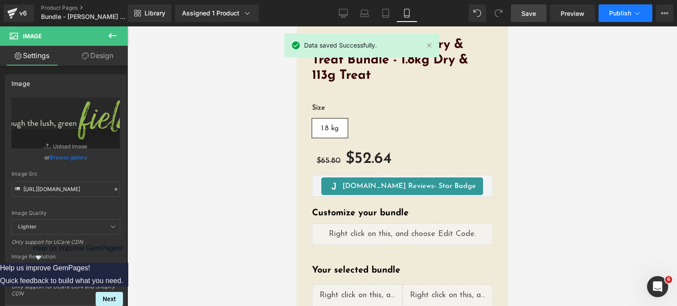
click at [610, 14] on span "Publish" at bounding box center [620, 13] width 22 height 7
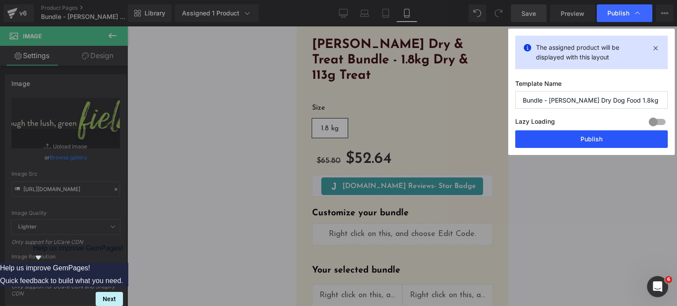
click at [544, 145] on button "Publish" at bounding box center [592, 140] width 153 height 18
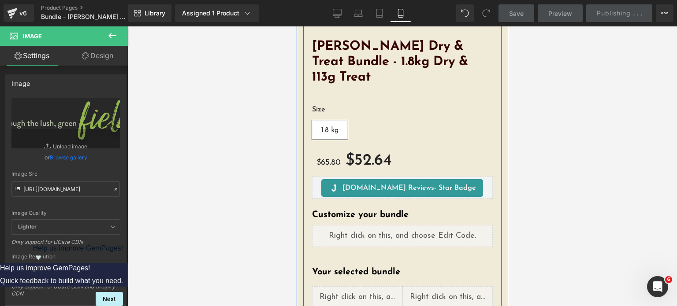
scroll to position [243, 0]
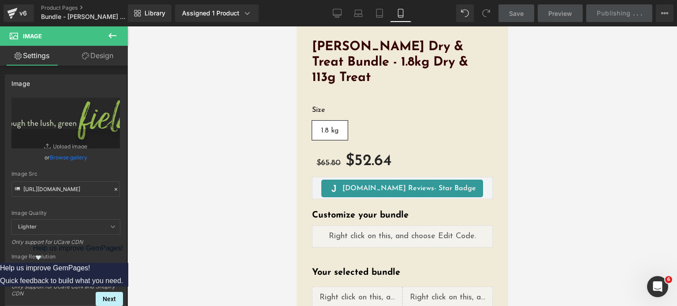
click at [342, 4] on div "Library Assigned 1 Product Product Preview Le Lamb Dry & Treat Bundle - 1.8kg D…" at bounding box center [402, 13] width 549 height 26
click at [340, 11] on icon at bounding box center [337, 13] width 9 height 9
type input "75"
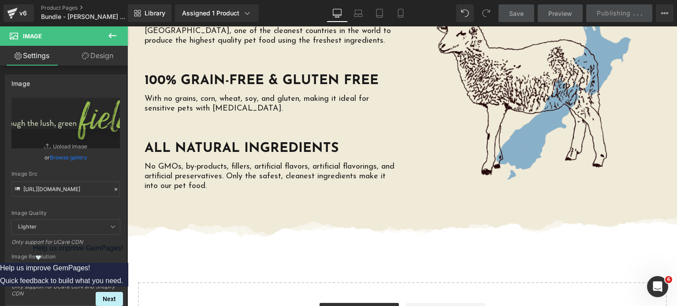
scroll to position [2127, 0]
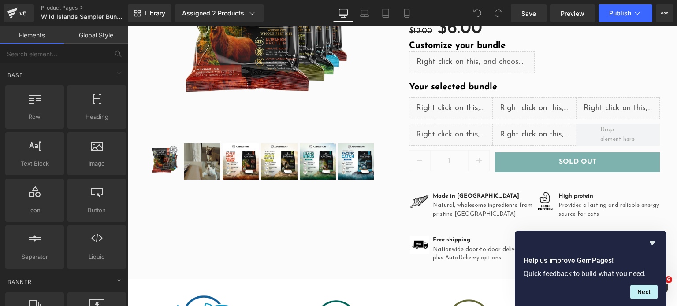
scroll to position [171, 0]
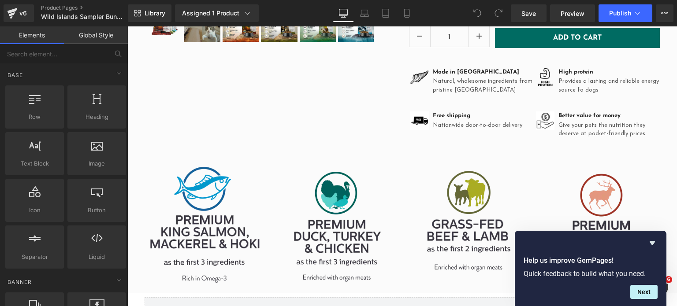
scroll to position [307, 0]
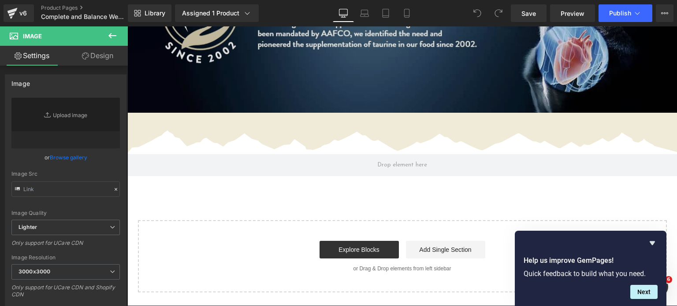
scroll to position [1416, 0]
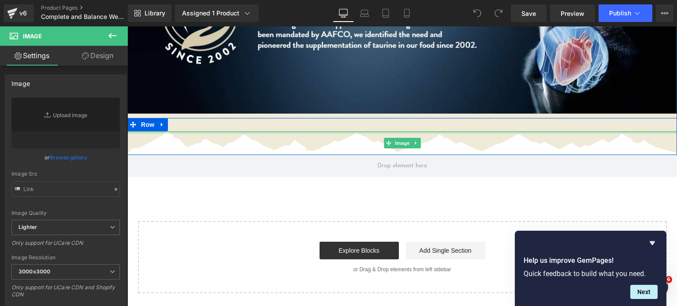
click at [330, 131] on div "Image" at bounding box center [402, 143] width 550 height 24
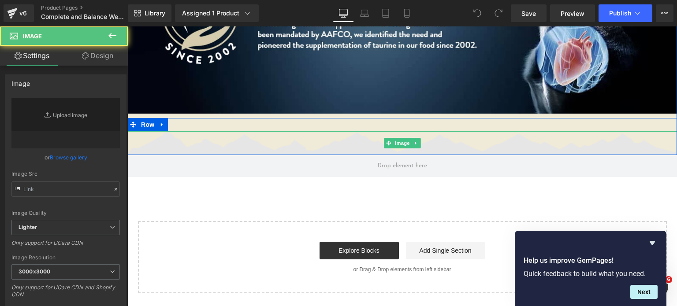
click at [330, 131] on img at bounding box center [402, 143] width 550 height 24
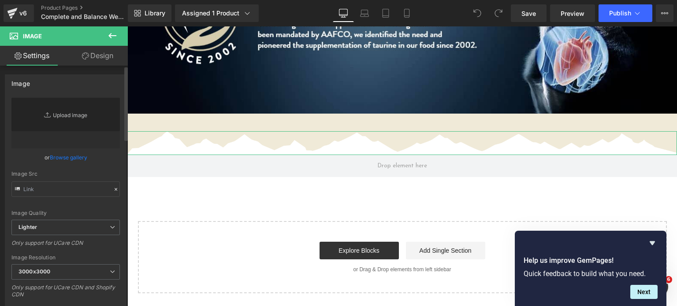
click at [97, 112] on link "Replace Image" at bounding box center [65, 123] width 108 height 51
type input "C:\fakepath\torn-paper-divider-new.png.webp"
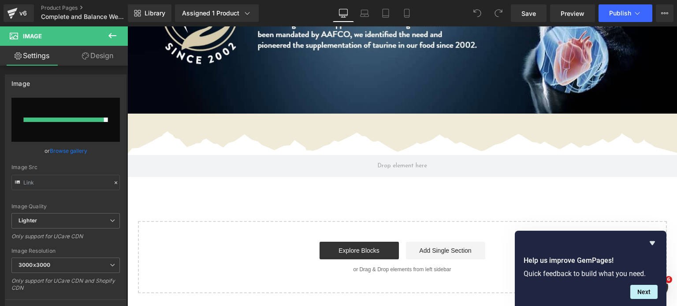
type input "[URL][DOMAIN_NAME]"
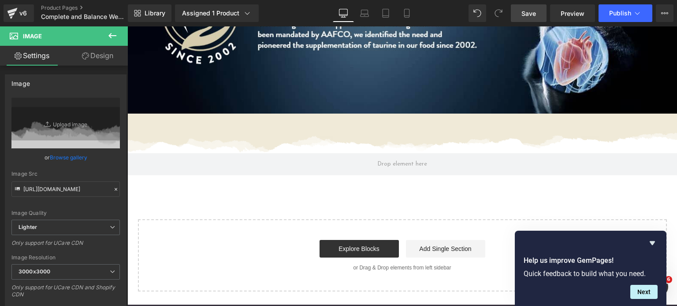
click at [538, 7] on link "Save" at bounding box center [529, 13] width 36 height 18
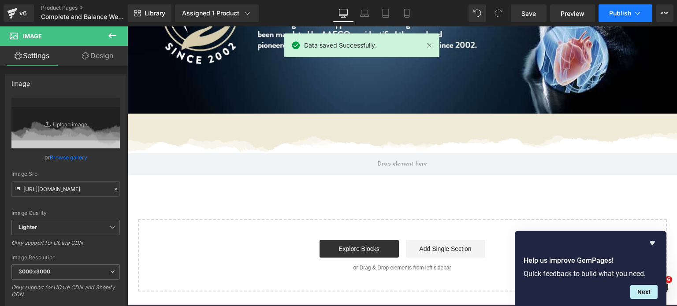
click at [616, 17] on button "Publish" at bounding box center [626, 13] width 54 height 18
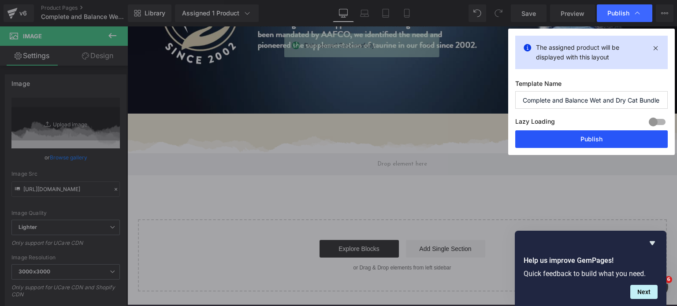
click at [563, 131] on button "Publish" at bounding box center [592, 140] width 153 height 18
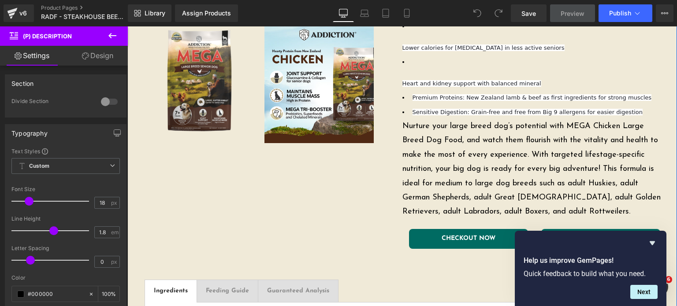
scroll to position [304, 0]
